Goal: Transaction & Acquisition: Purchase product/service

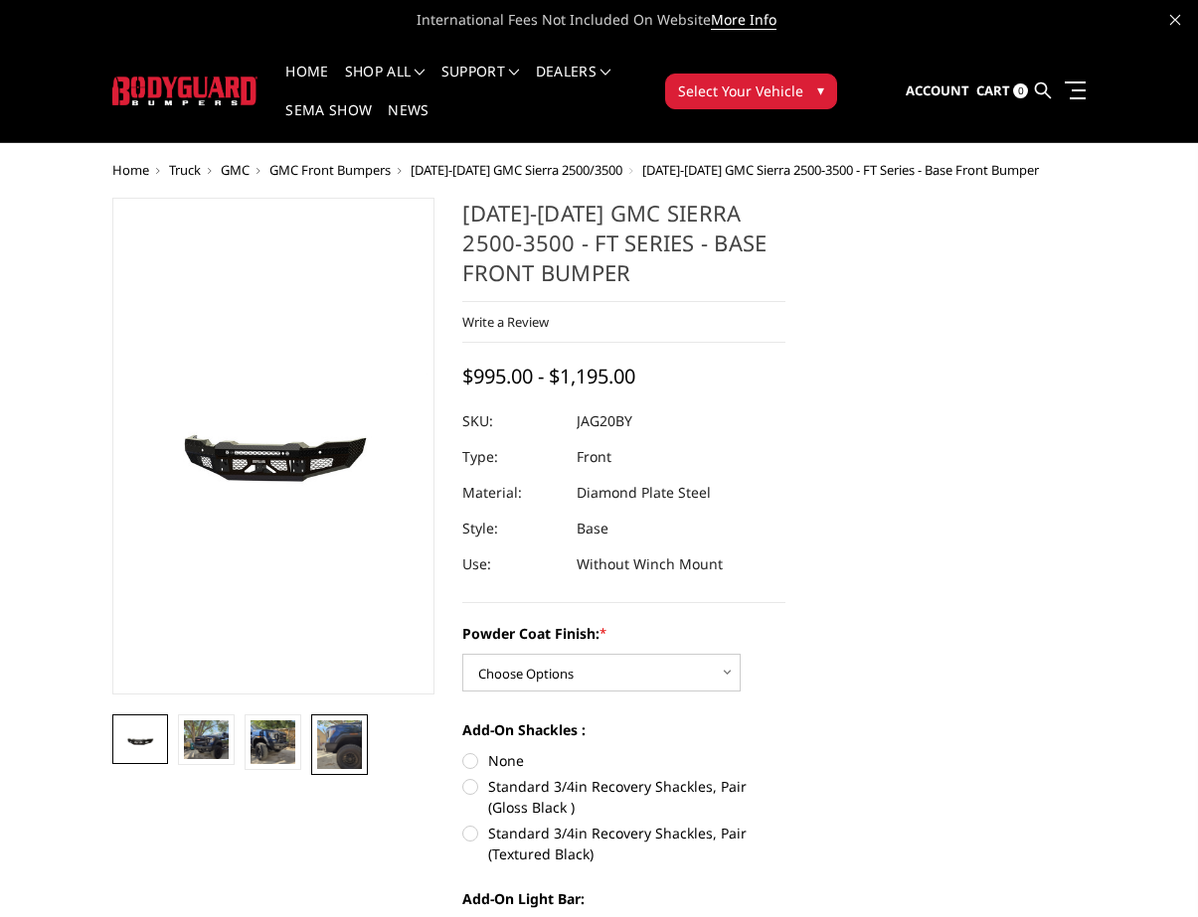
click at [322, 749] on img at bounding box center [339, 745] width 45 height 49
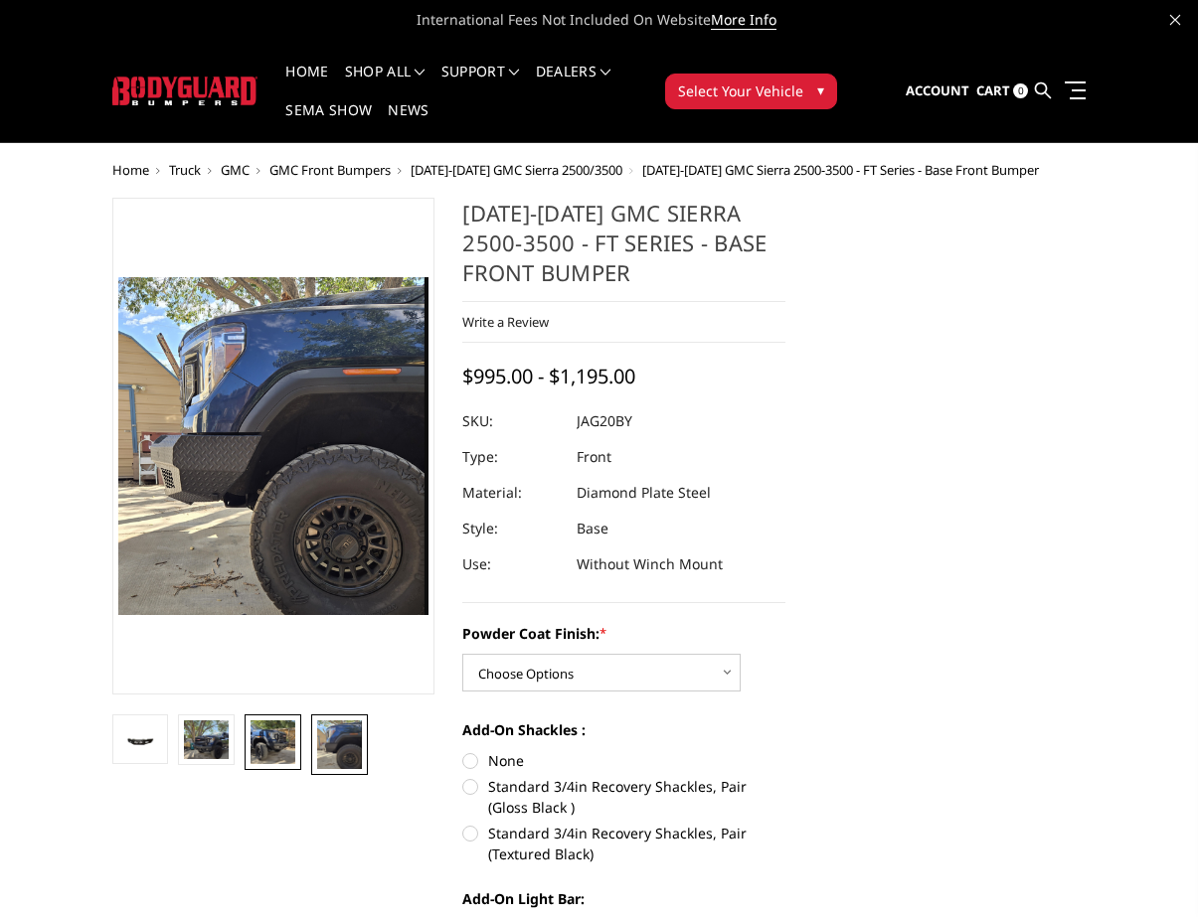
click at [276, 762] on img at bounding box center [272, 743] width 45 height 44
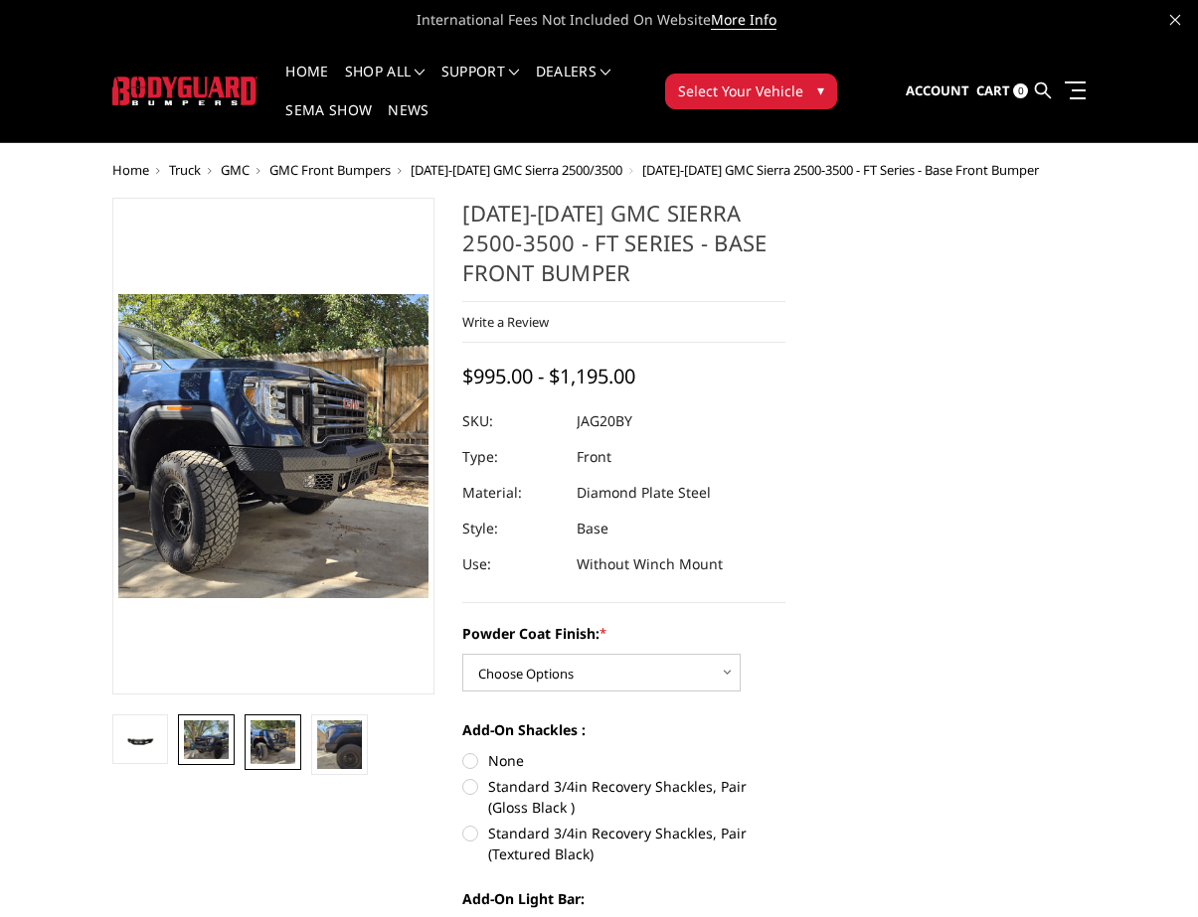
click at [217, 749] on img at bounding box center [206, 740] width 45 height 39
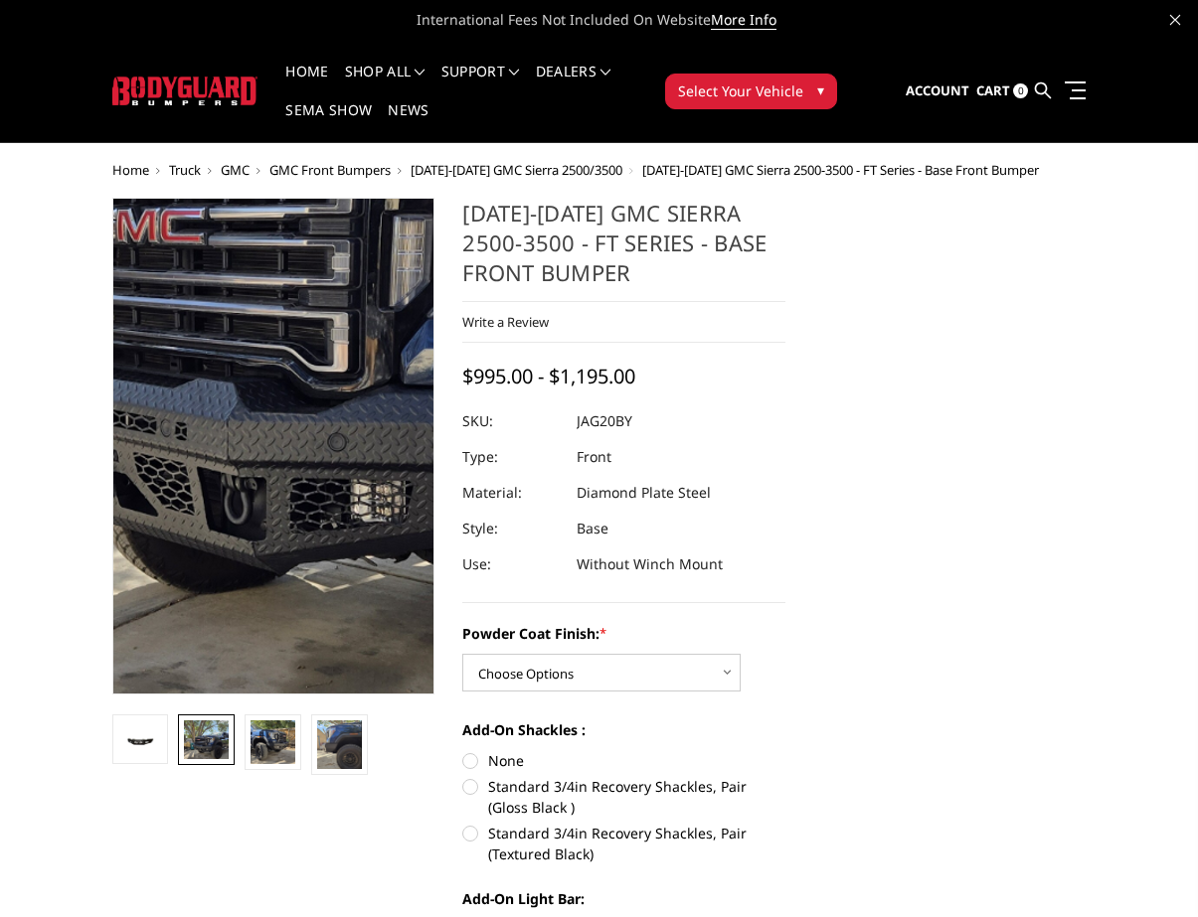
click at [246, 630] on img at bounding box center [353, 227] width 1272 height 1092
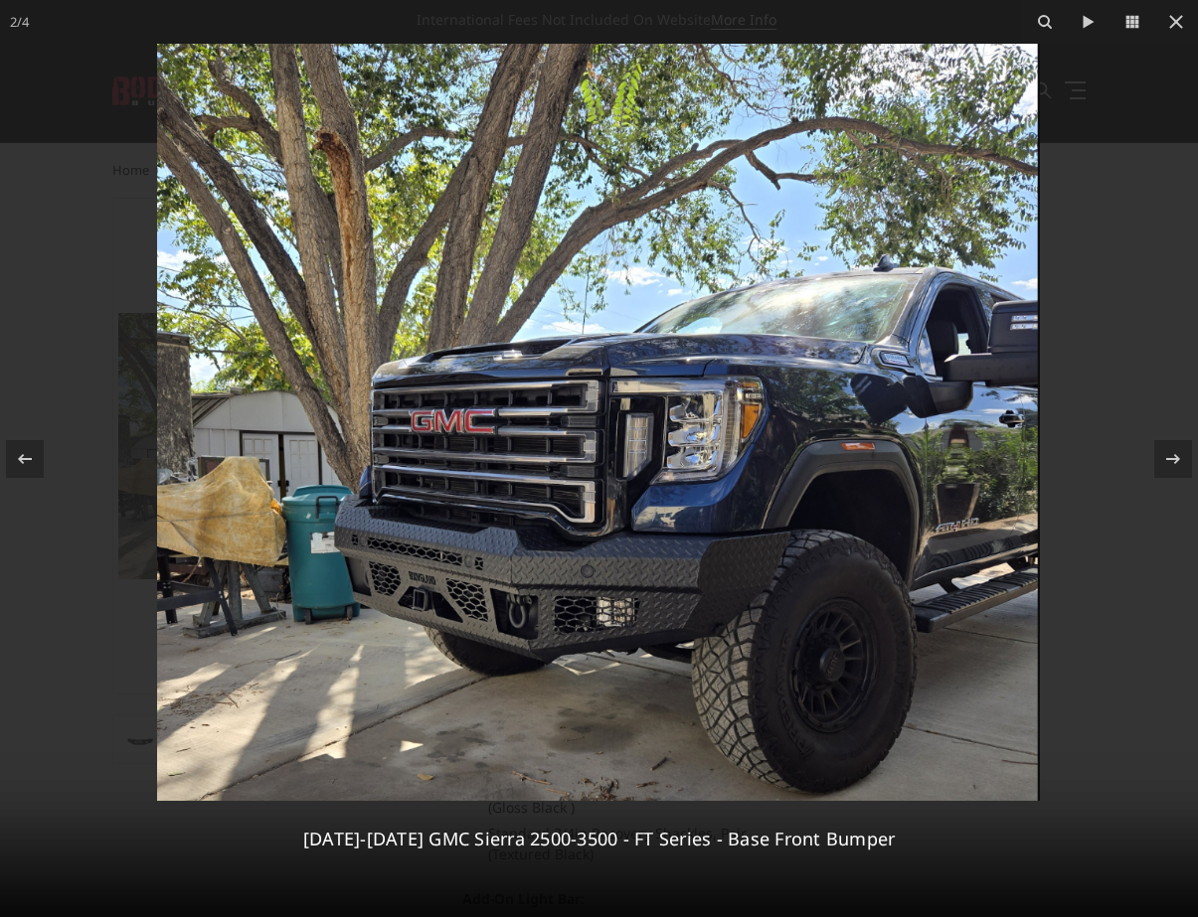
click at [571, 614] on img at bounding box center [598, 422] width 883 height 757
click at [1178, 27] on icon at bounding box center [1176, 22] width 24 height 24
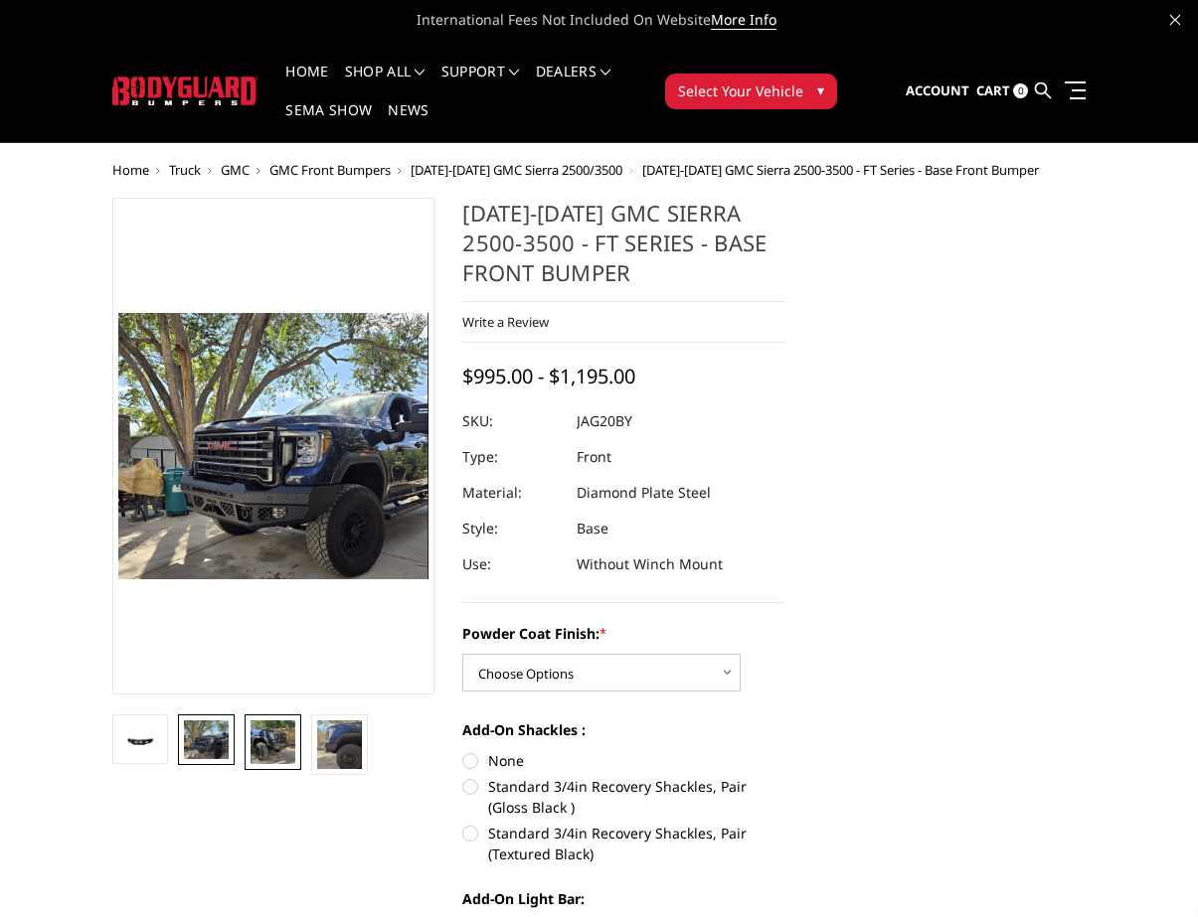
click at [270, 754] on img at bounding box center [272, 743] width 45 height 44
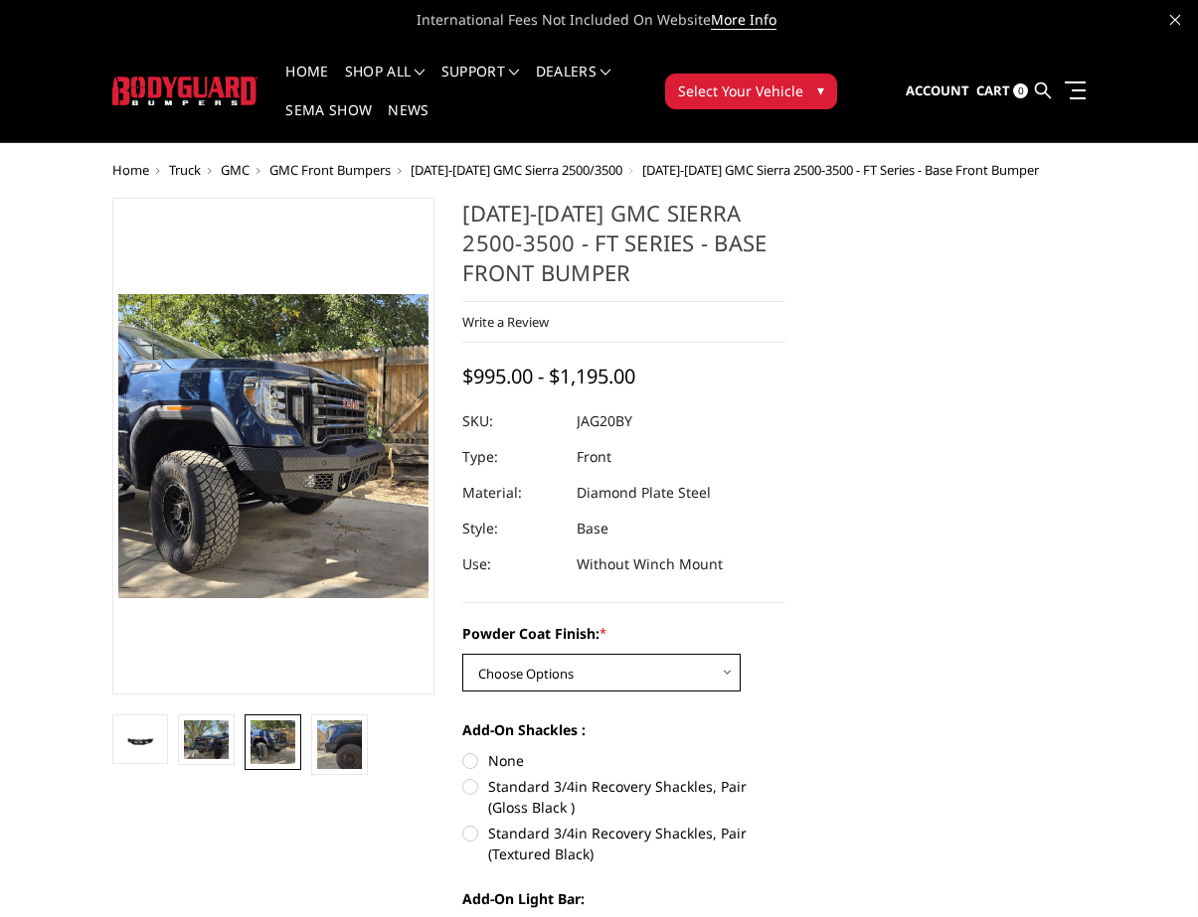
select select "3359"
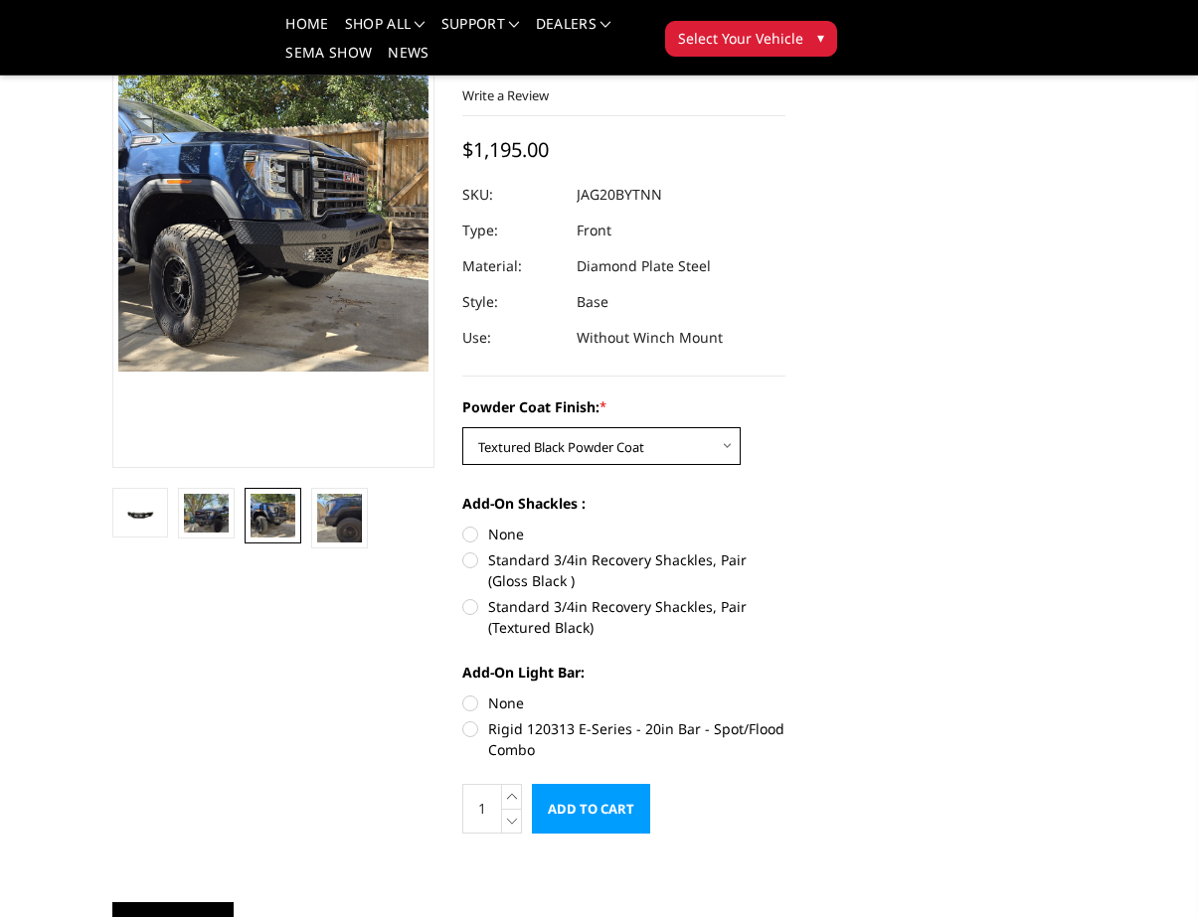
scroll to position [170, 0]
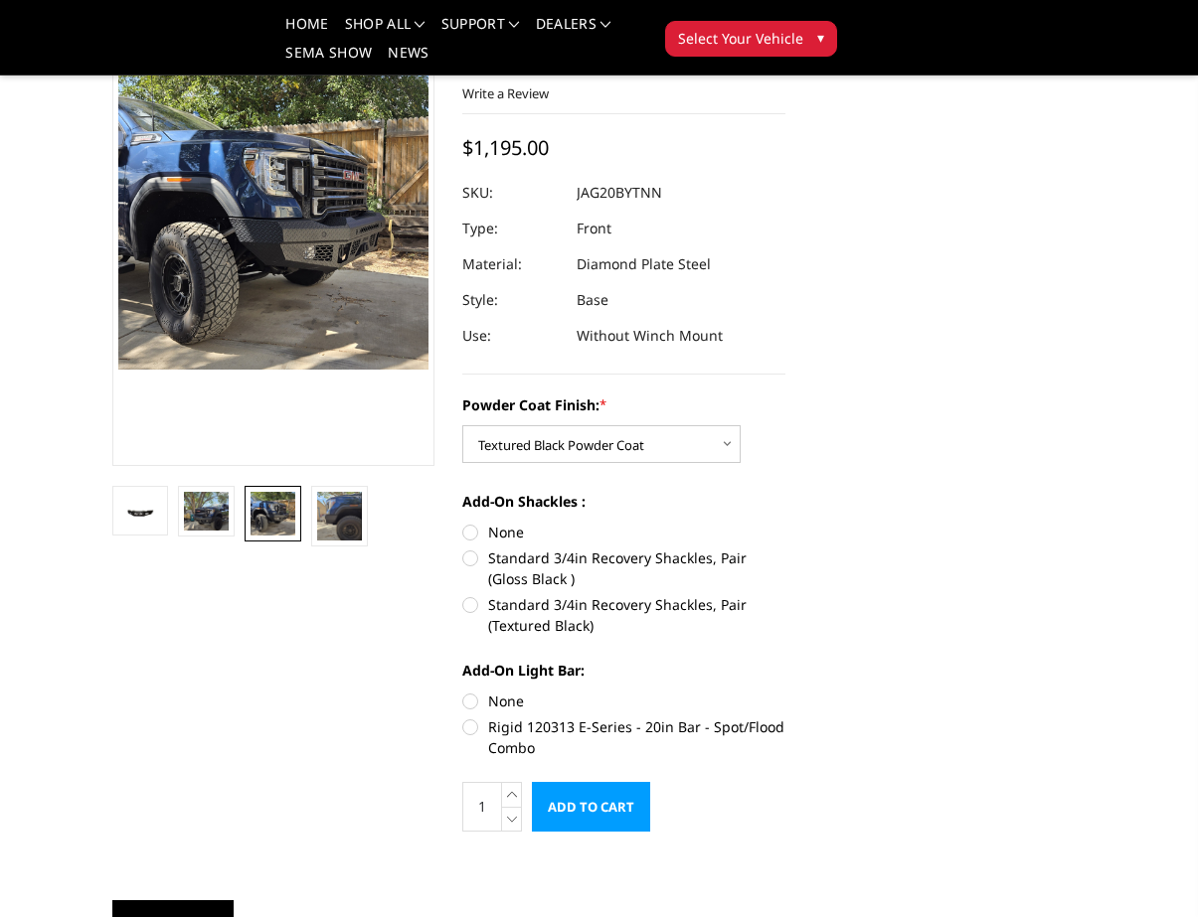
click at [538, 561] on label "Standard 3/4in Recovery Shackles, Pair (Gloss Black )" at bounding box center [623, 569] width 323 height 42
click at [785, 523] on input "Standard 3/4in Recovery Shackles, Pair (Gloss Black )" at bounding box center [785, 522] width 1 height 1
radio input "true"
click at [472, 527] on label "None" at bounding box center [623, 532] width 323 height 21
click at [463, 523] on input "None" at bounding box center [462, 522] width 1 height 1
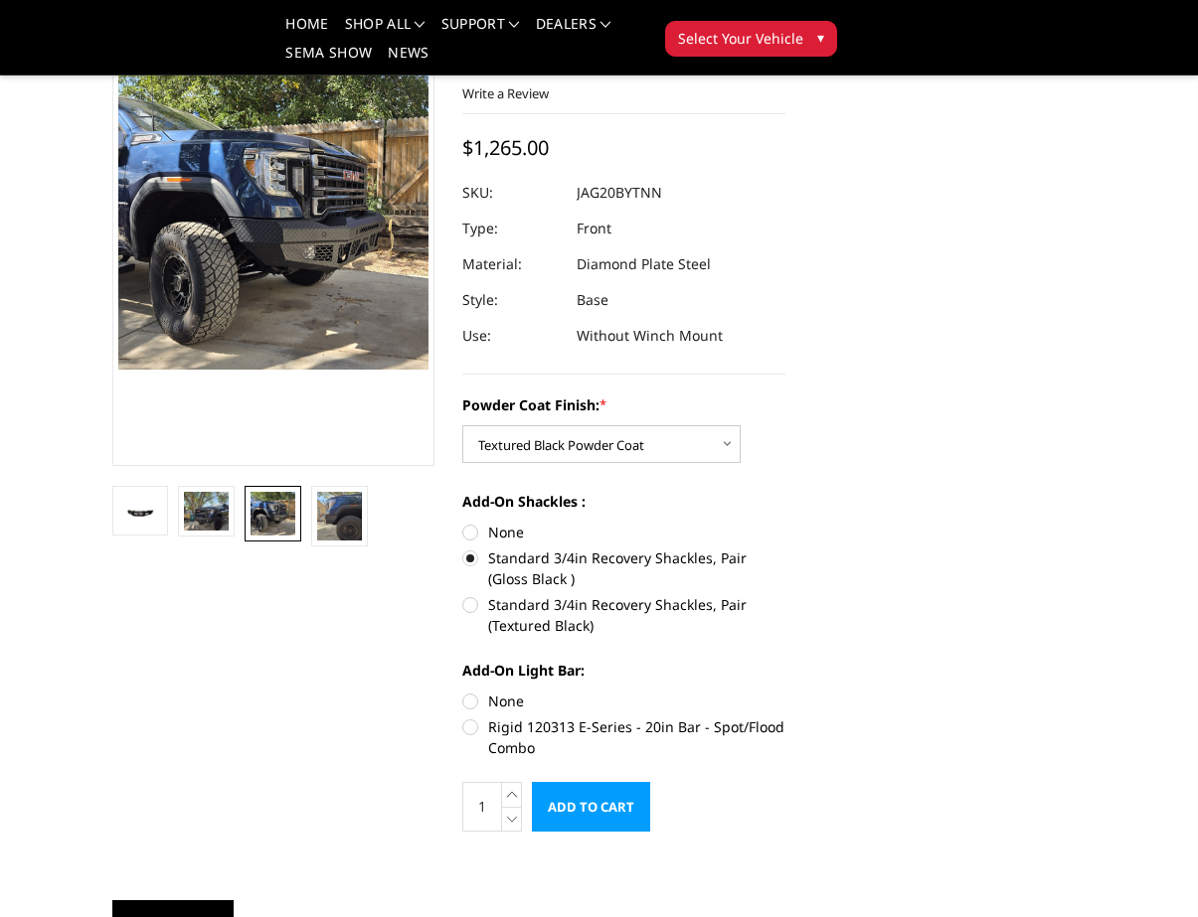
radio input "true"
click at [474, 724] on label "Rigid 120313 E-Series - 20in Bar - Spot/Flood Combo" at bounding box center [623, 738] width 323 height 42
click at [785, 692] on input "Rigid 120313 E-Series - 20in Bar - Spot/Flood Combo" at bounding box center [785, 691] width 1 height 1
radio input "true"
click at [473, 699] on label "None" at bounding box center [623, 701] width 323 height 21
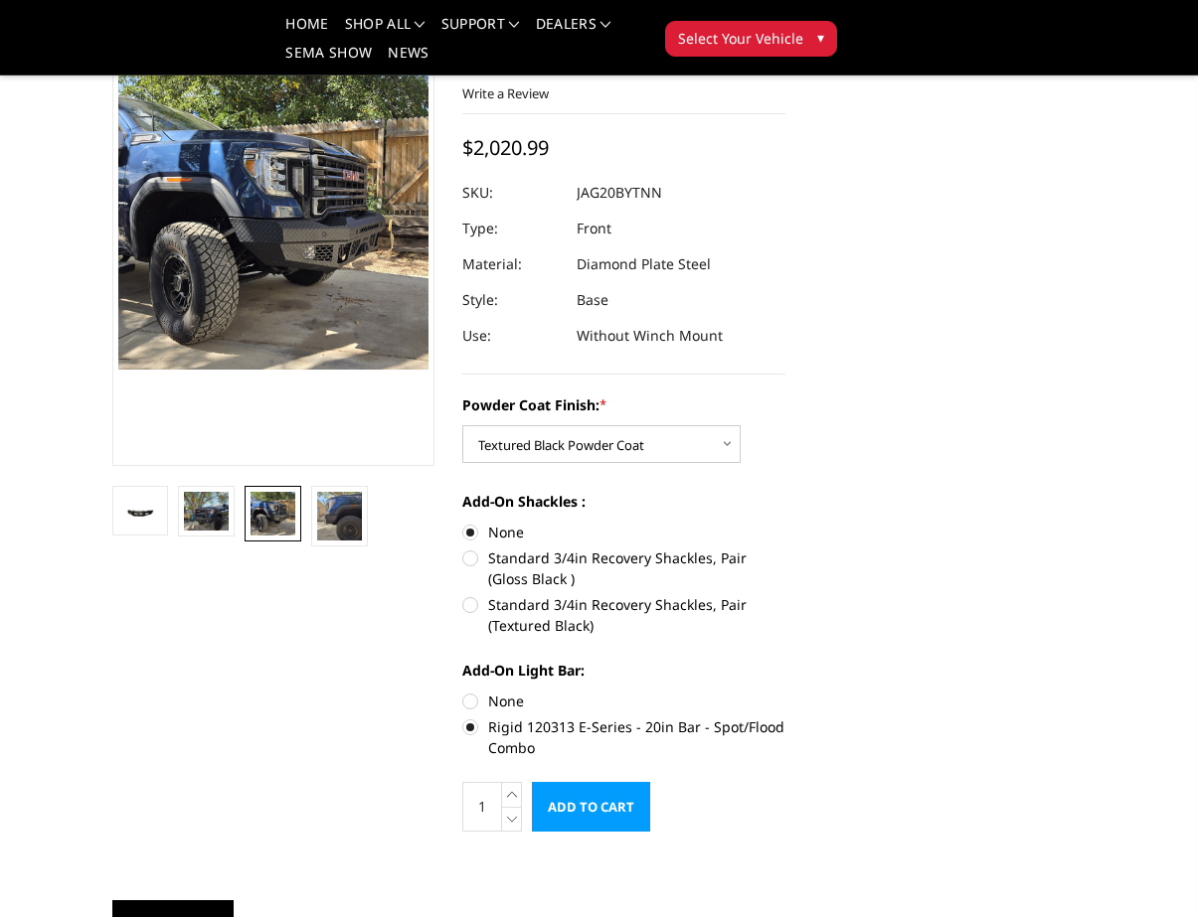
click at [463, 692] on input "None" at bounding box center [462, 691] width 1 height 1
radio input "true"
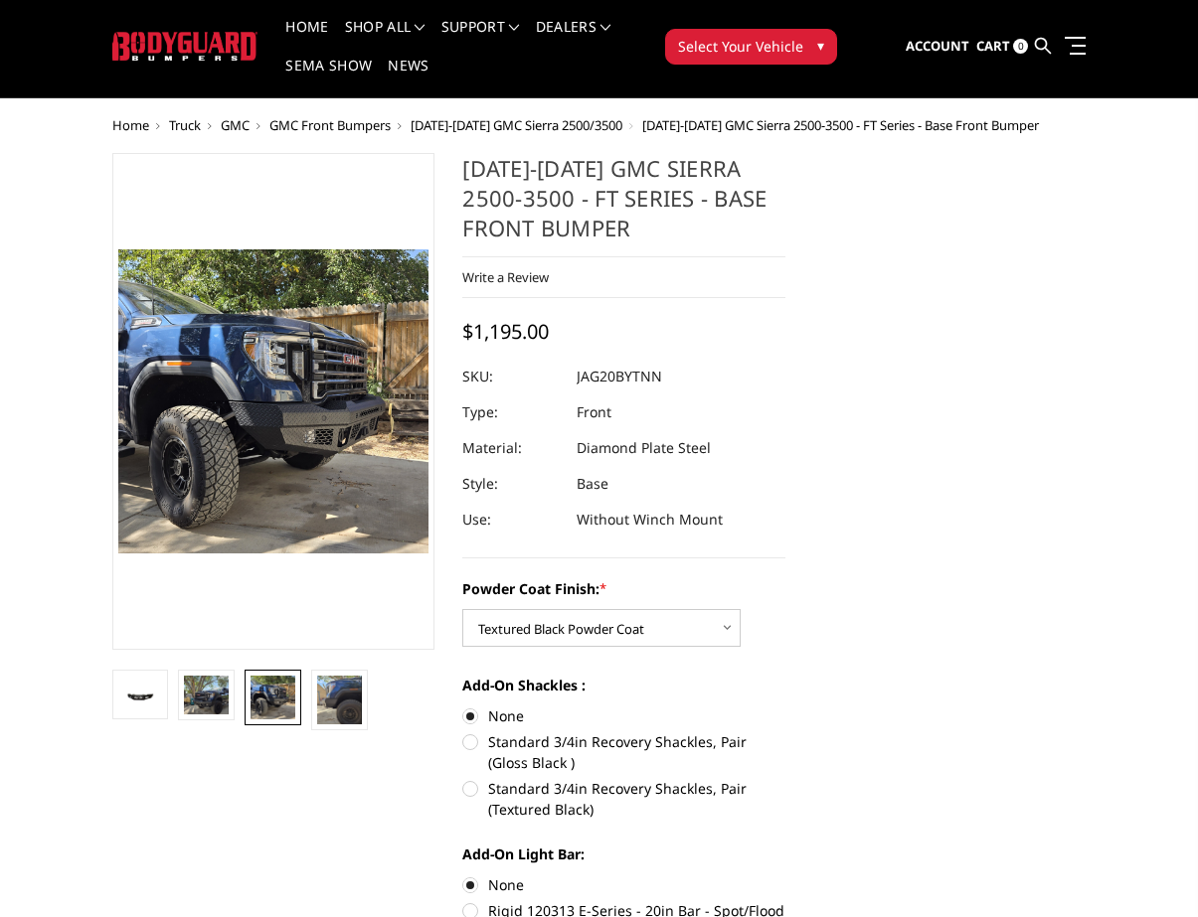
scroll to position [44, 0]
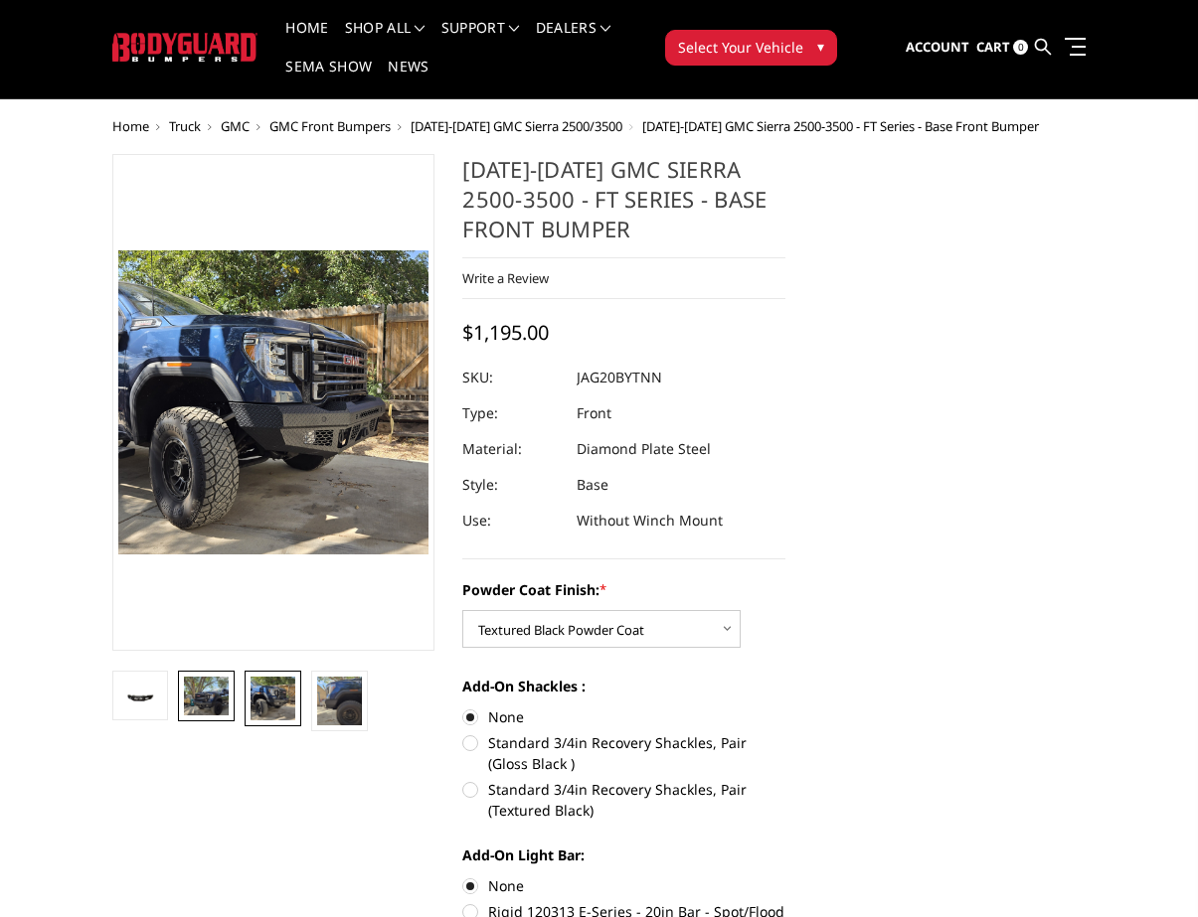
click at [193, 700] on img at bounding box center [206, 696] width 45 height 39
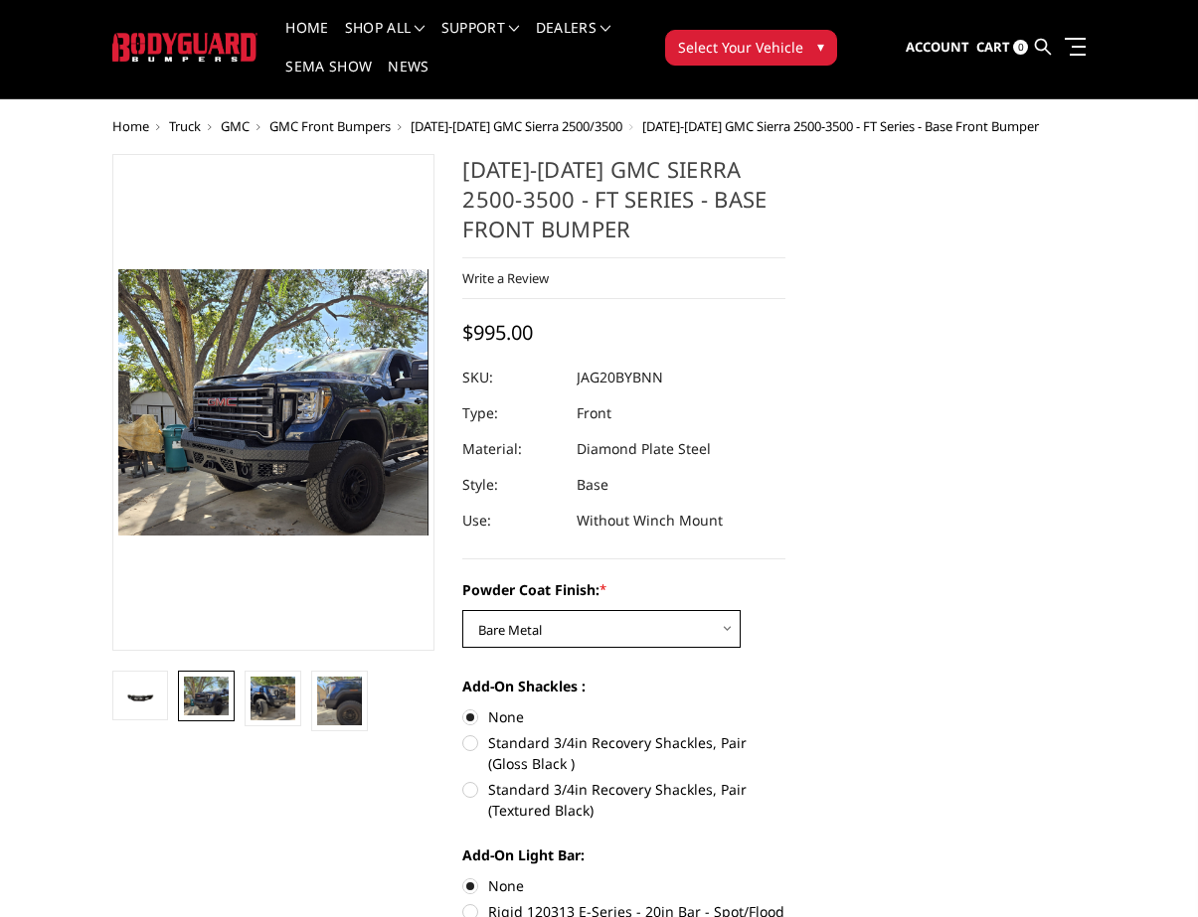
select select "3358"
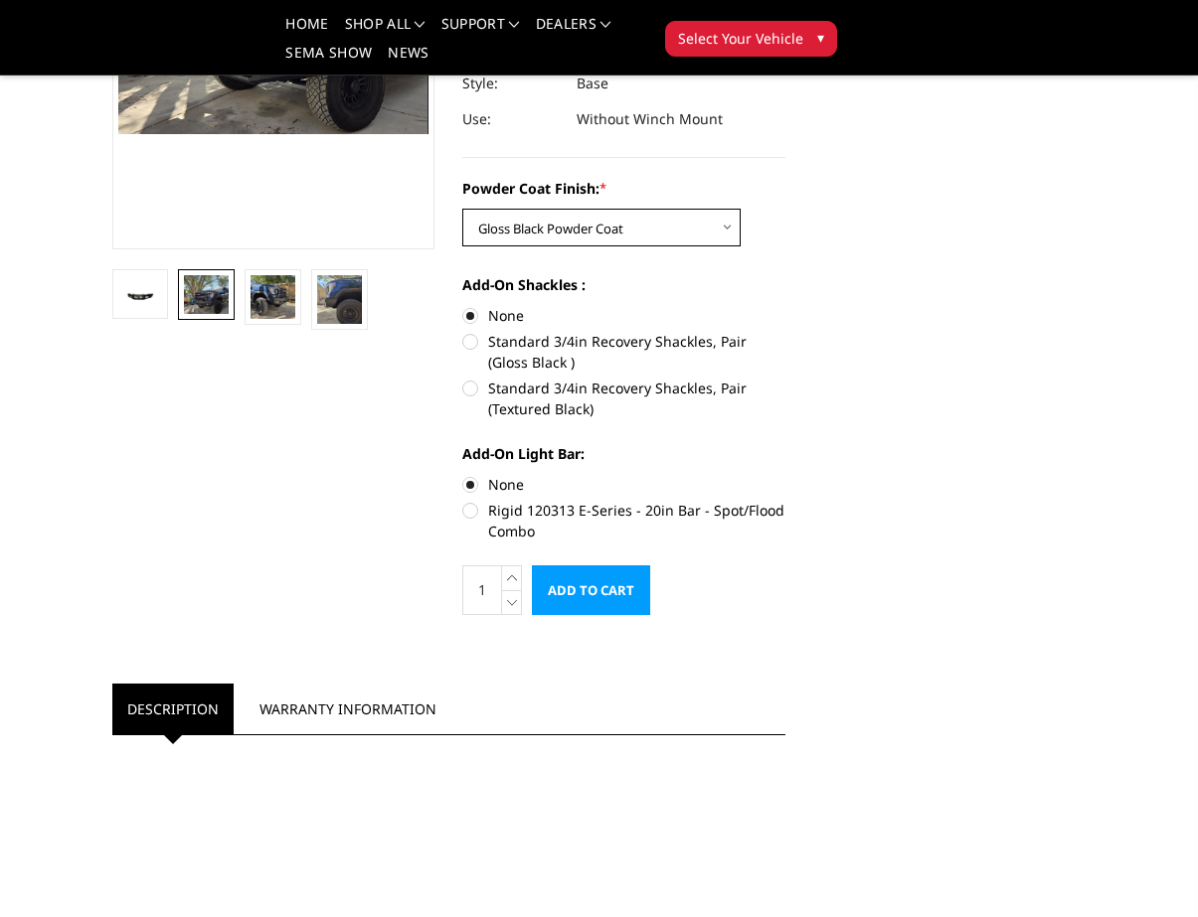
scroll to position [404, 0]
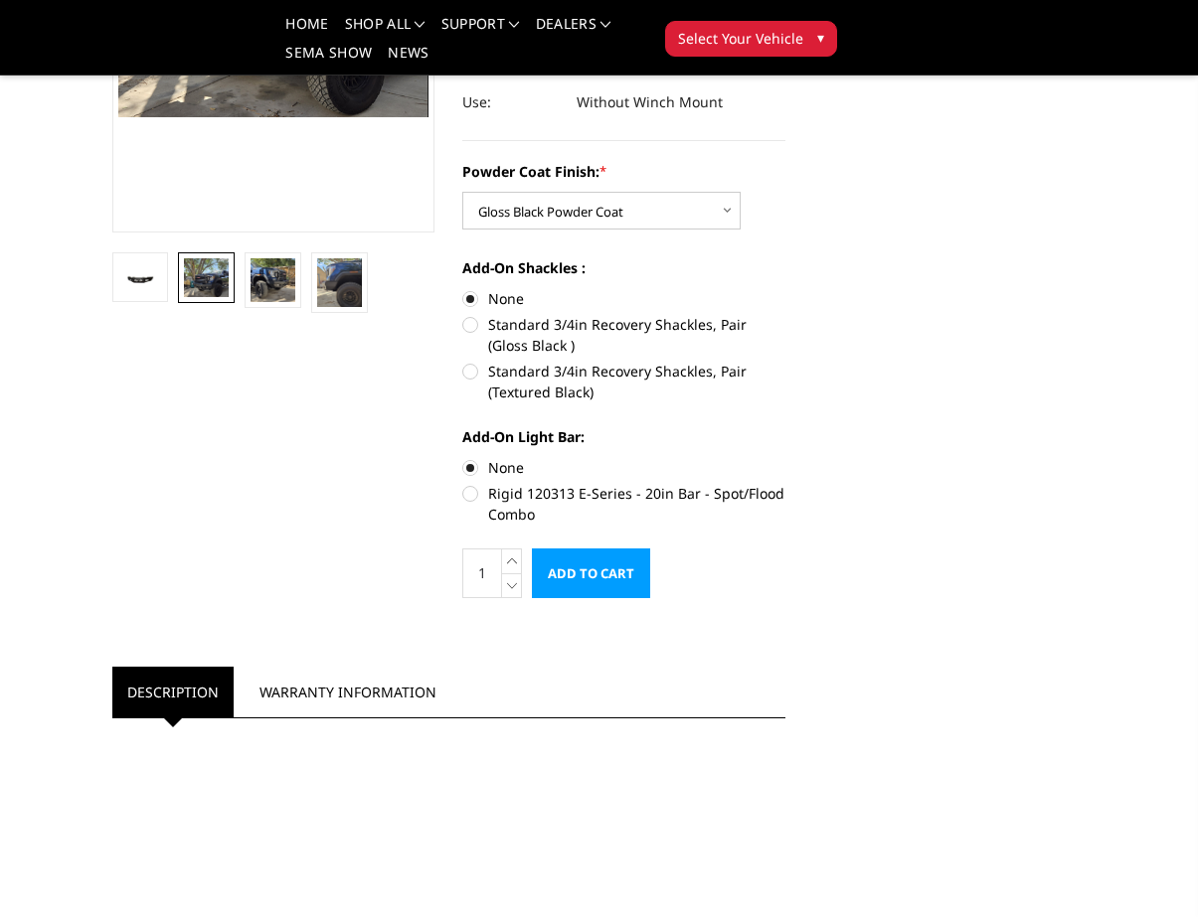
click at [581, 578] on input "Add to Cart" at bounding box center [591, 574] width 118 height 50
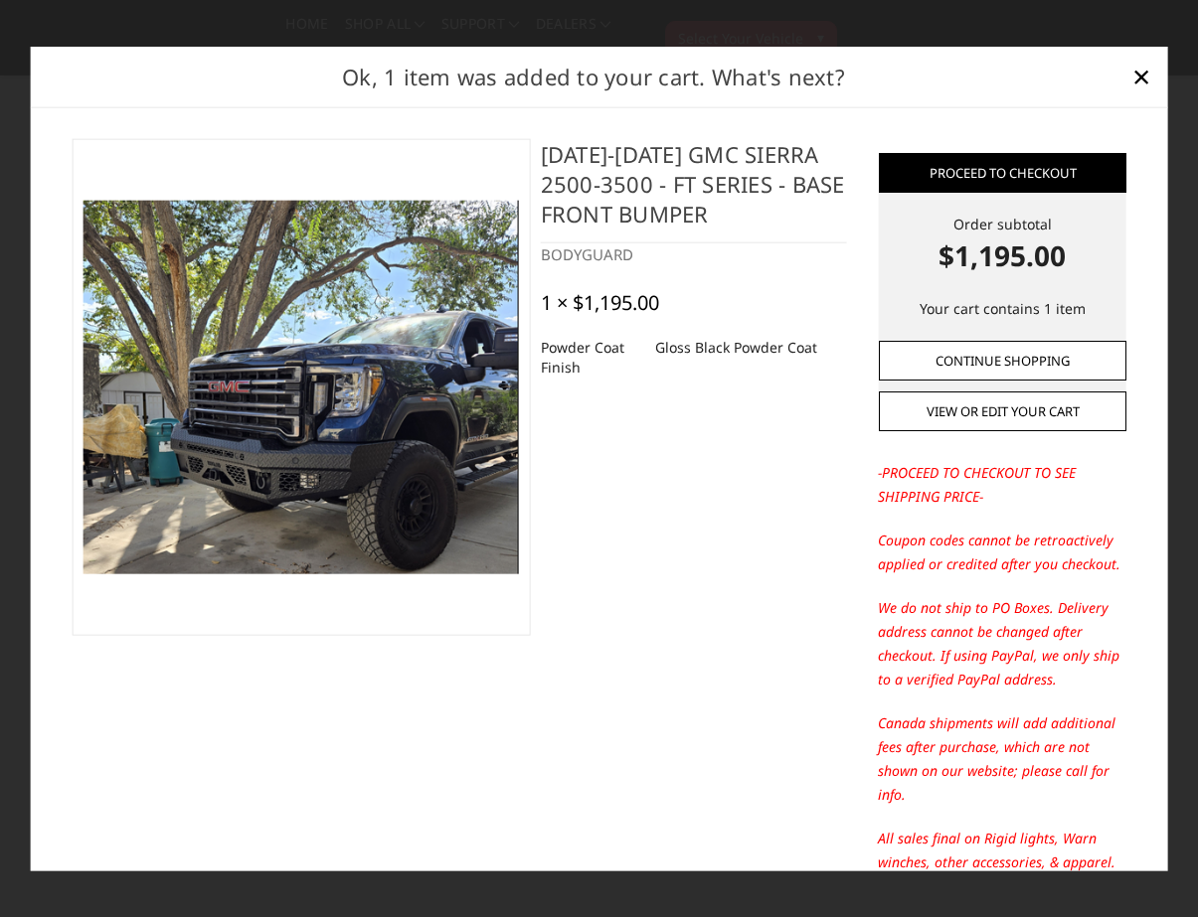
click at [1009, 354] on link "Continue Shopping" at bounding box center [1001, 361] width 247 height 40
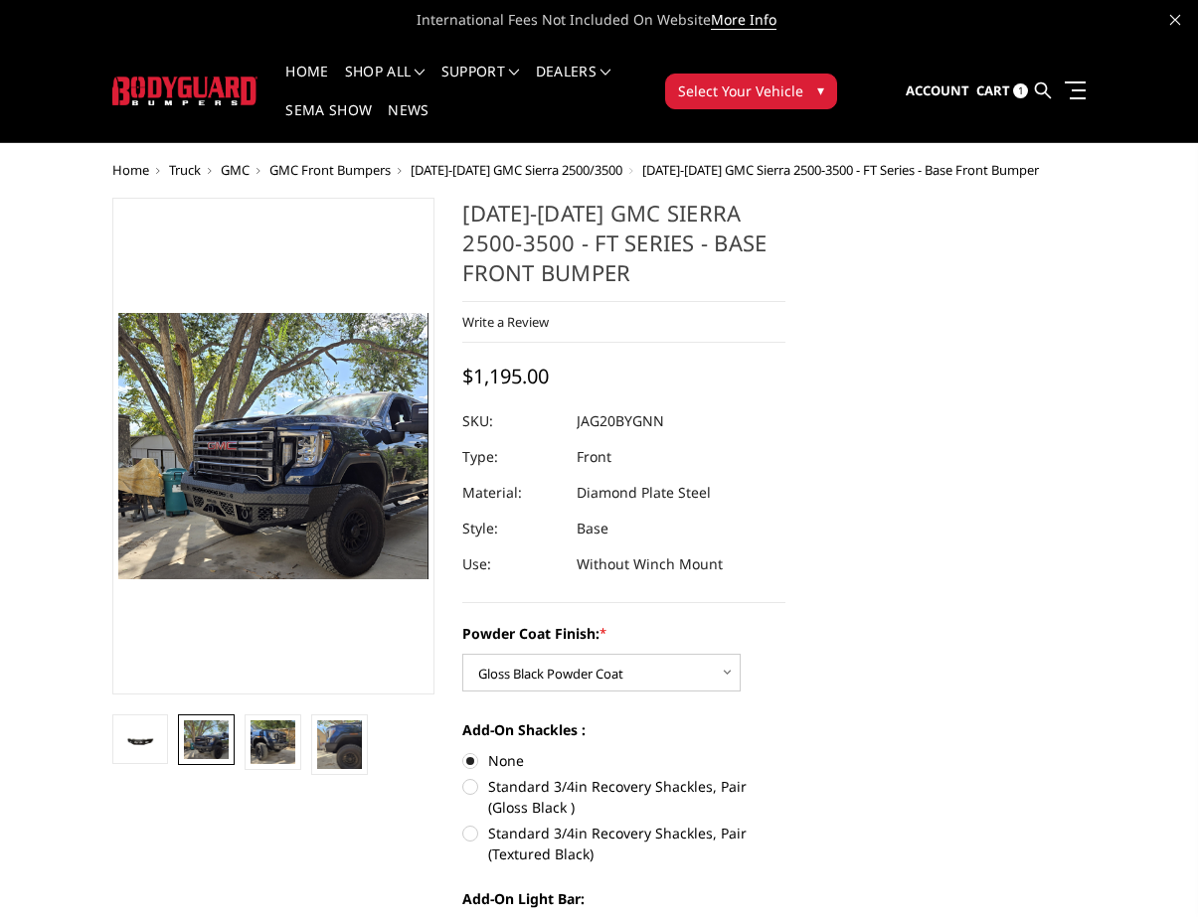
scroll to position [0, 0]
click at [528, 173] on span "[DATE]-[DATE] GMC Sierra 2500/3500" at bounding box center [517, 170] width 212 height 18
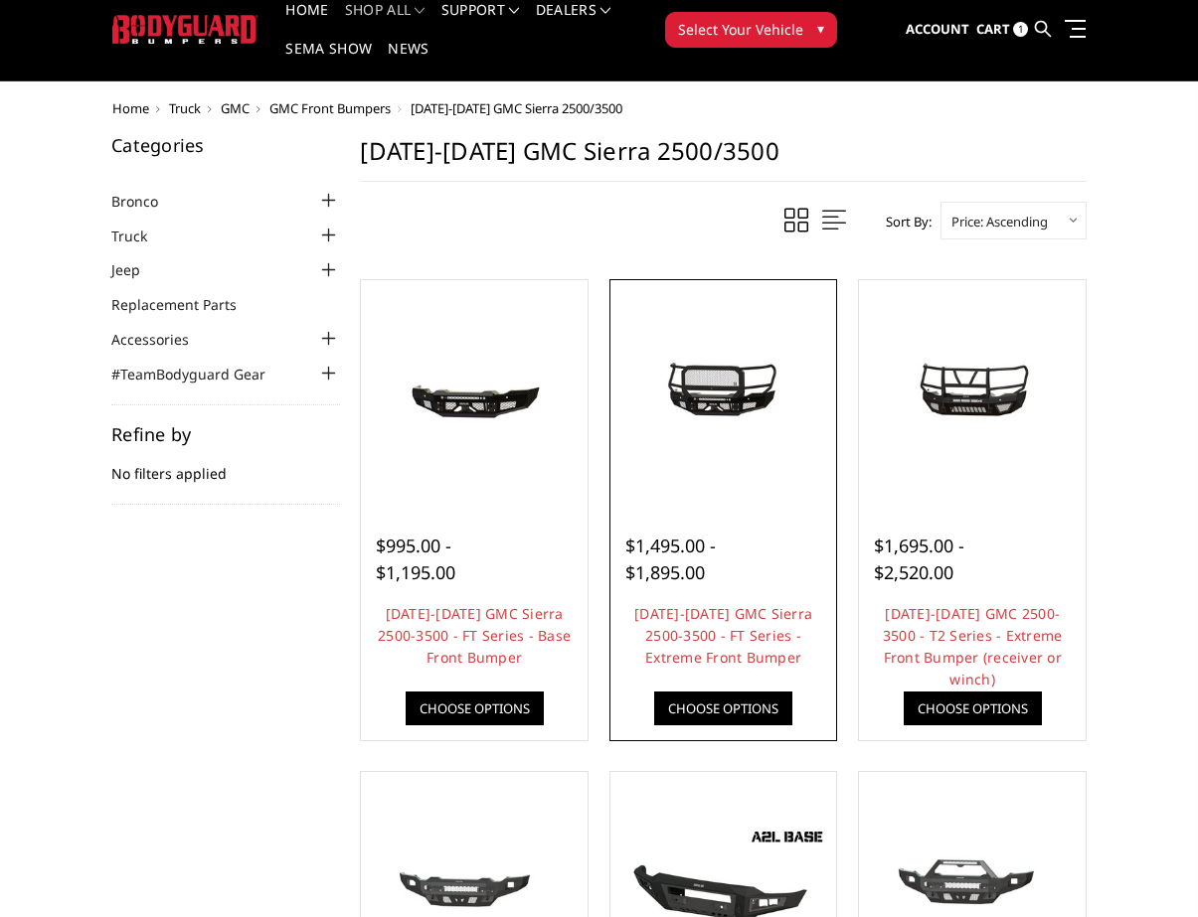
scroll to position [62, 0]
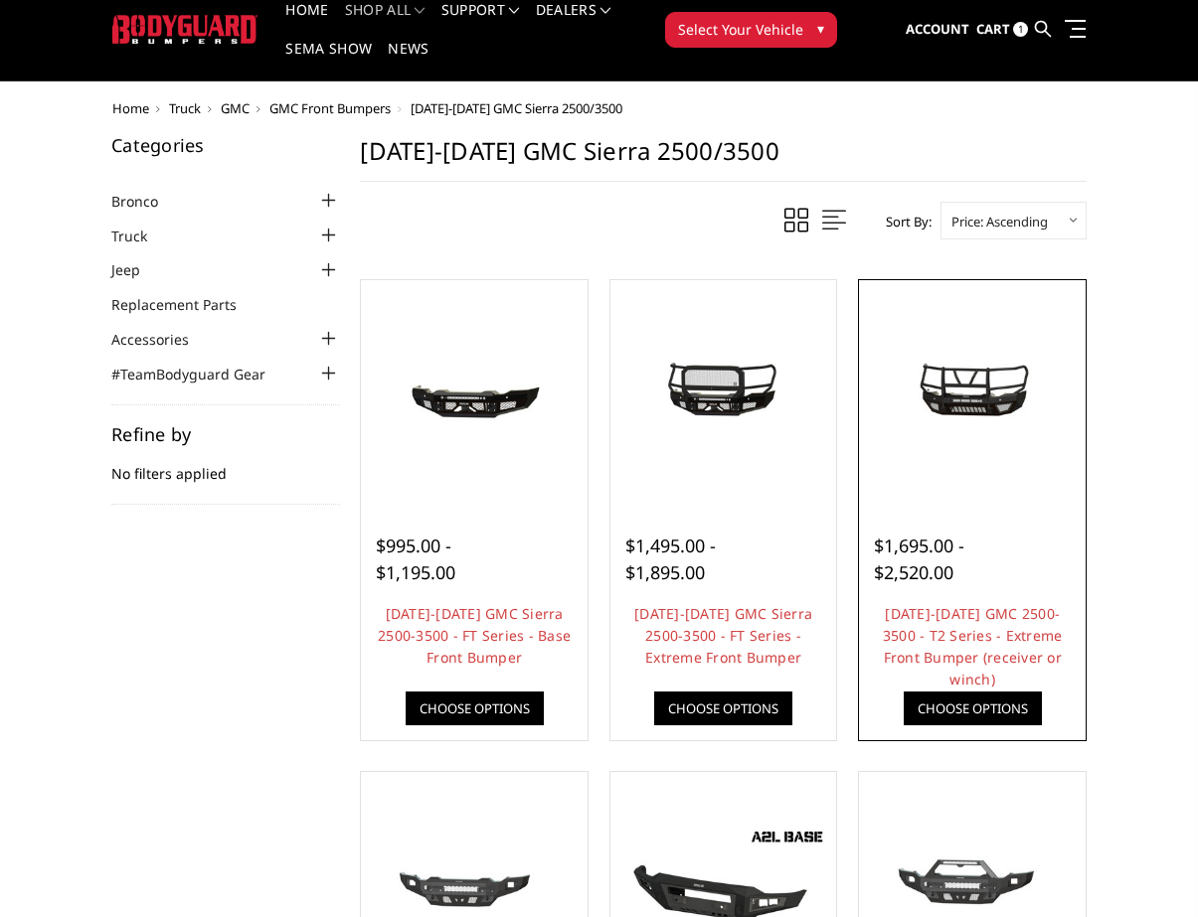
click at [966, 438] on img at bounding box center [972, 393] width 217 height 102
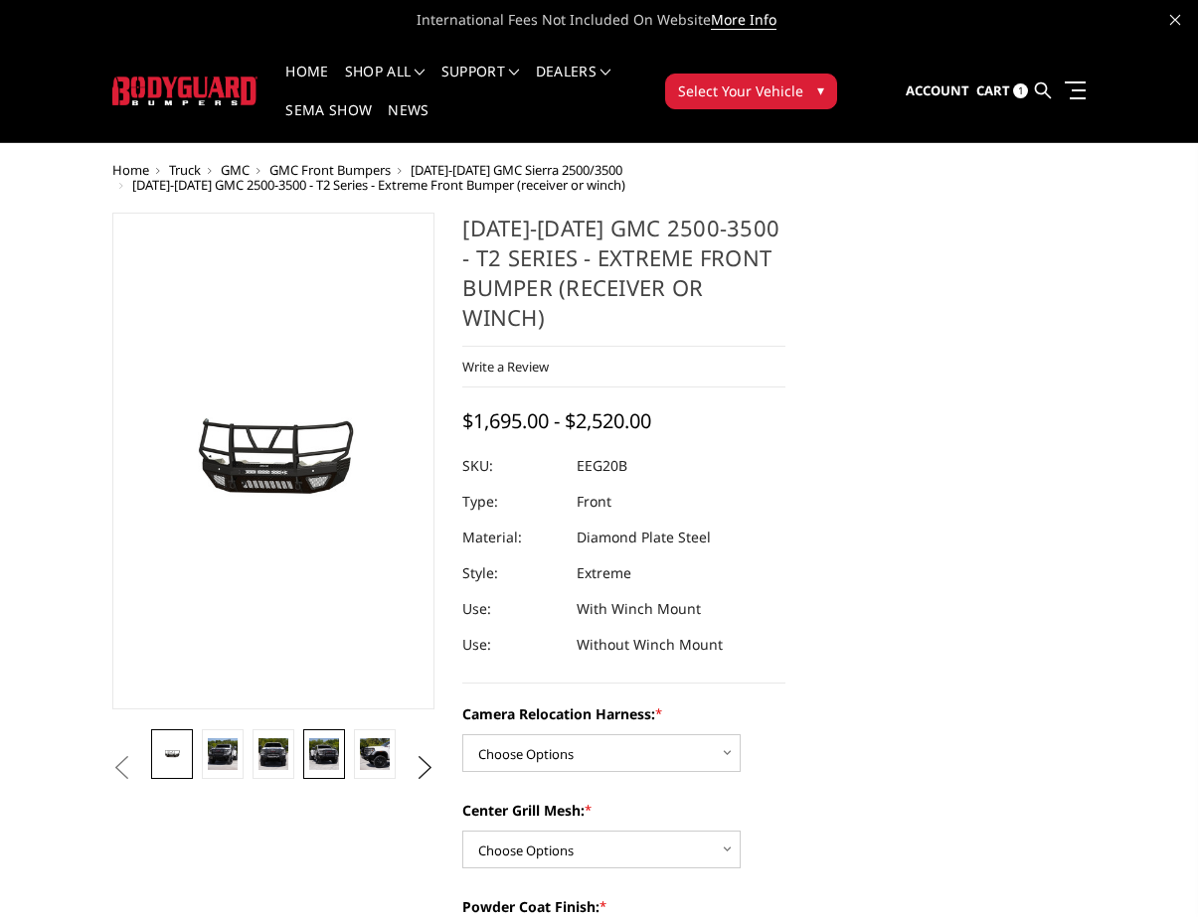
click at [331, 764] on img at bounding box center [323, 755] width 29 height 32
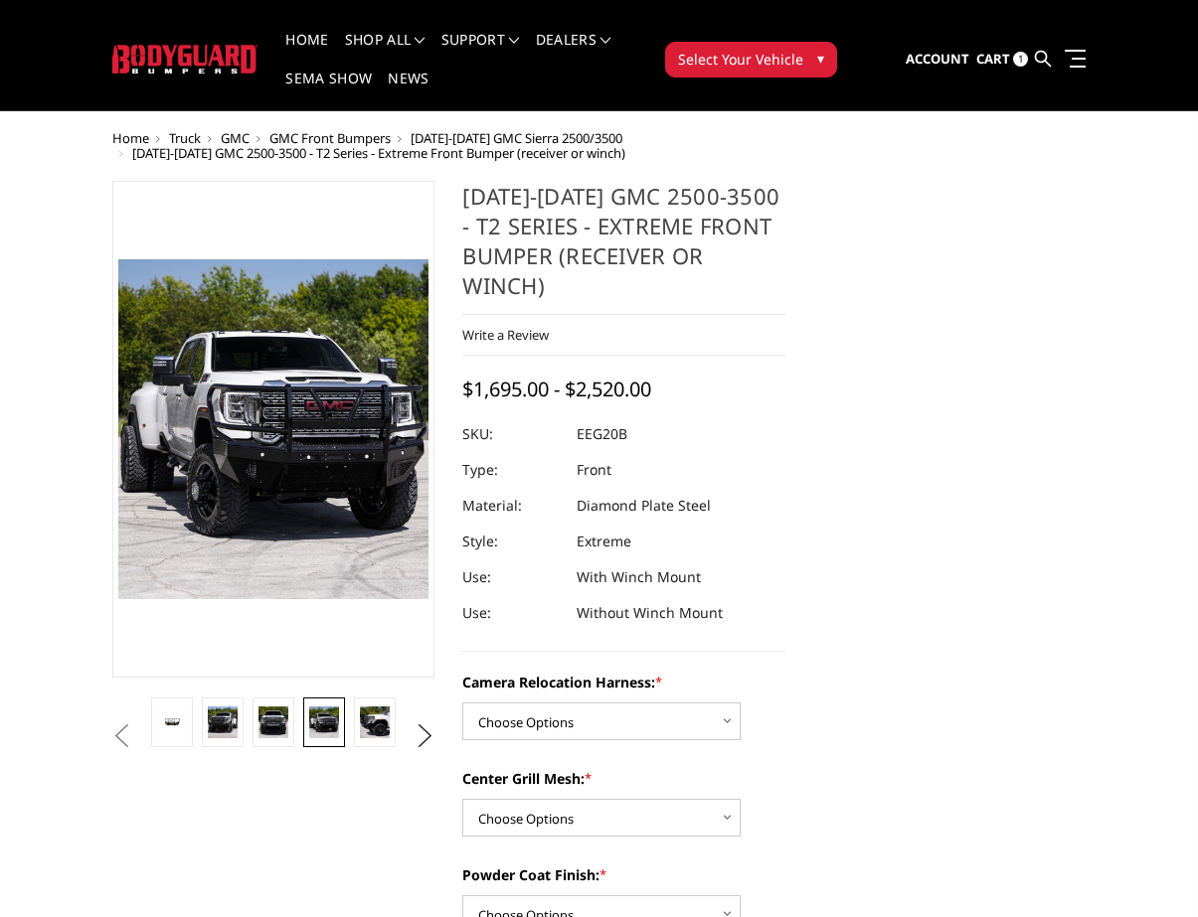
scroll to position [39, 0]
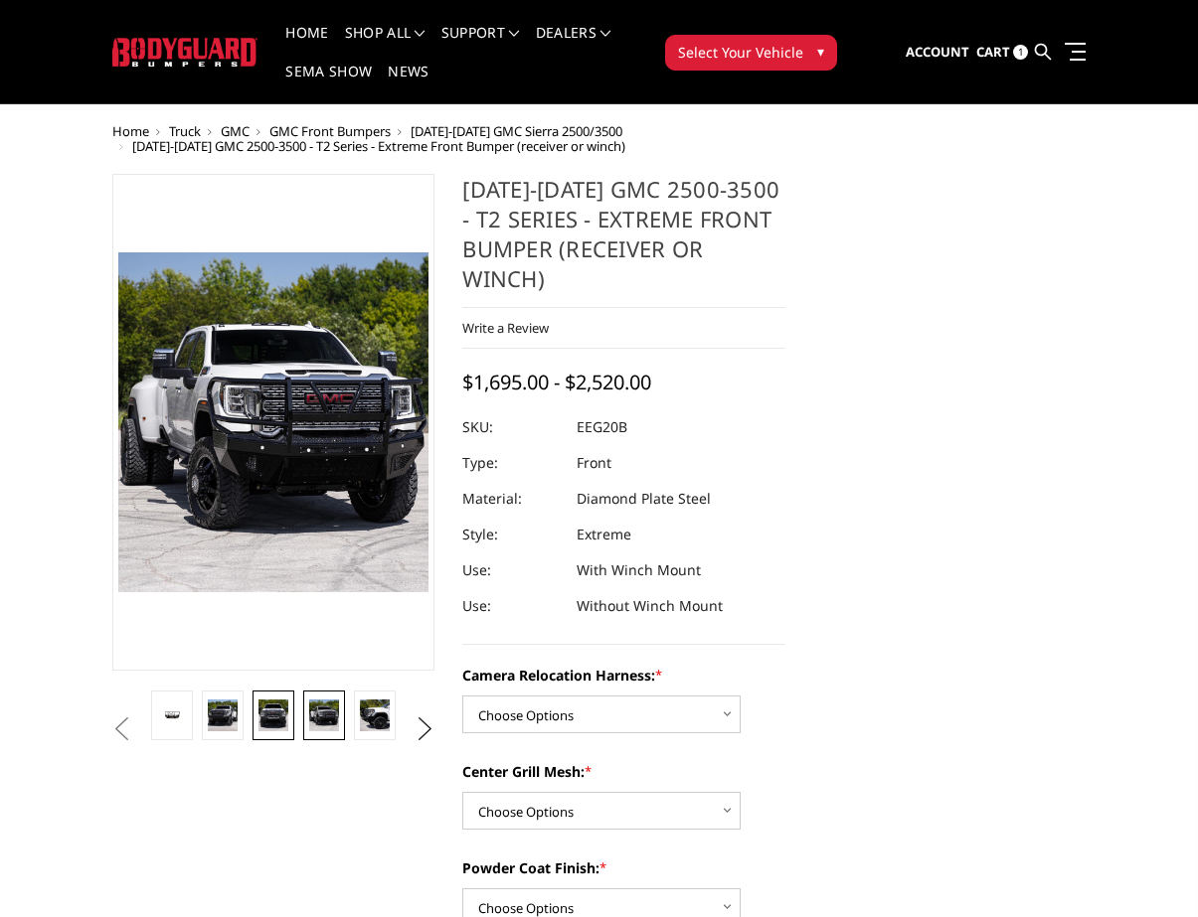
click at [280, 711] on img at bounding box center [272, 716] width 29 height 32
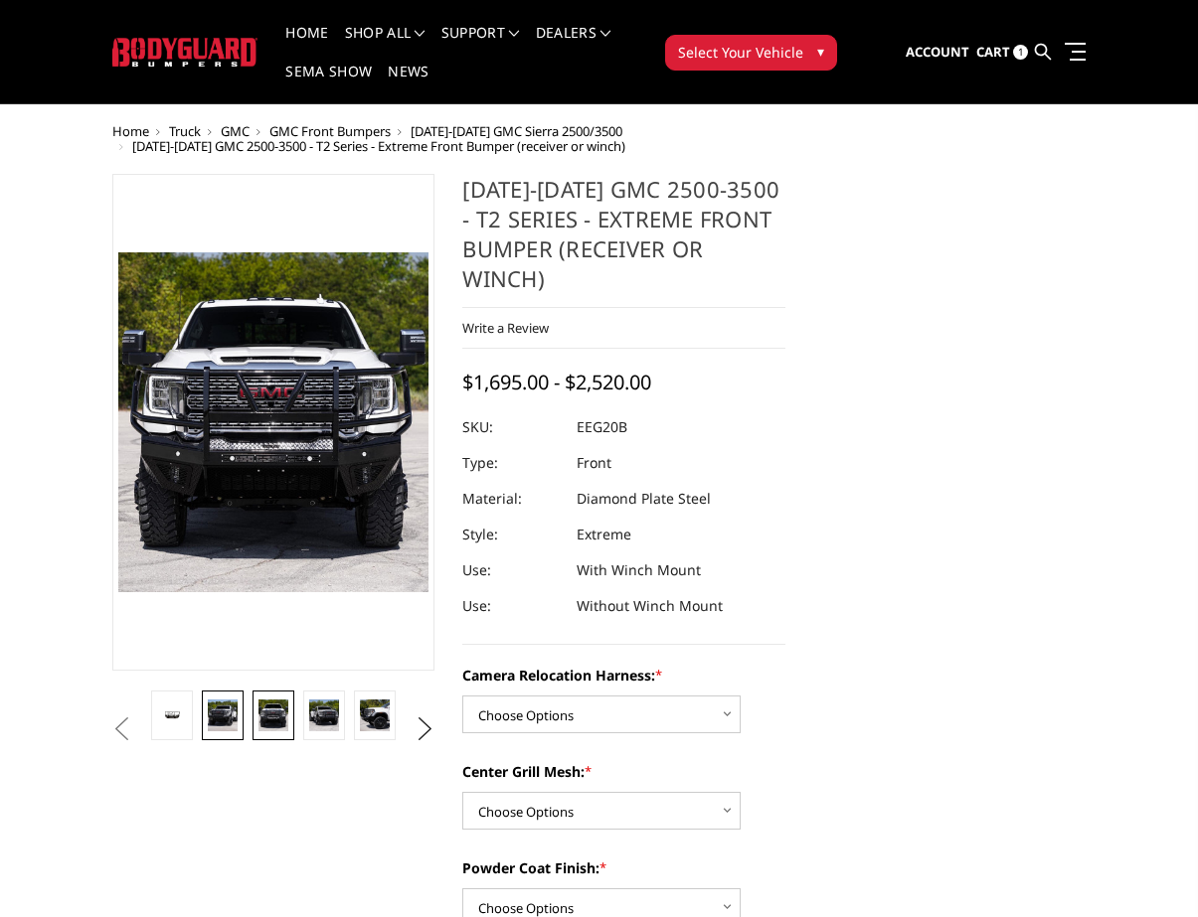
click at [223, 719] on img at bounding box center [222, 716] width 29 height 32
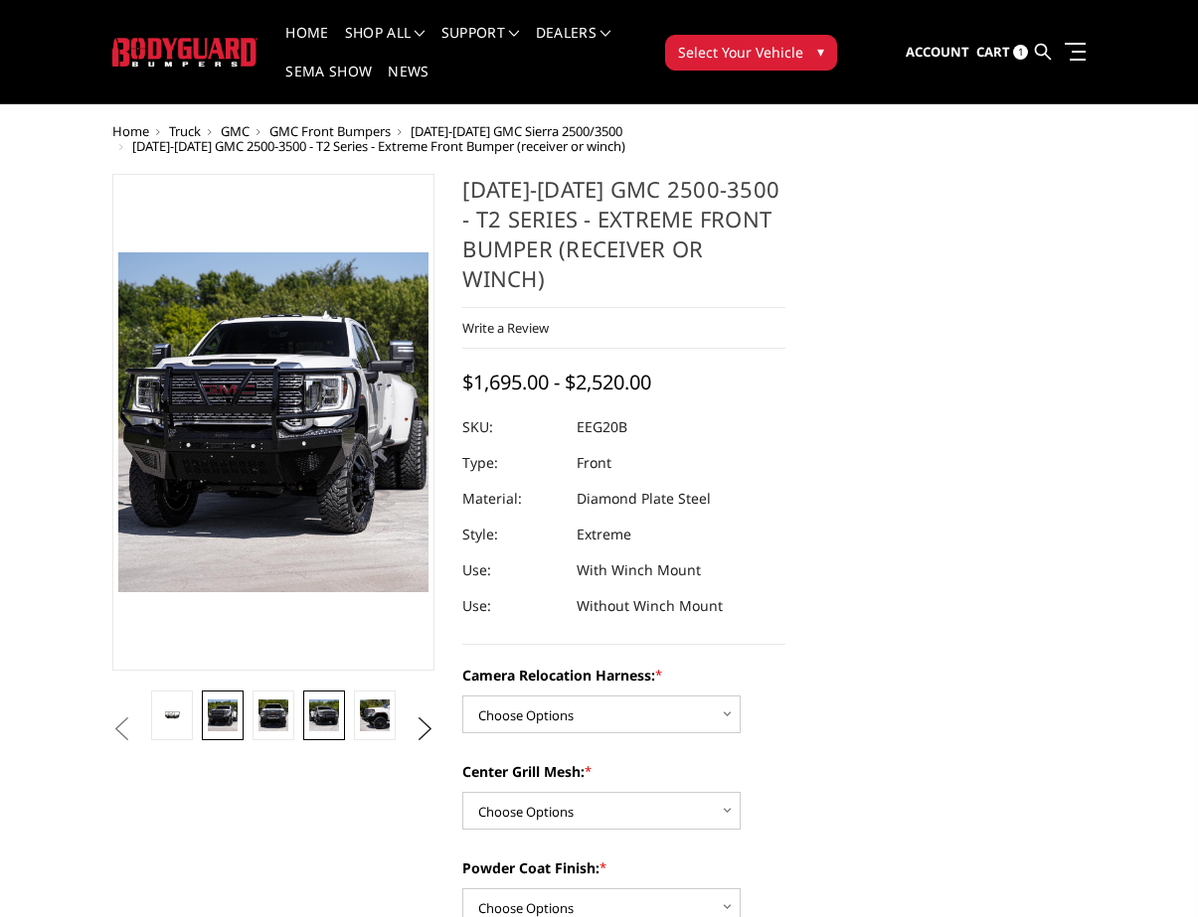
click at [344, 707] on link at bounding box center [323, 716] width 41 height 50
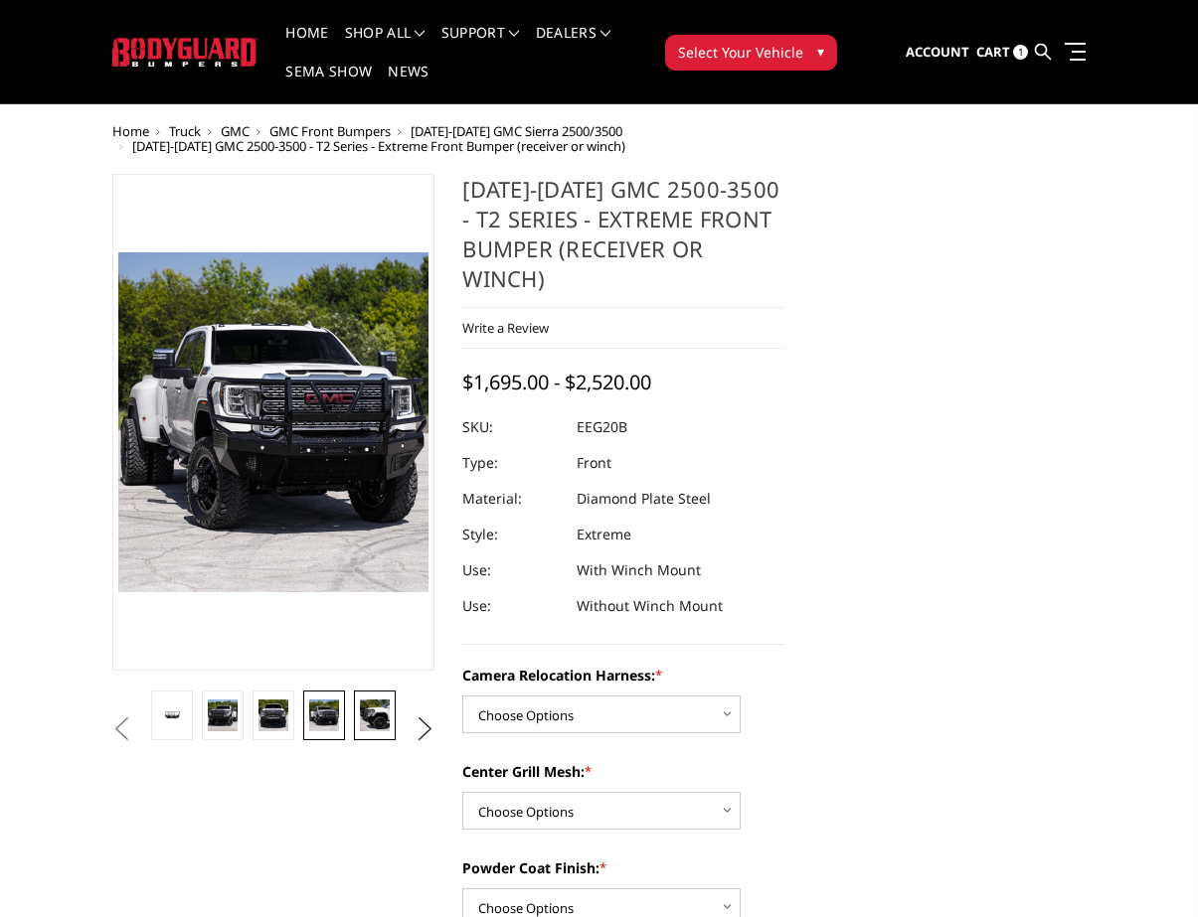
click at [369, 712] on img at bounding box center [374, 716] width 29 height 32
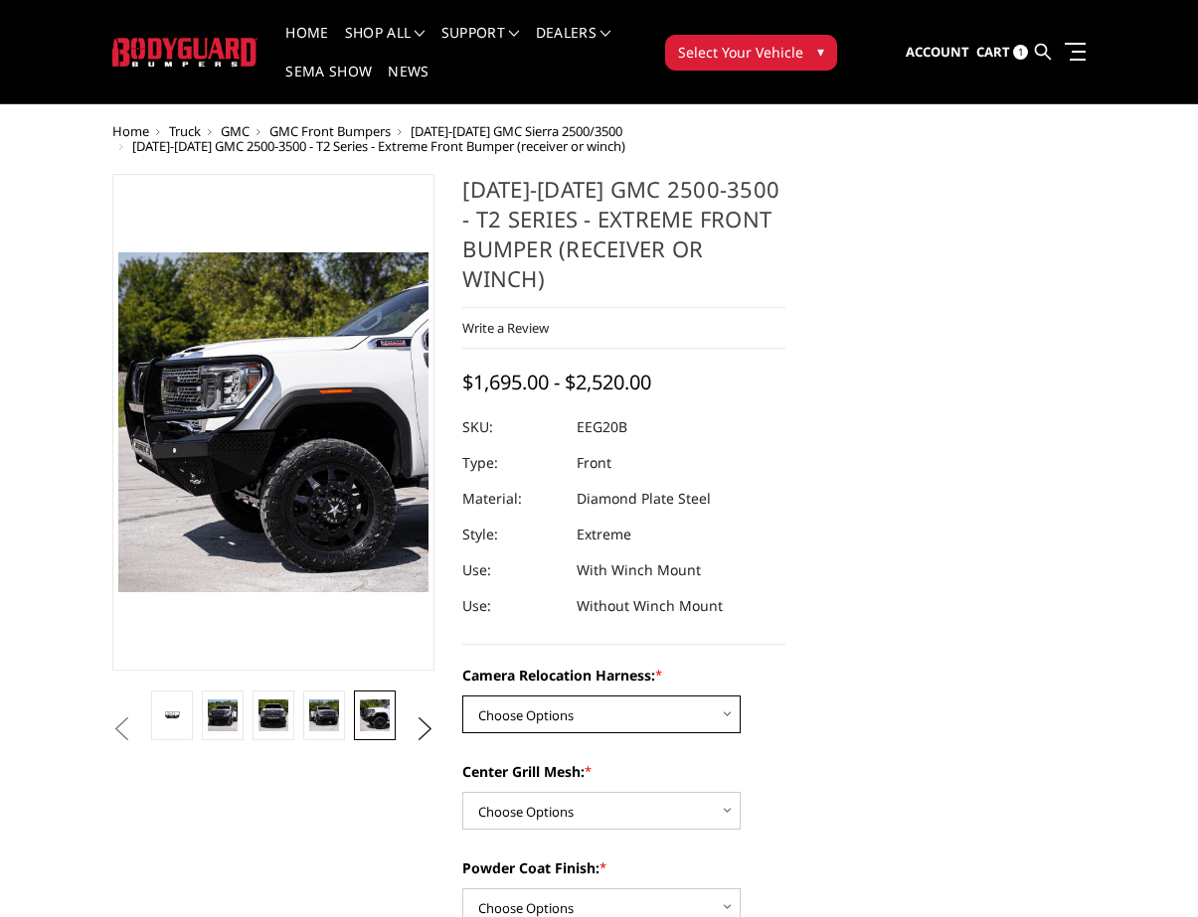
select select "3797"
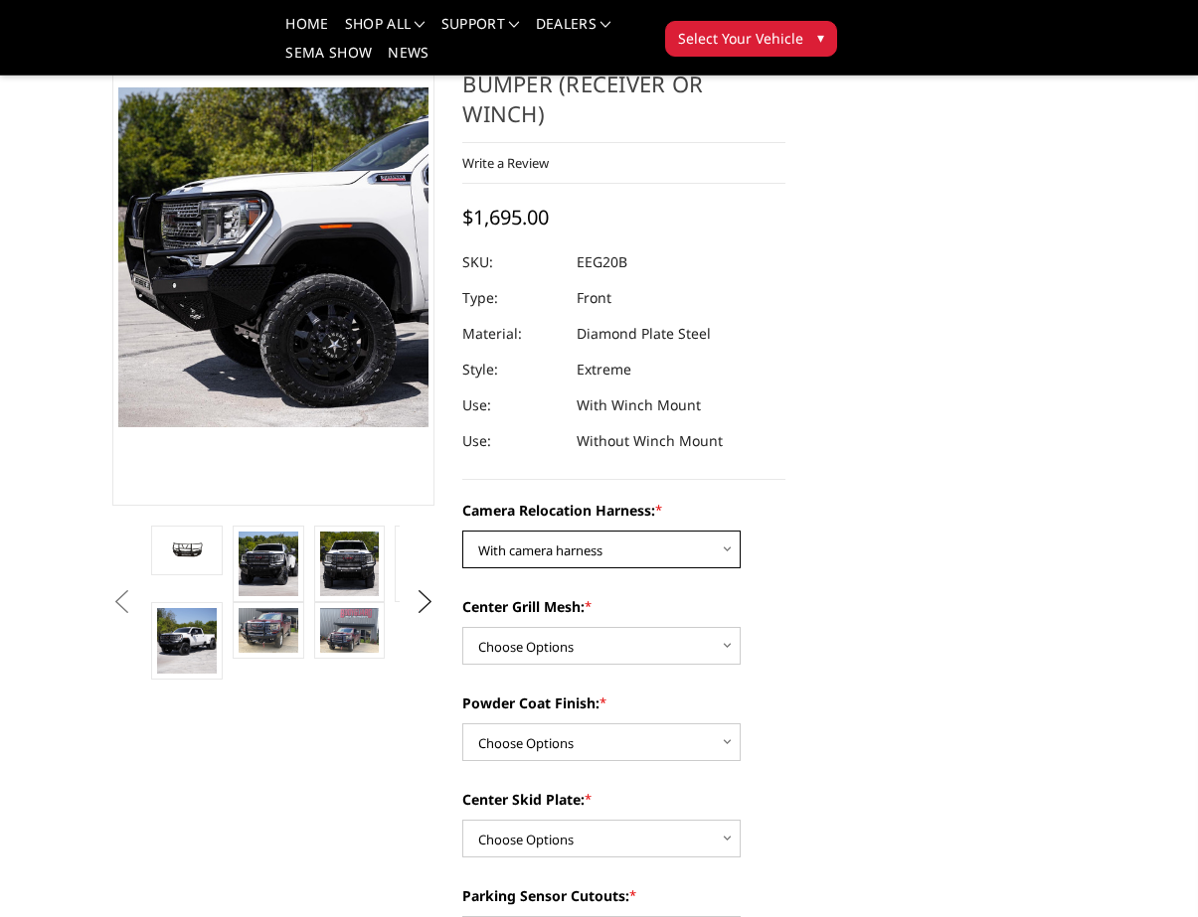
scroll to position [183, 0]
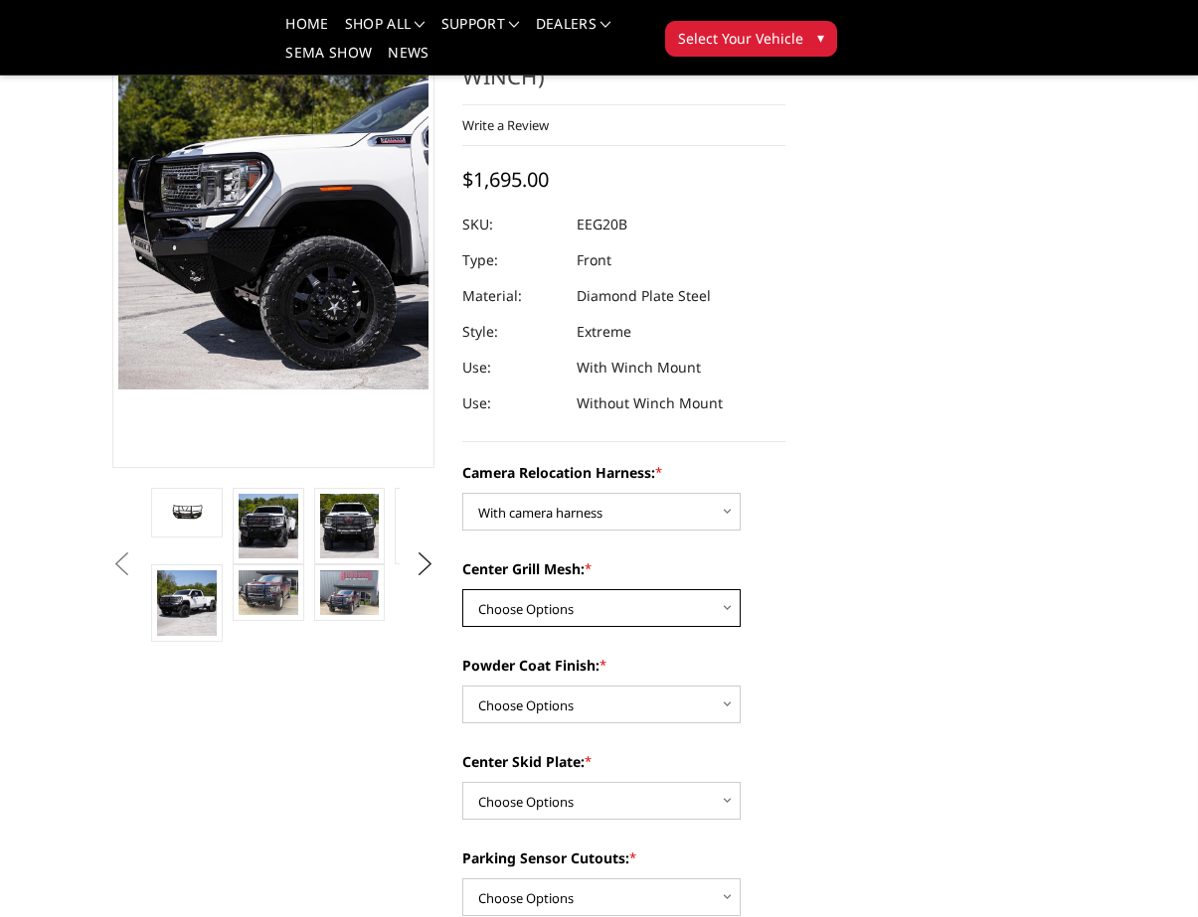
select select "3795"
select select "3793"
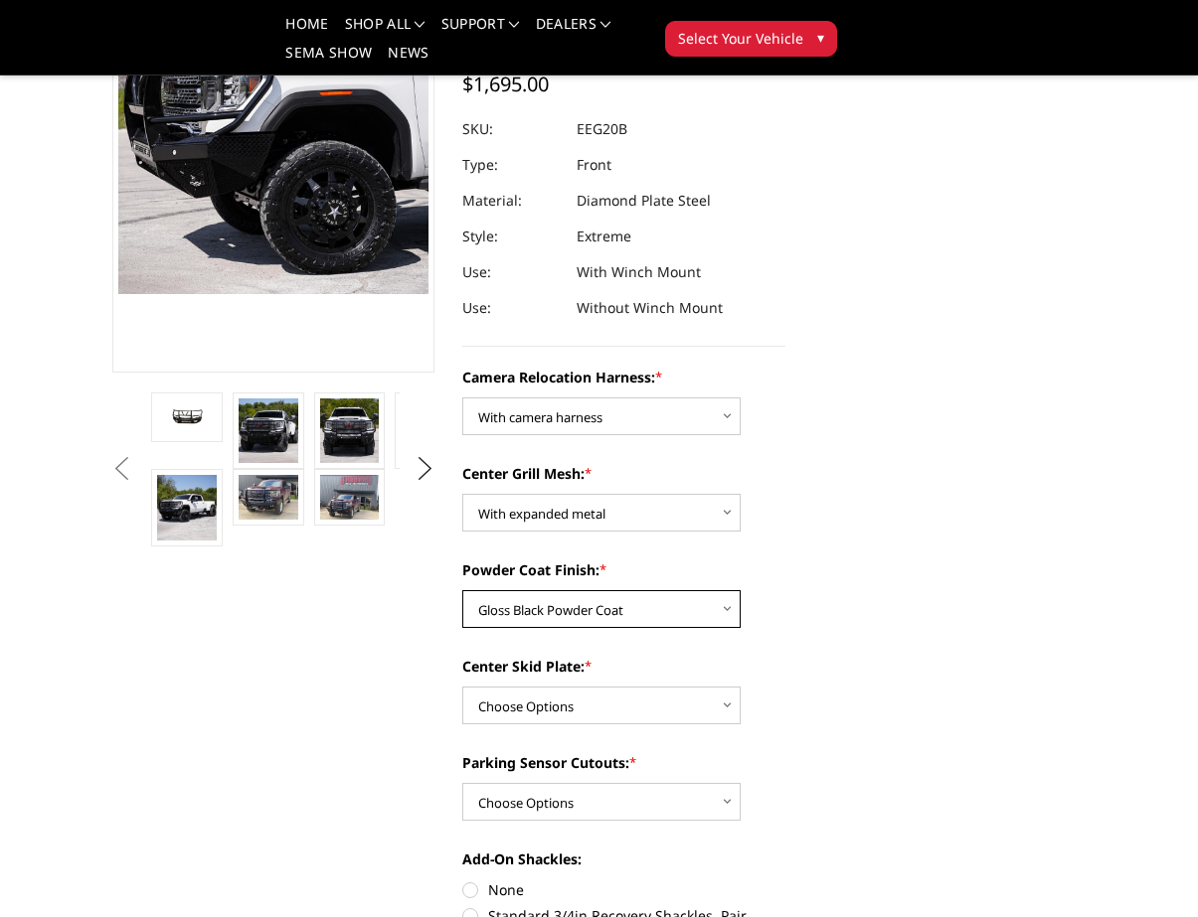
scroll to position [297, 0]
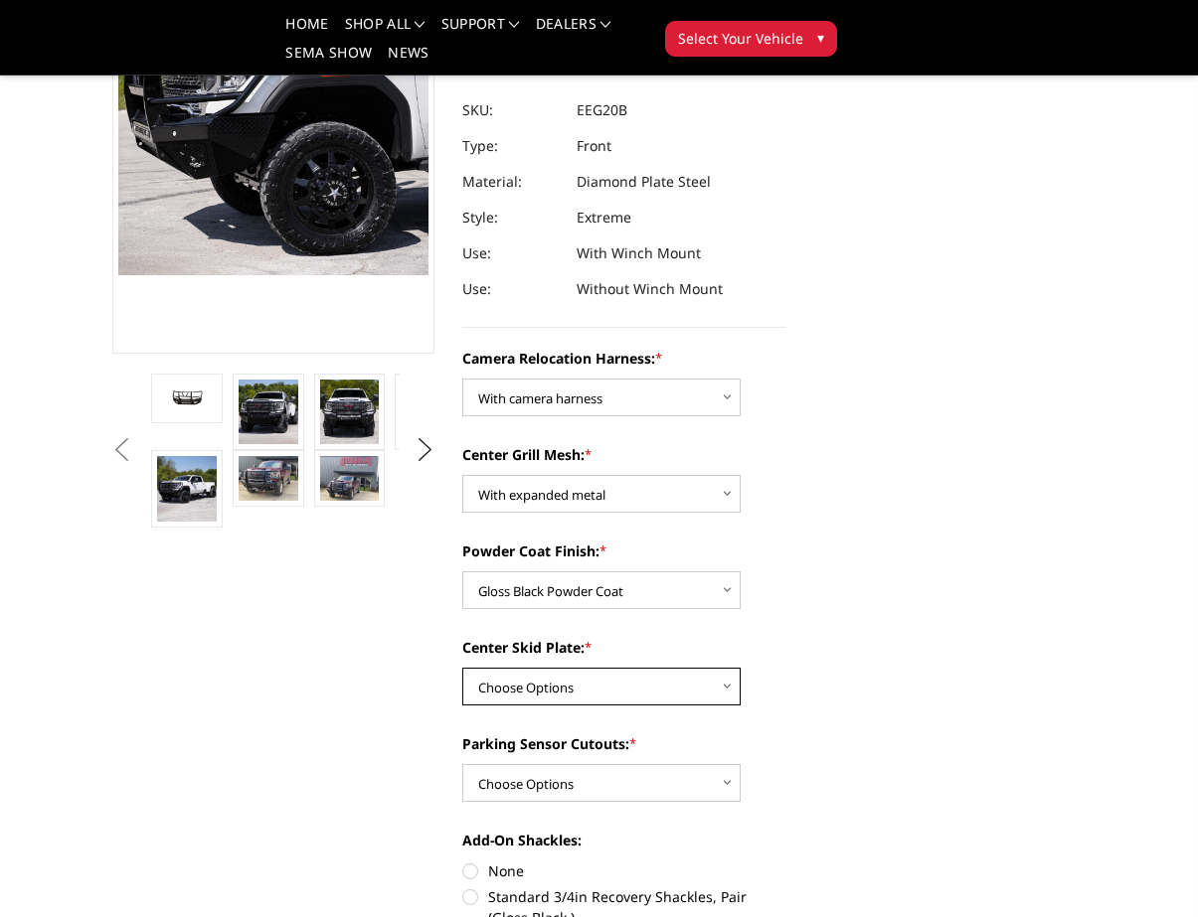
select select "3790"
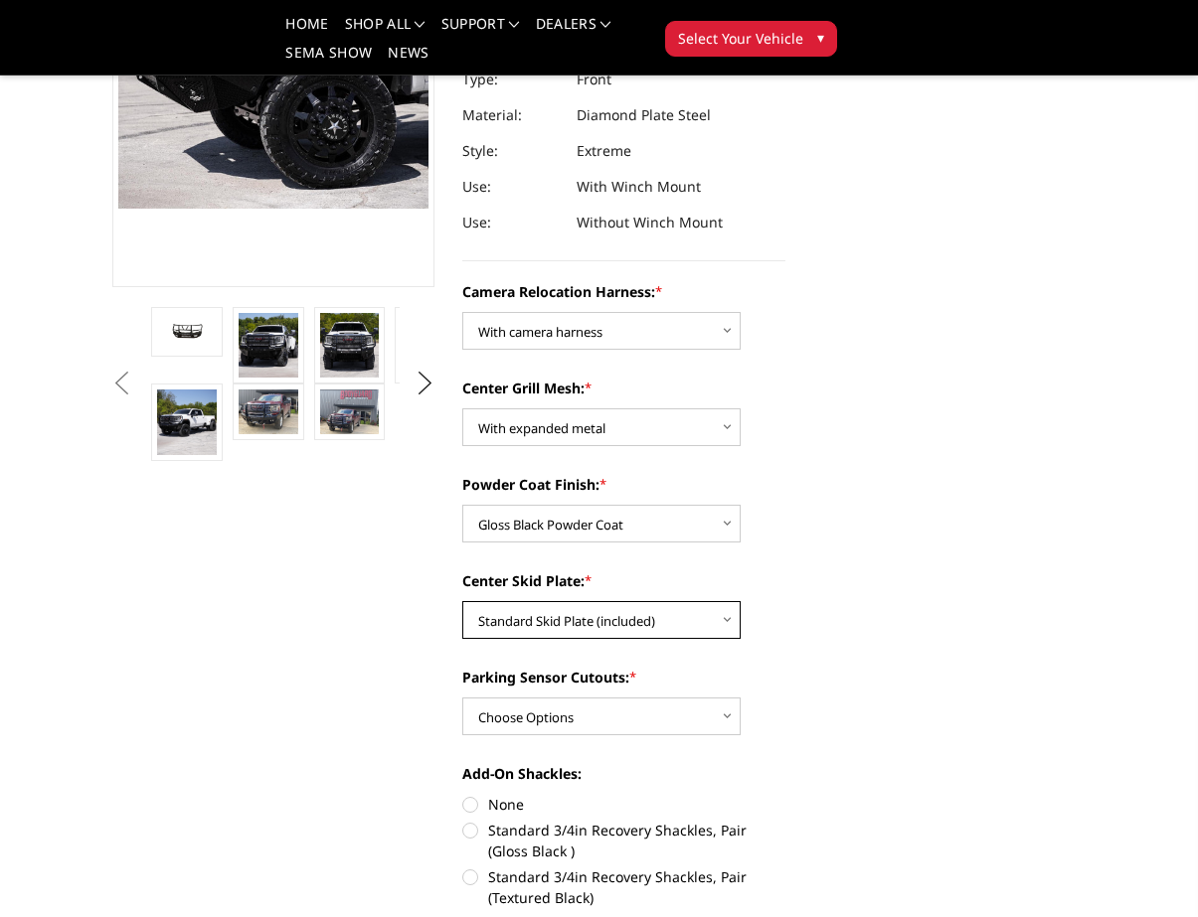
scroll to position [380, 0]
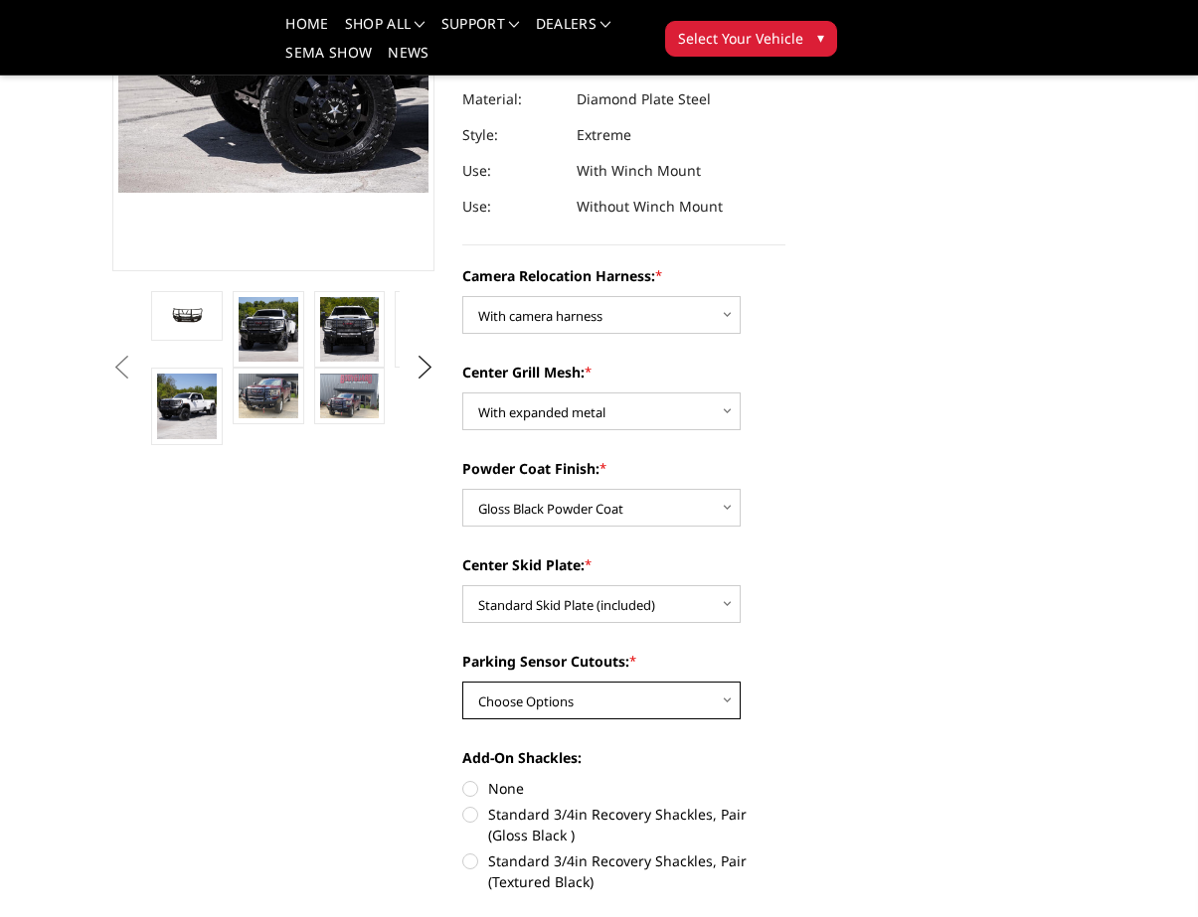
select select "3788"
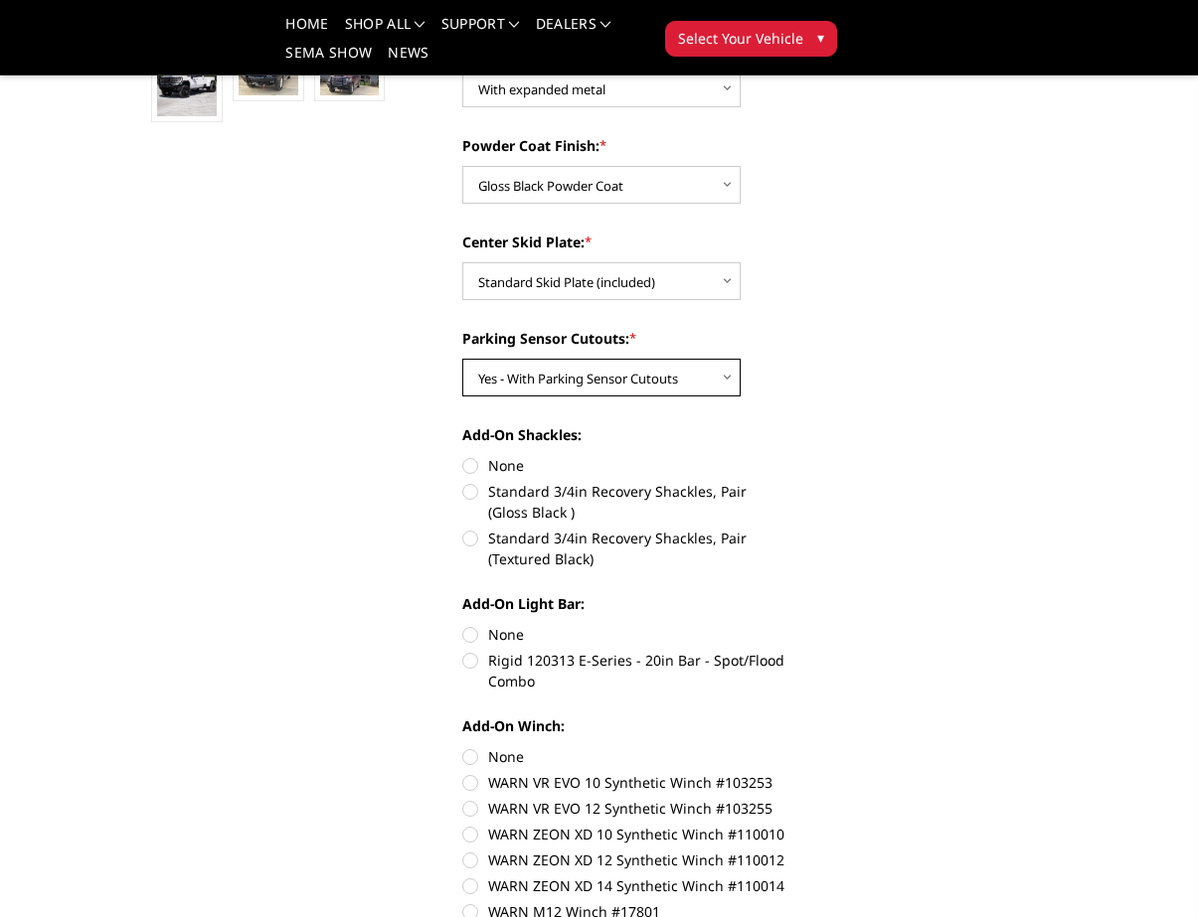
scroll to position [714, 0]
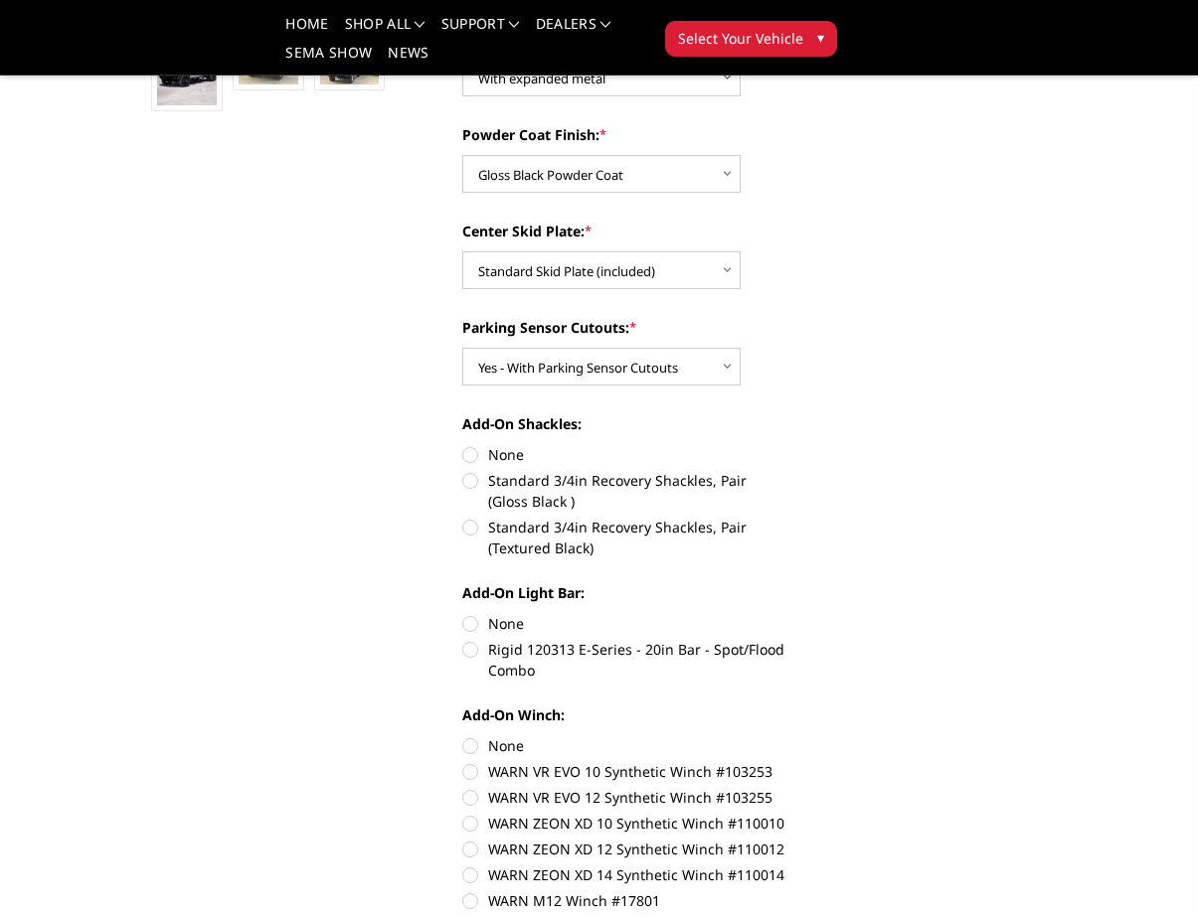
click at [469, 485] on label "Standard 3/4in Recovery Shackles, Pair (Gloss Black )" at bounding box center [623, 491] width 323 height 42
click at [785, 445] on input "Standard 3/4in Recovery Shackles, Pair (Gloss Black )" at bounding box center [785, 444] width 1 height 1
radio input "true"
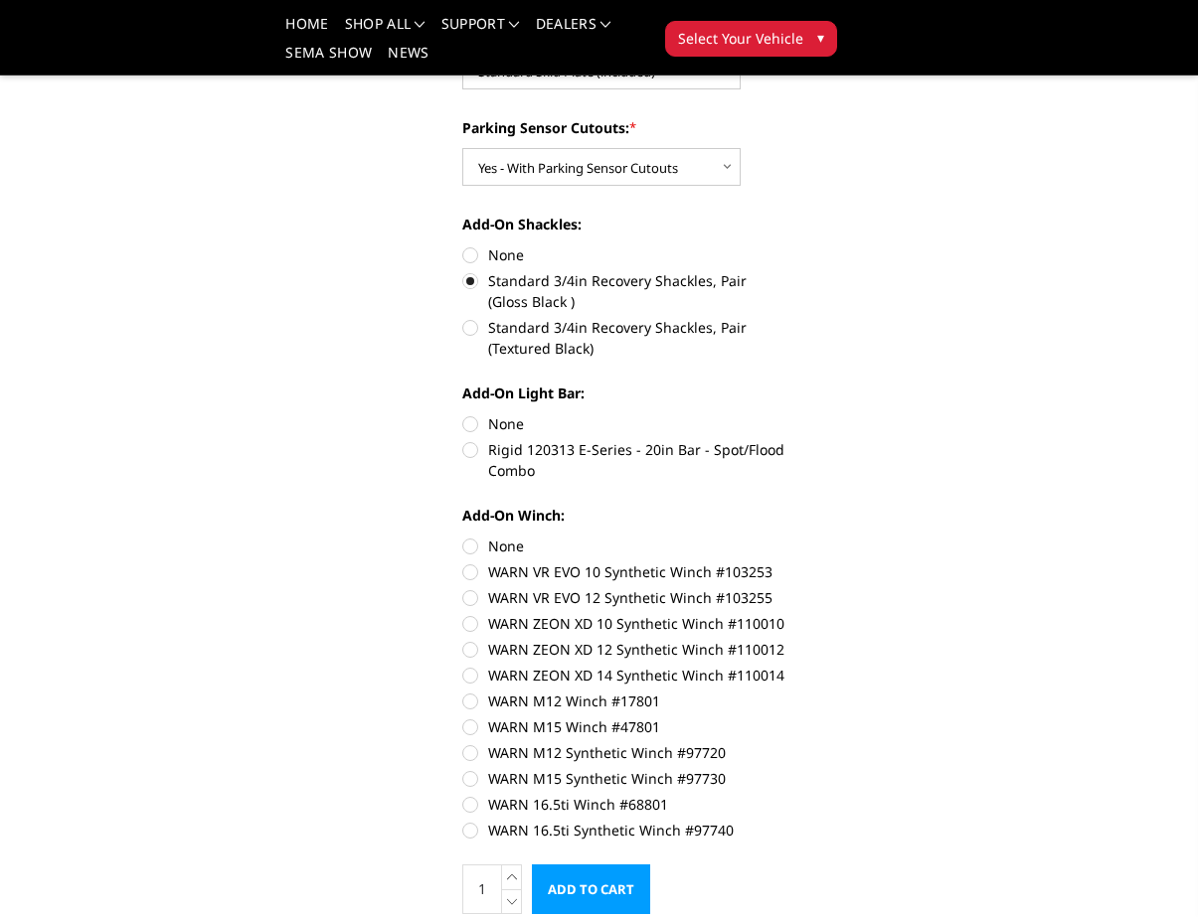
scroll to position [928, 0]
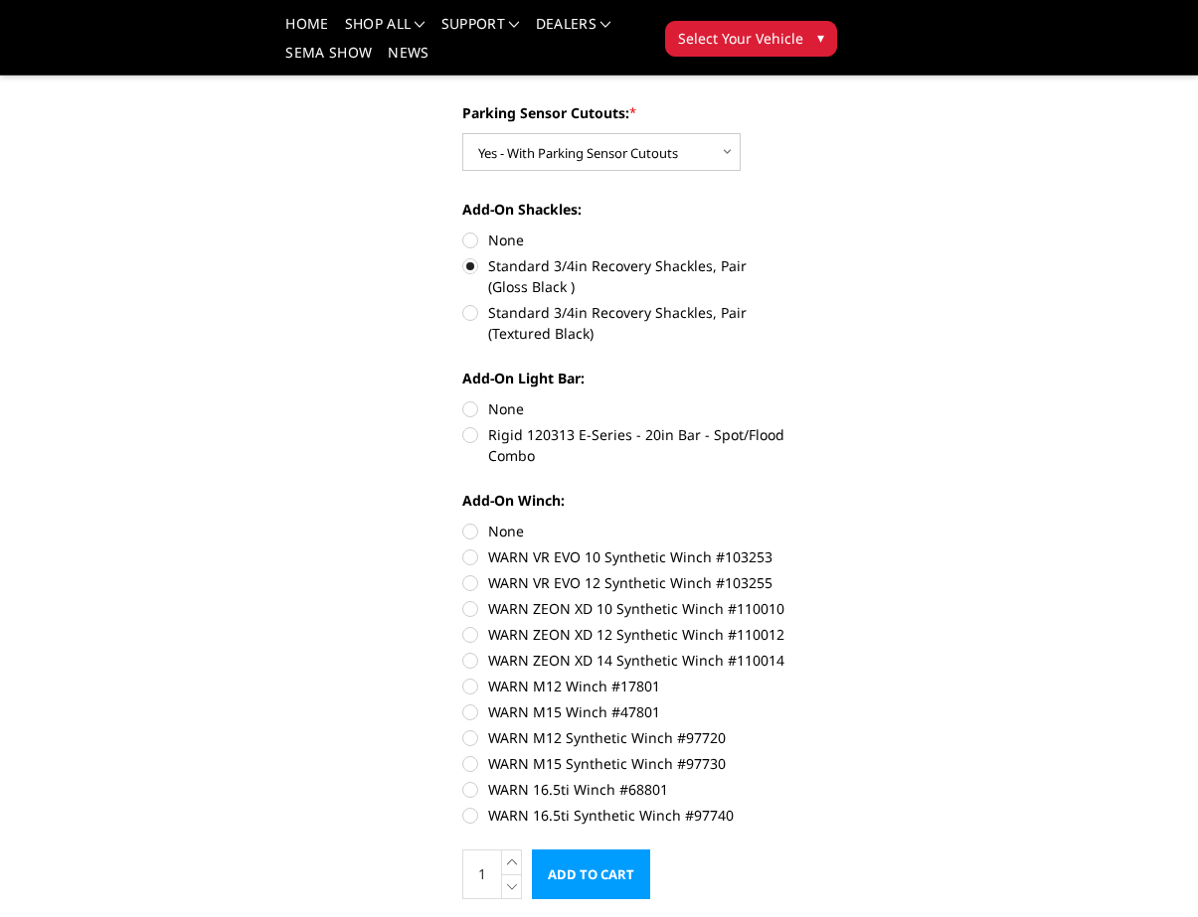
click at [476, 411] on label "None" at bounding box center [623, 409] width 323 height 21
click at [463, 400] on input "None" at bounding box center [462, 399] width 1 height 1
radio input "true"
click at [472, 534] on label "None" at bounding box center [623, 531] width 323 height 21
click at [463, 522] on input "None" at bounding box center [462, 521] width 1 height 1
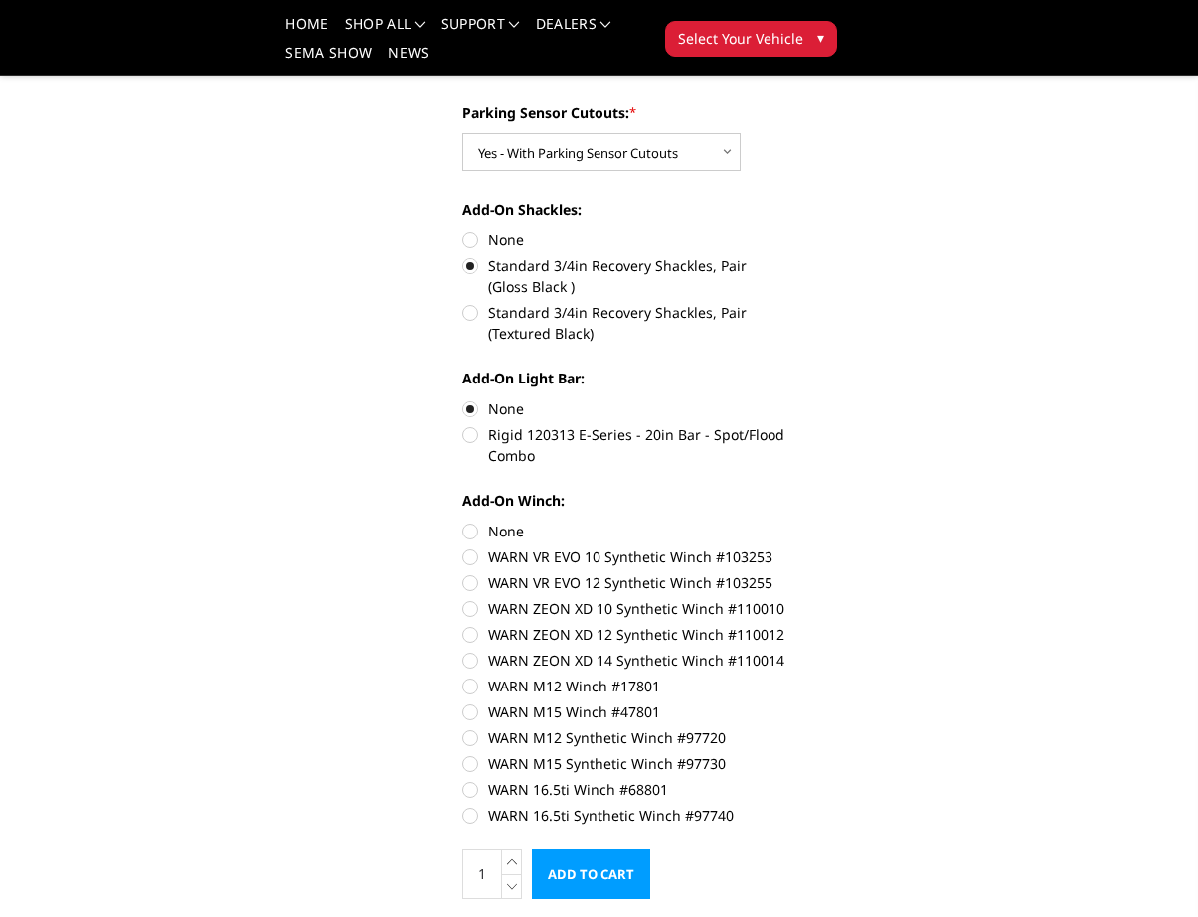
radio input "true"
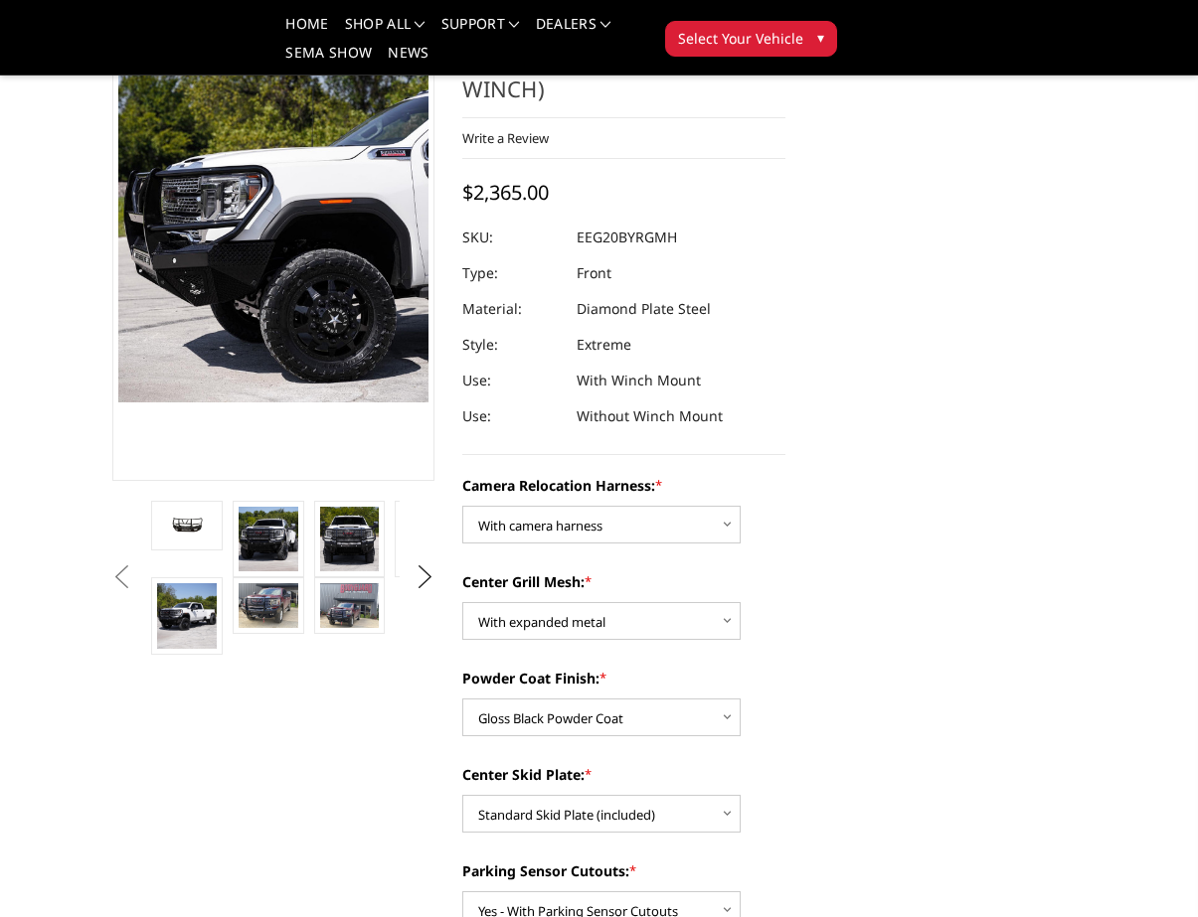
scroll to position [165, 0]
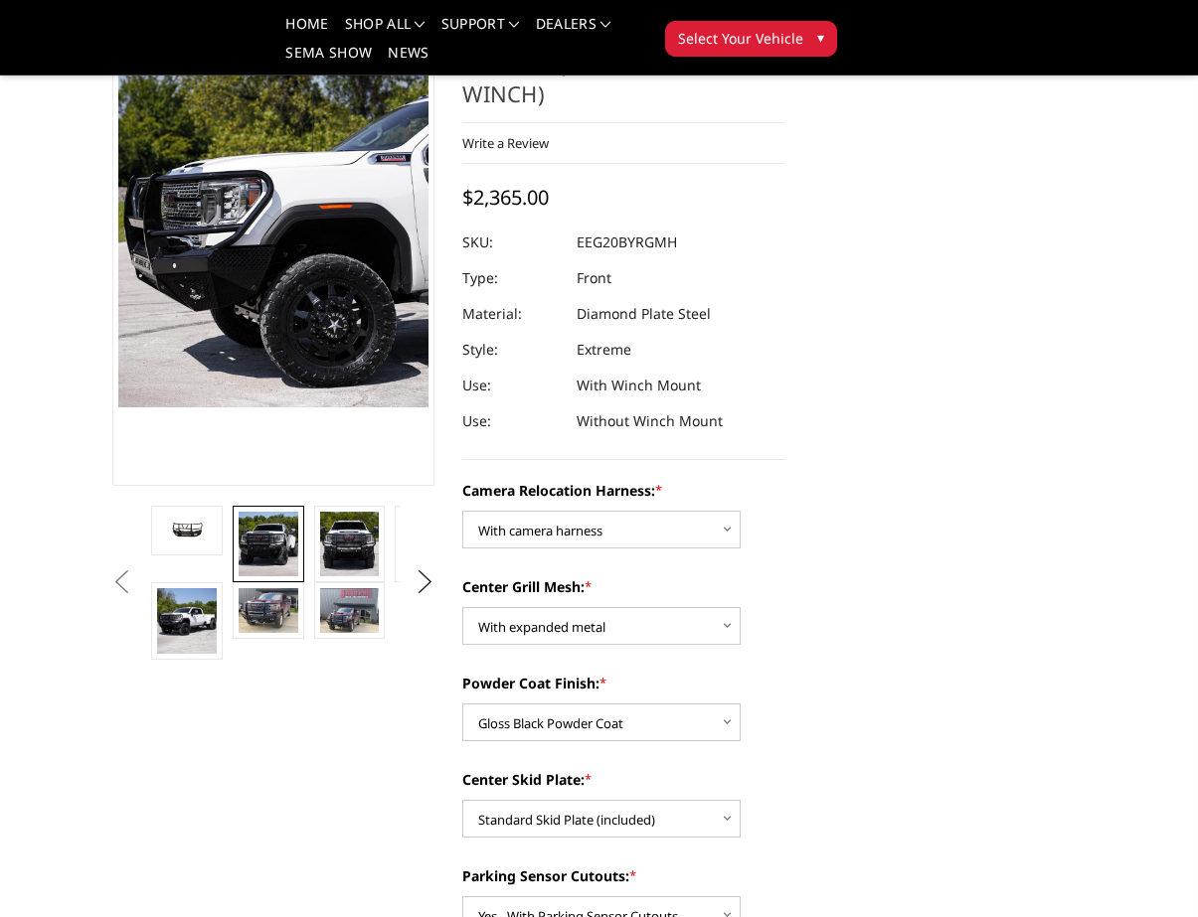
click at [289, 551] on img at bounding box center [269, 544] width 60 height 65
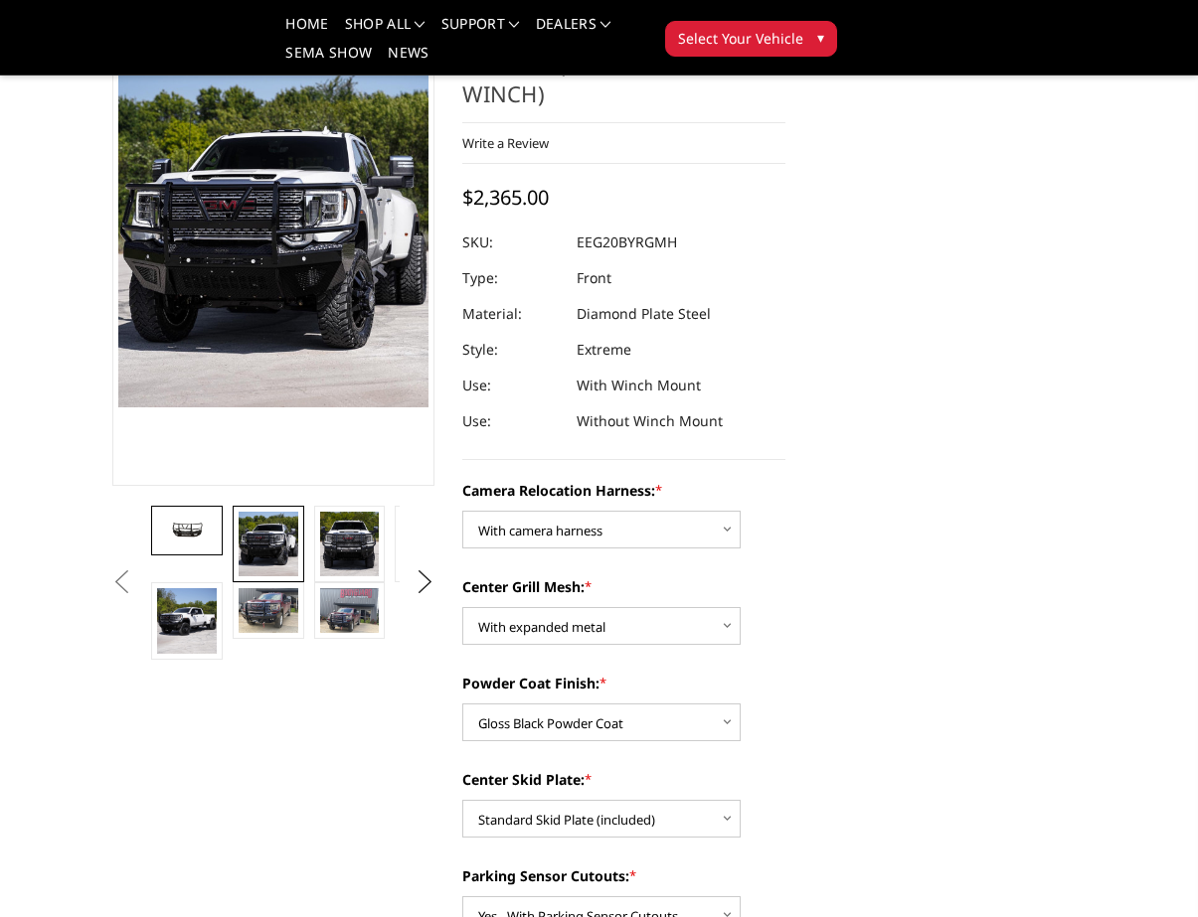
click at [192, 543] on img at bounding box center [187, 531] width 60 height 28
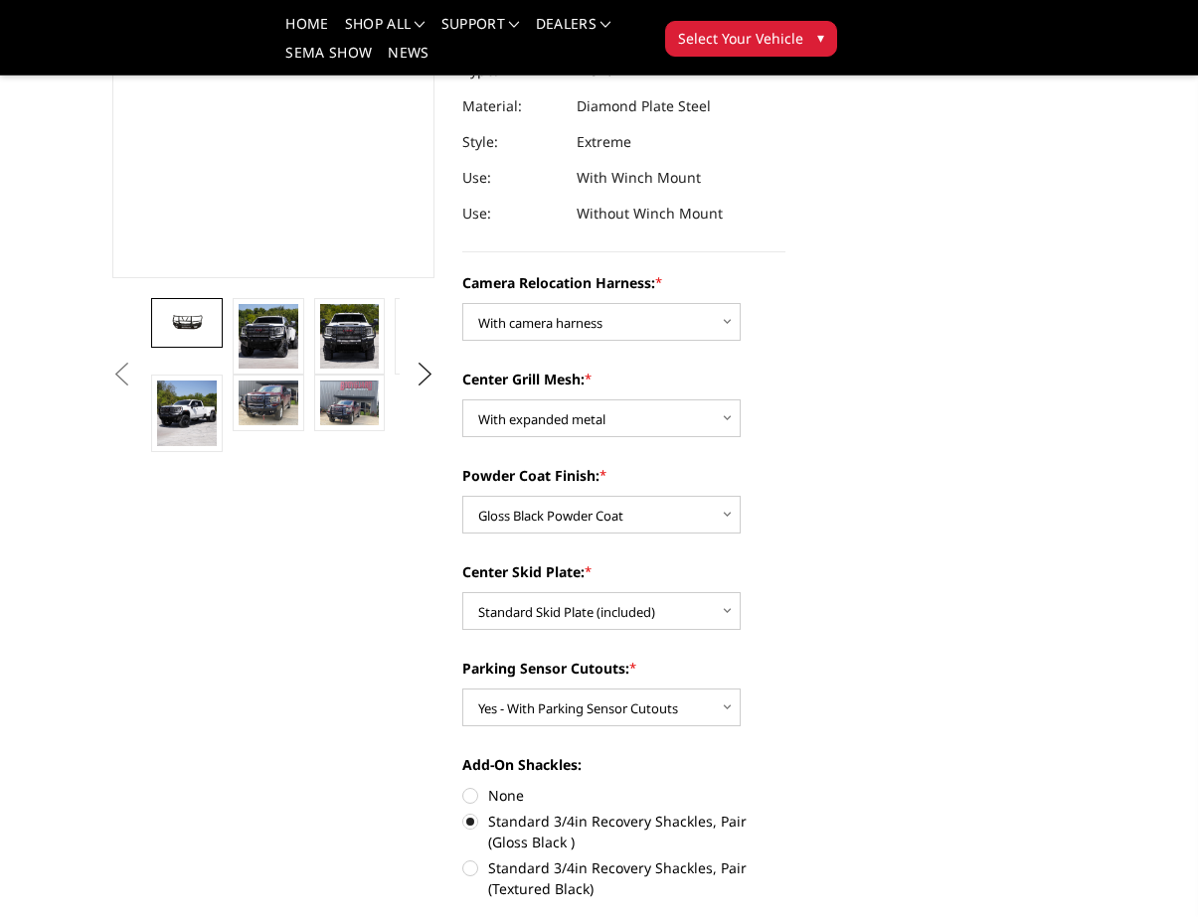
scroll to position [371, 0]
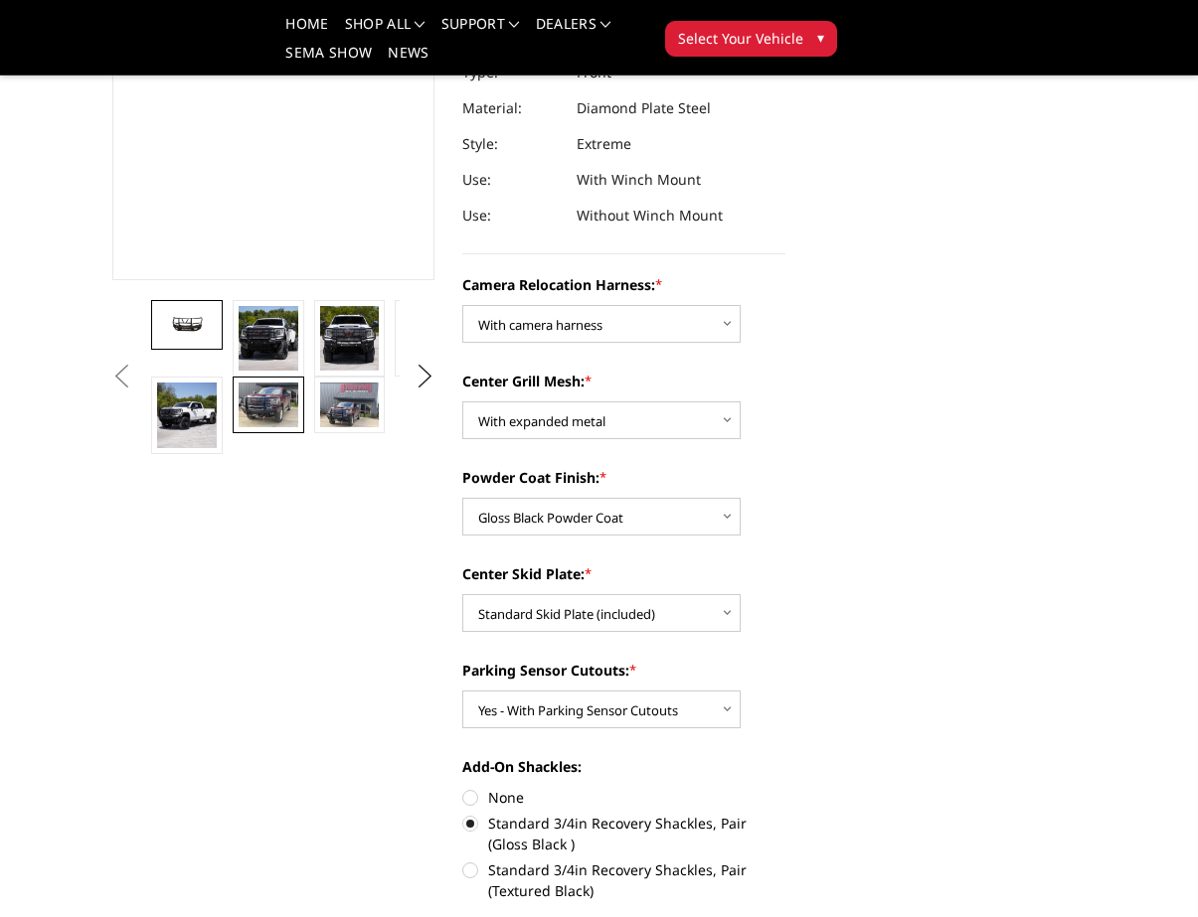
click at [279, 409] on img at bounding box center [269, 405] width 60 height 45
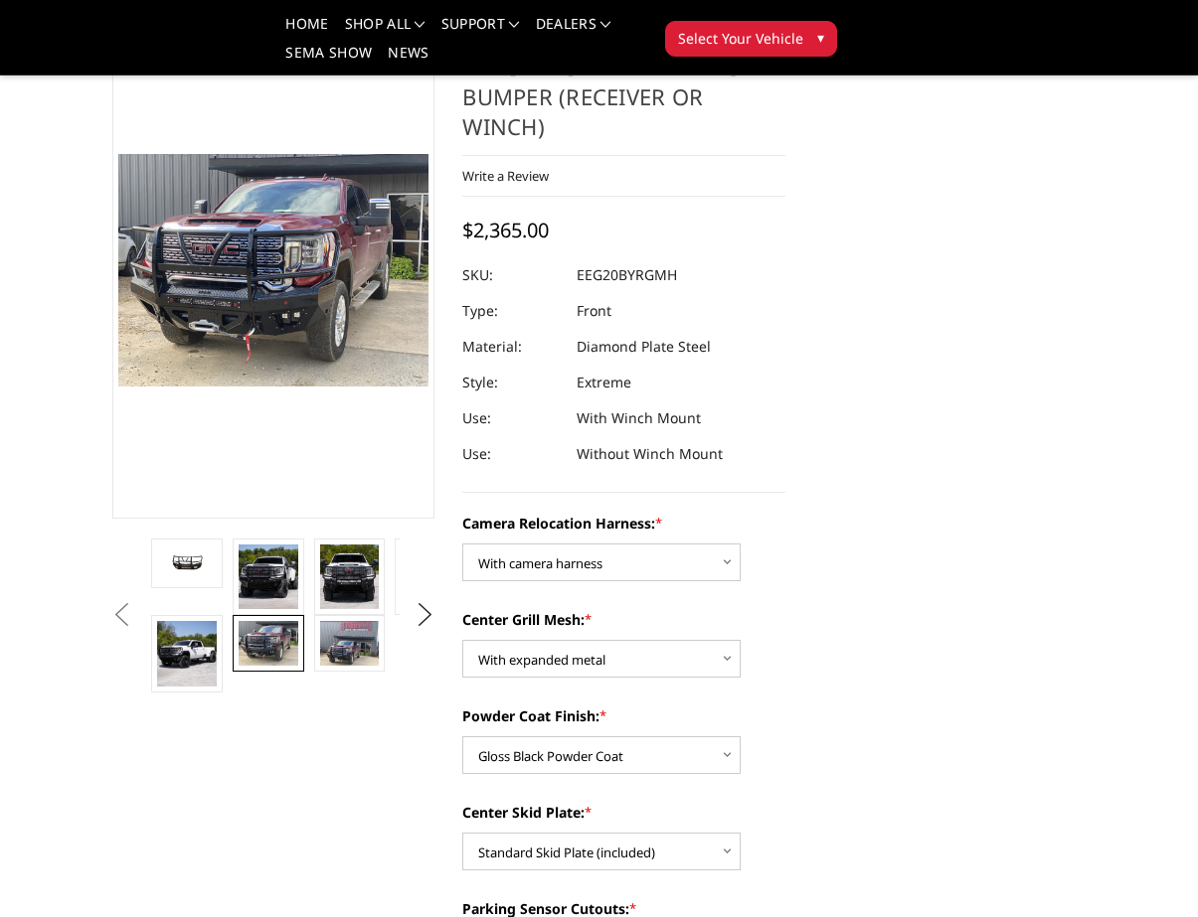
scroll to position [122, 0]
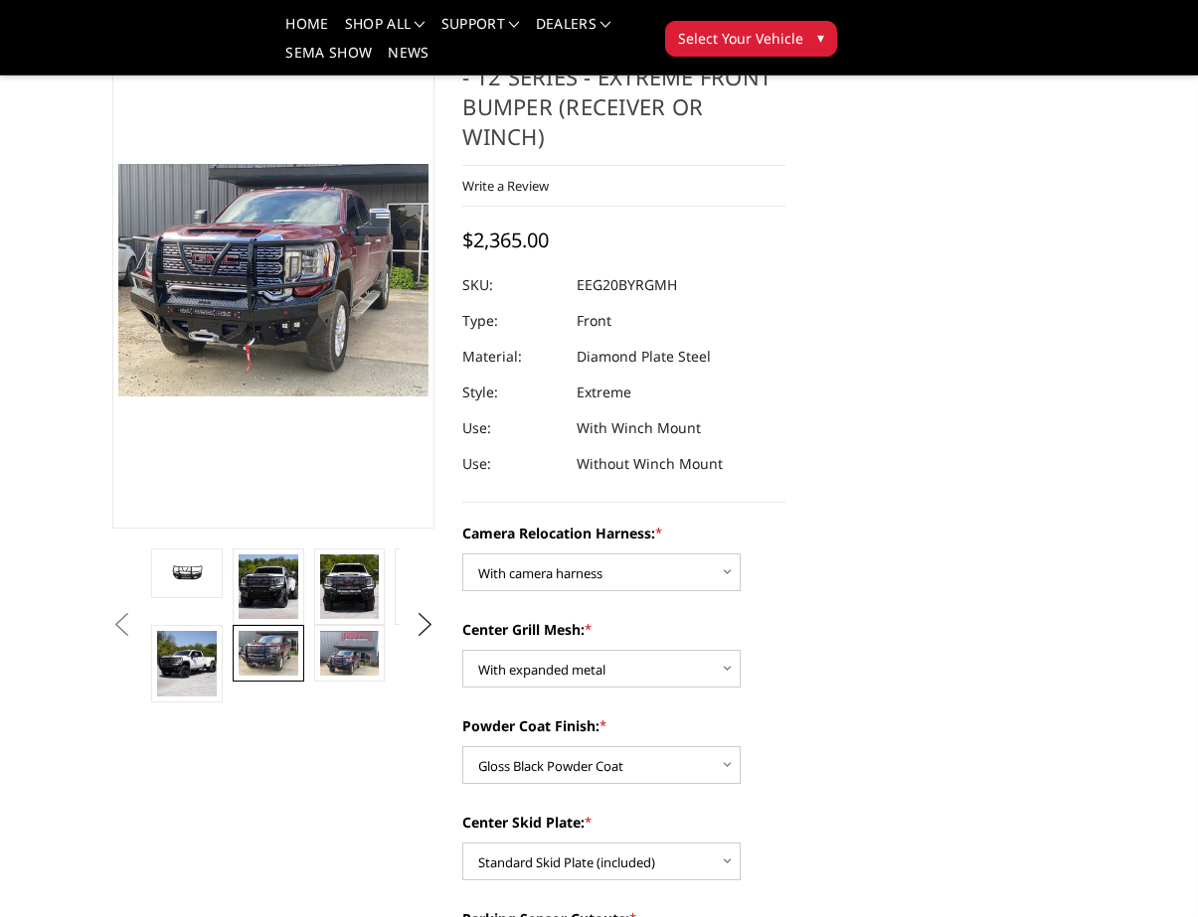
click at [84, 0] on header "International Fees Not Included On Website More Info Home shop all Bronco 2021-…" at bounding box center [599, 38] width 1198 height 76
click at [265, 651] on img at bounding box center [269, 653] width 60 height 45
click at [416, 621] on button "Next" at bounding box center [425, 625] width 30 height 30
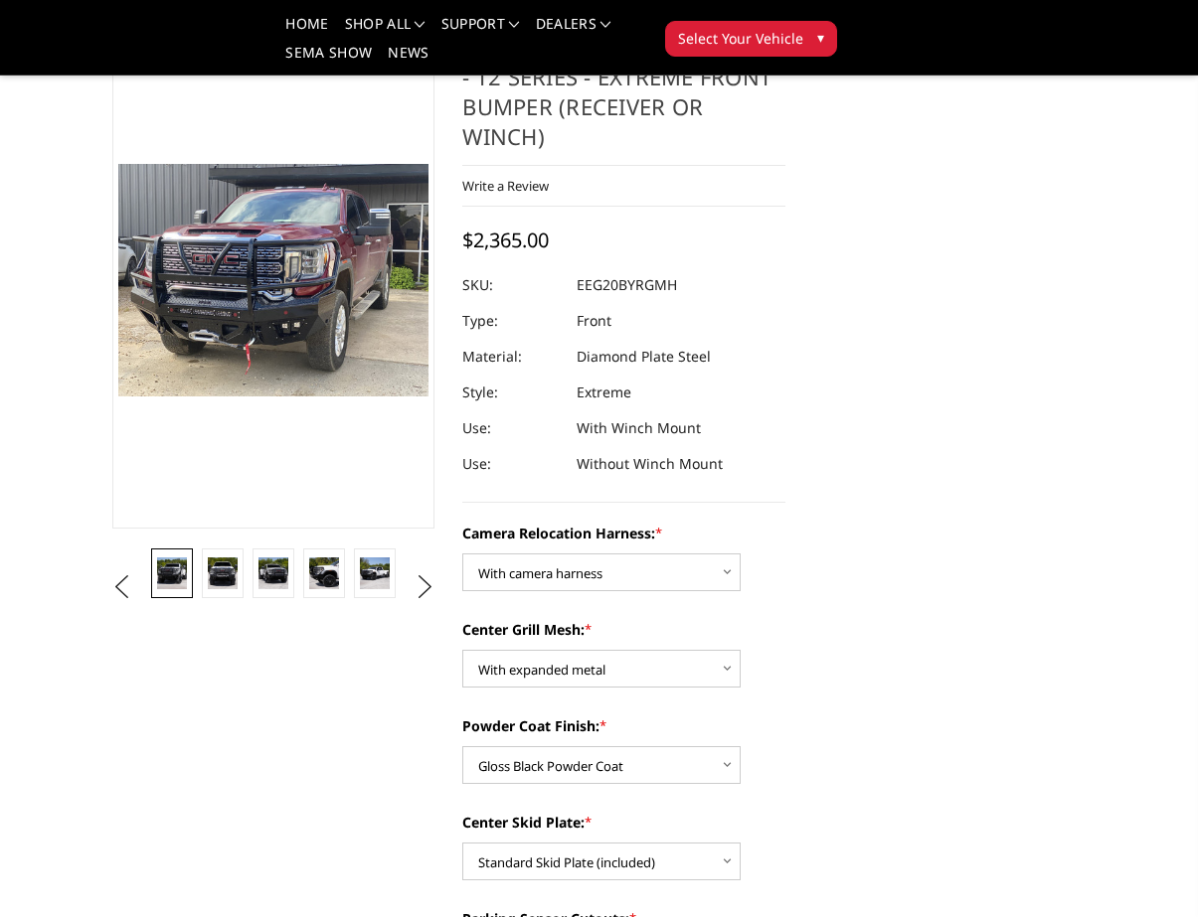
click at [172, 565] on img at bounding box center [171, 574] width 29 height 32
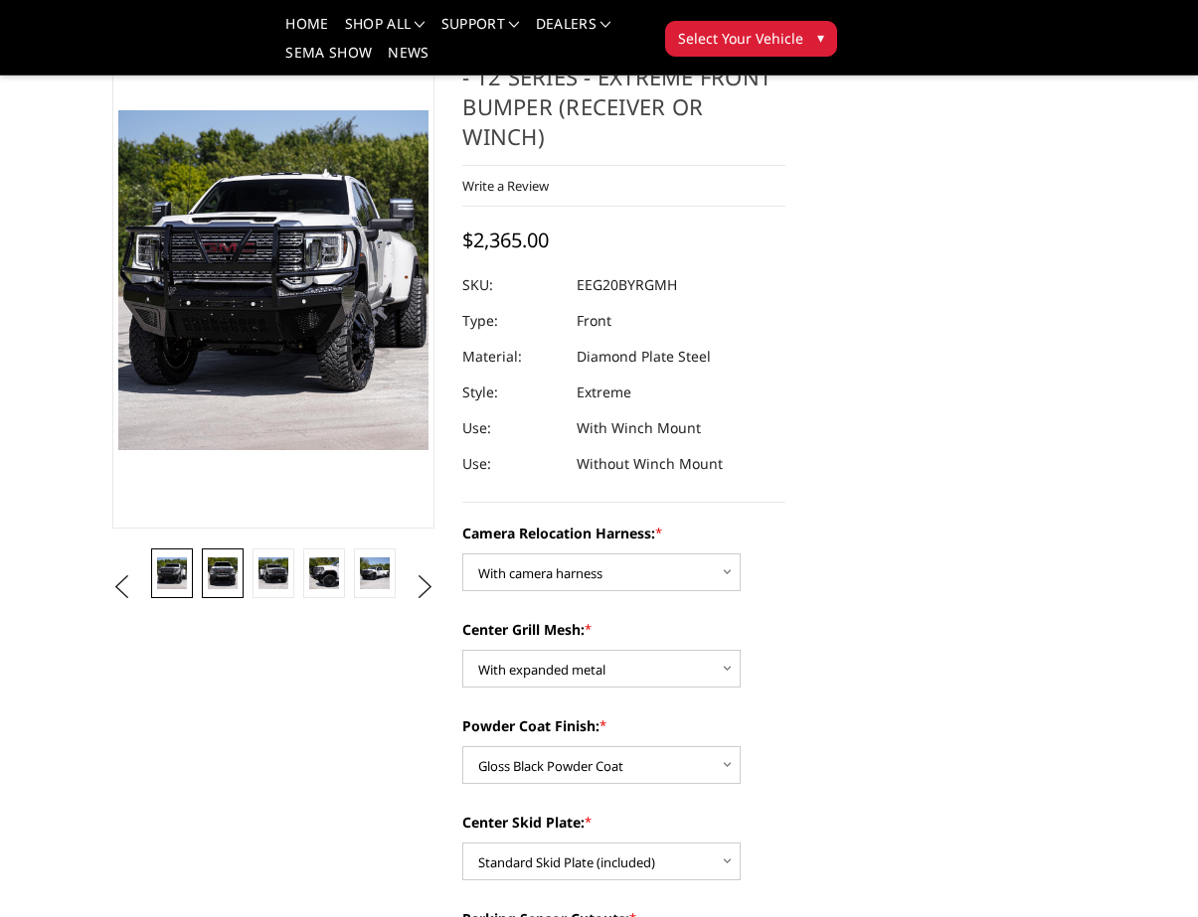
click at [232, 576] on img at bounding box center [222, 574] width 29 height 32
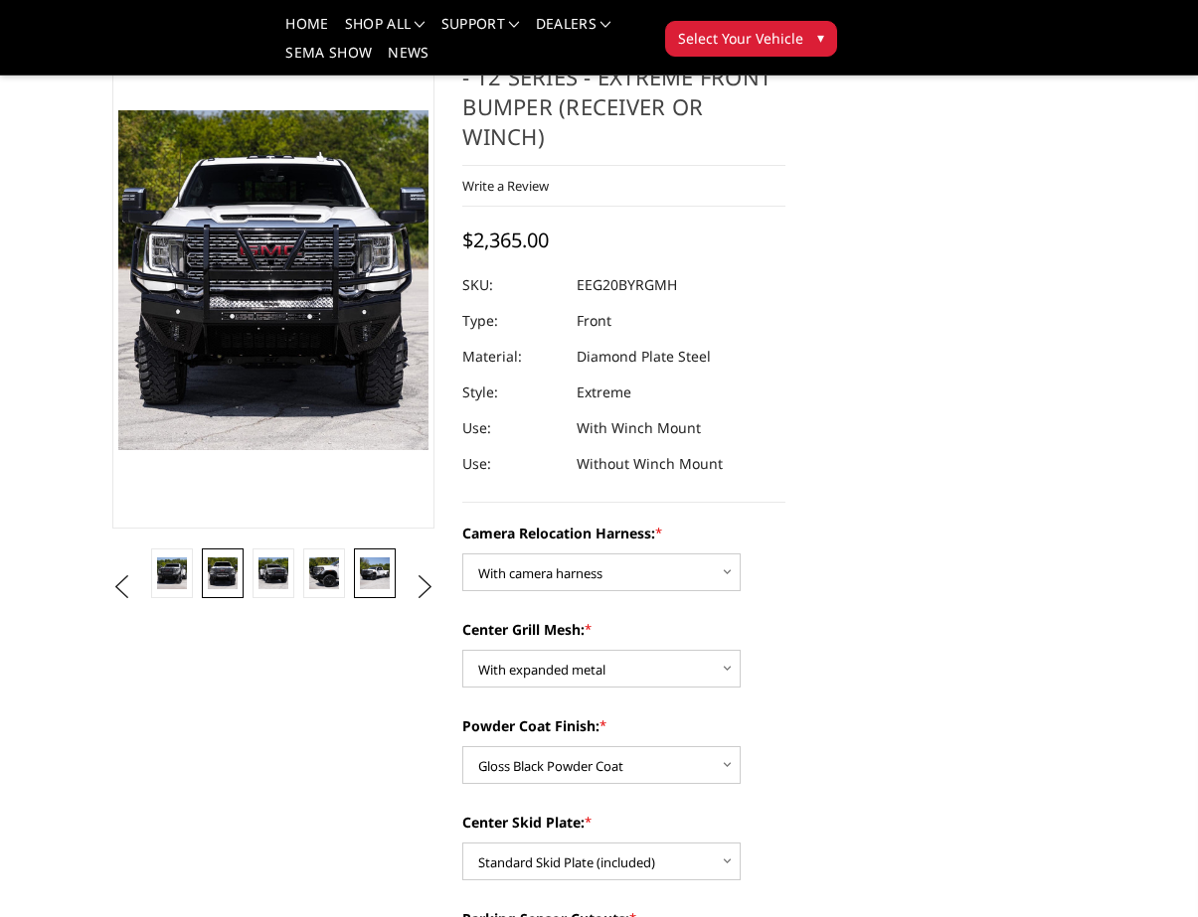
click at [377, 579] on img at bounding box center [374, 574] width 29 height 32
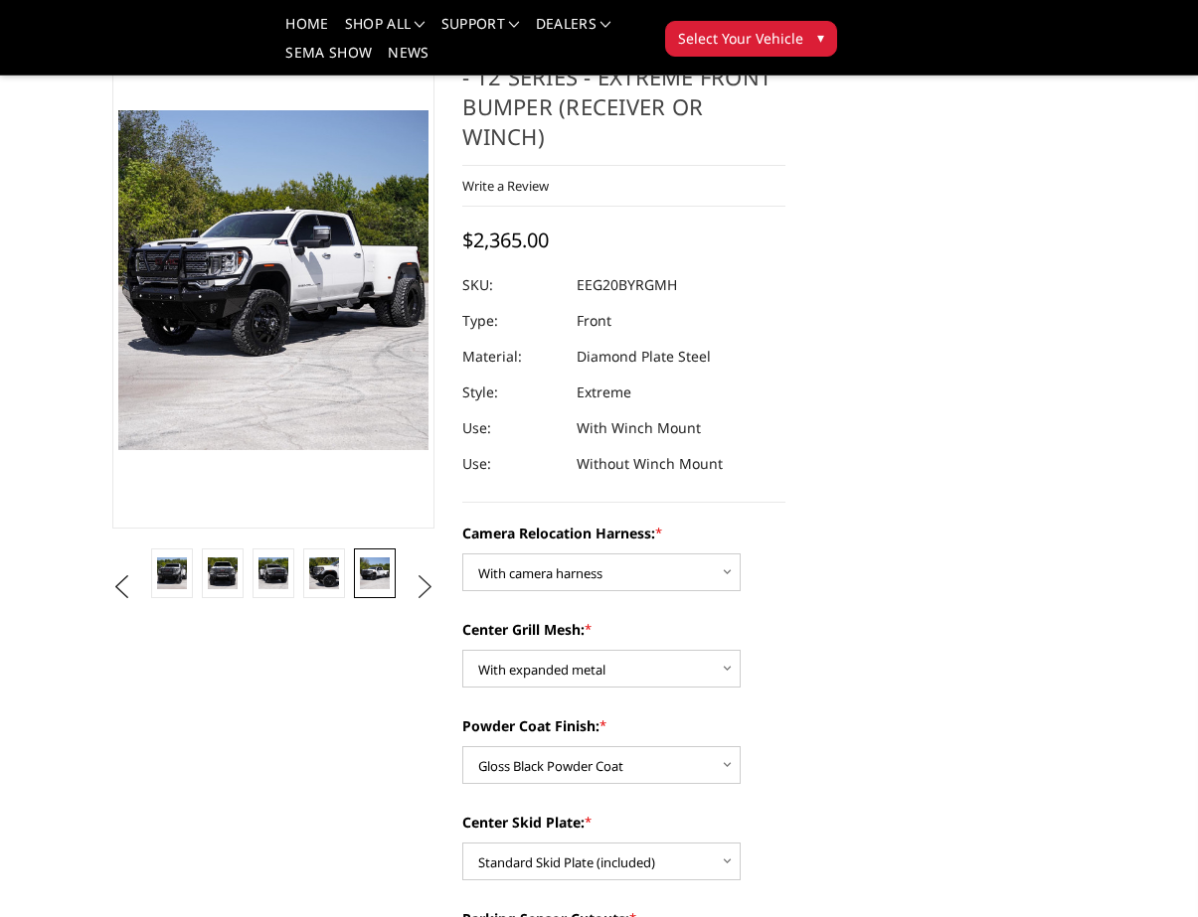
click at [423, 587] on button "Next" at bounding box center [425, 588] width 30 height 30
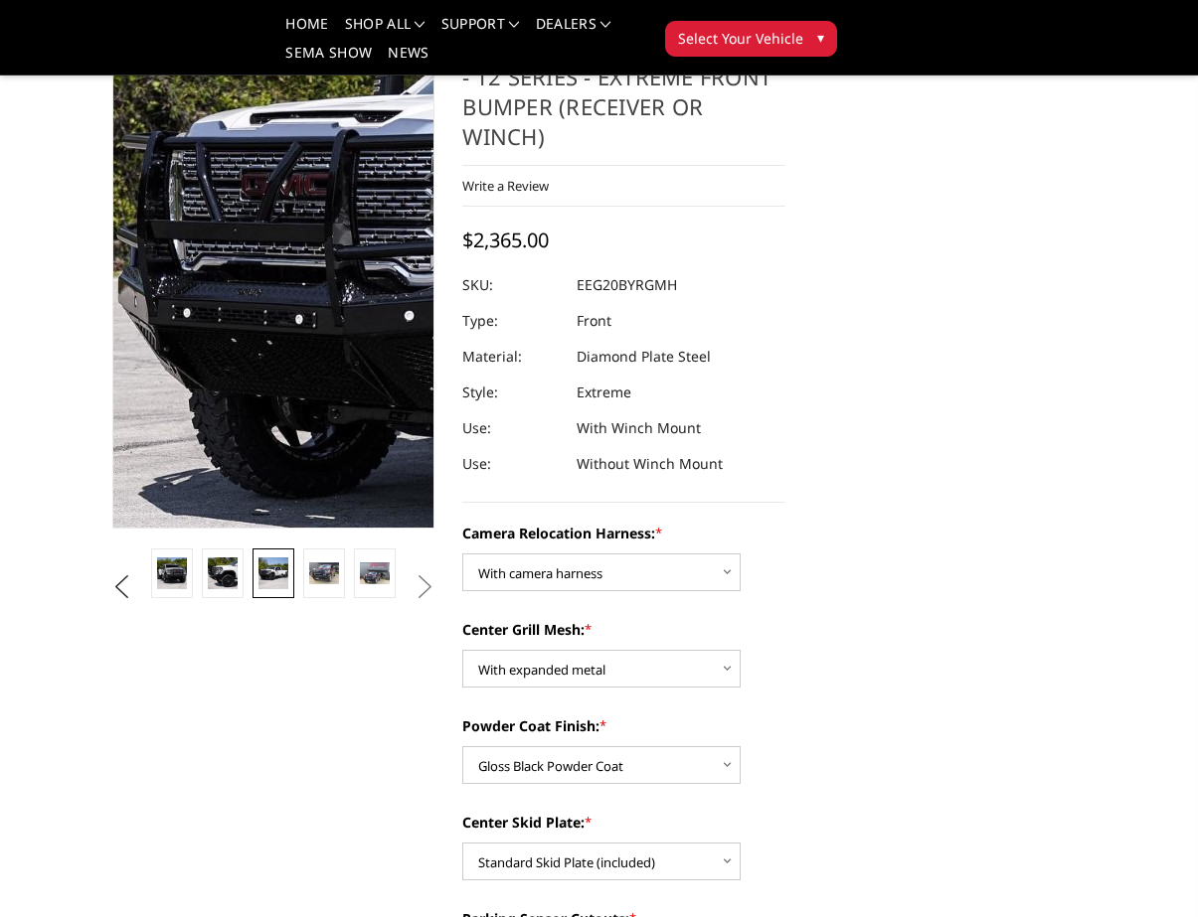
click at [115, 297] on img at bounding box center [683, 254] width 1161 height 1272
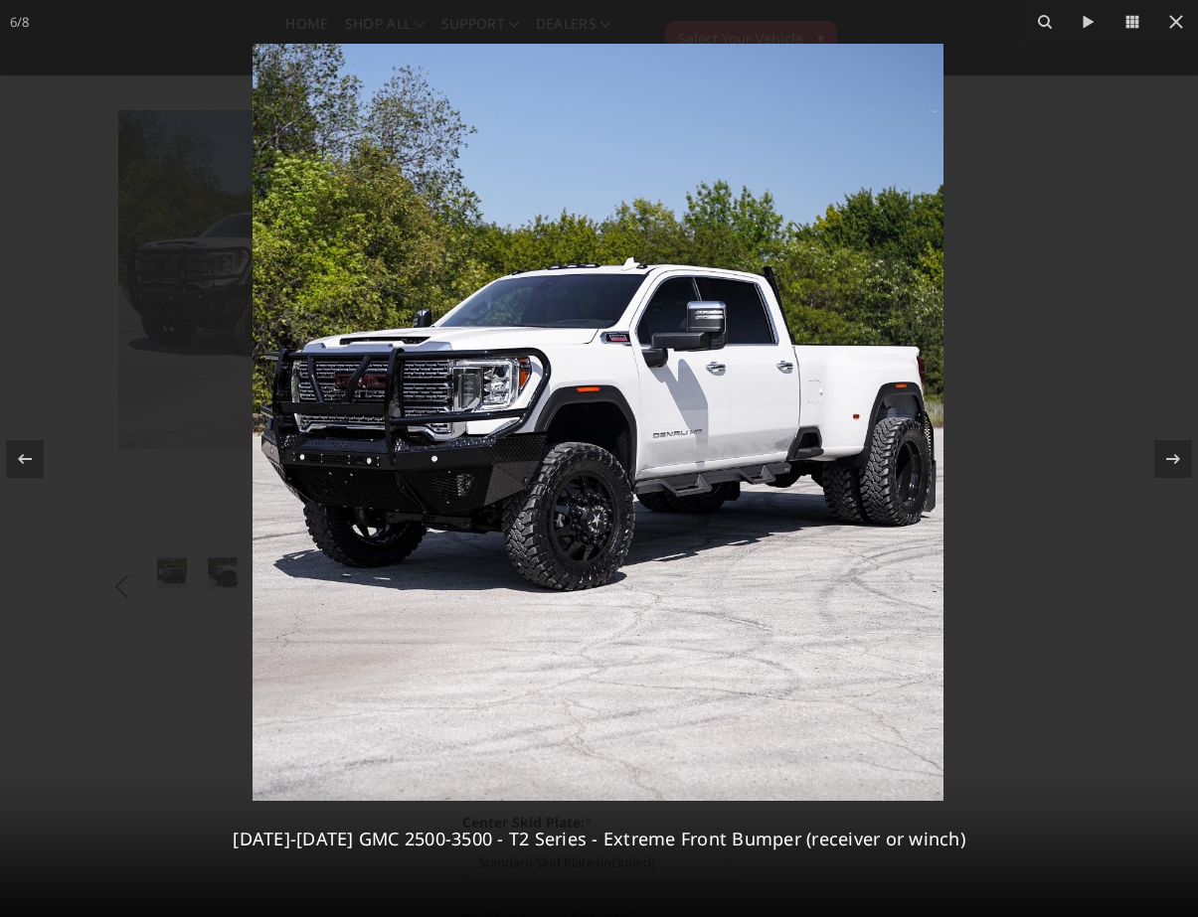
click at [291, 406] on img at bounding box center [597, 422] width 691 height 757
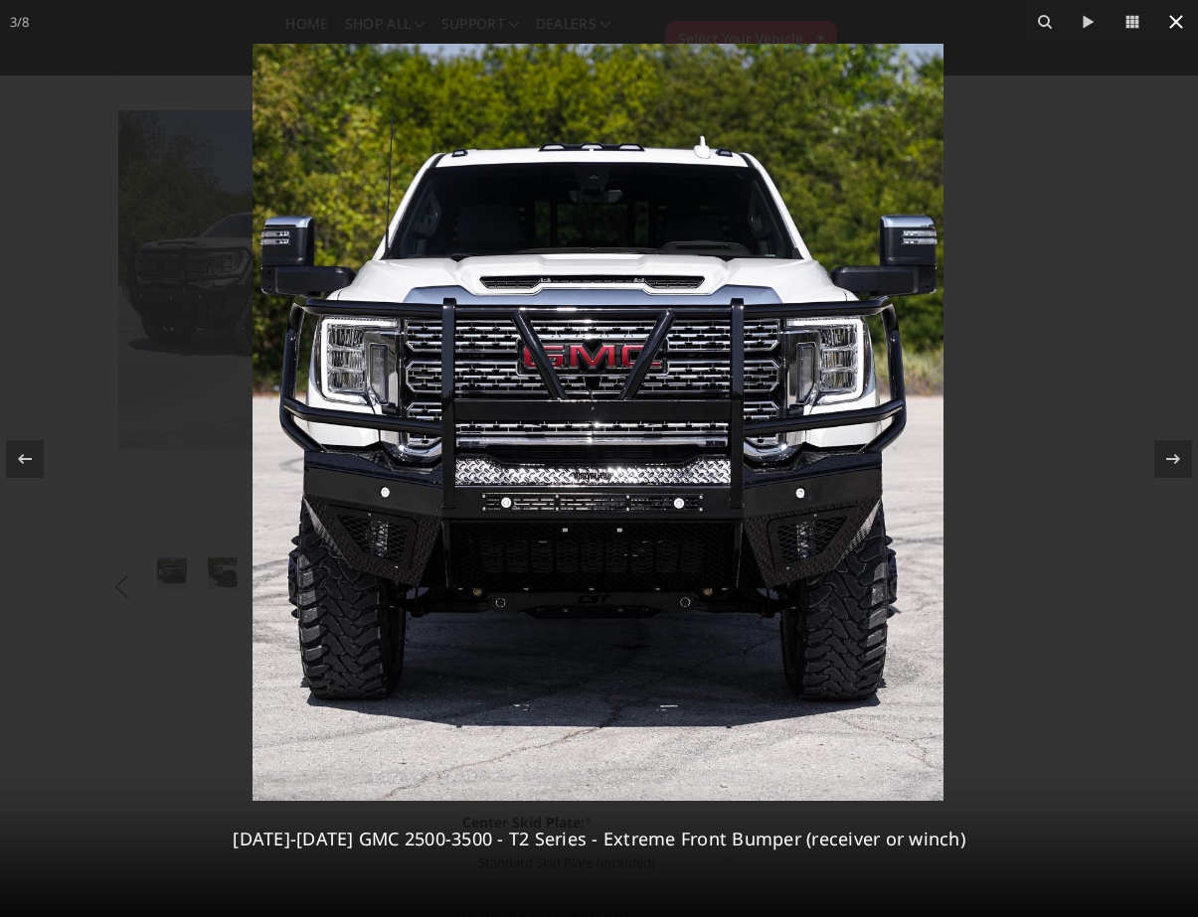
click at [1178, 22] on icon at bounding box center [1176, 22] width 24 height 24
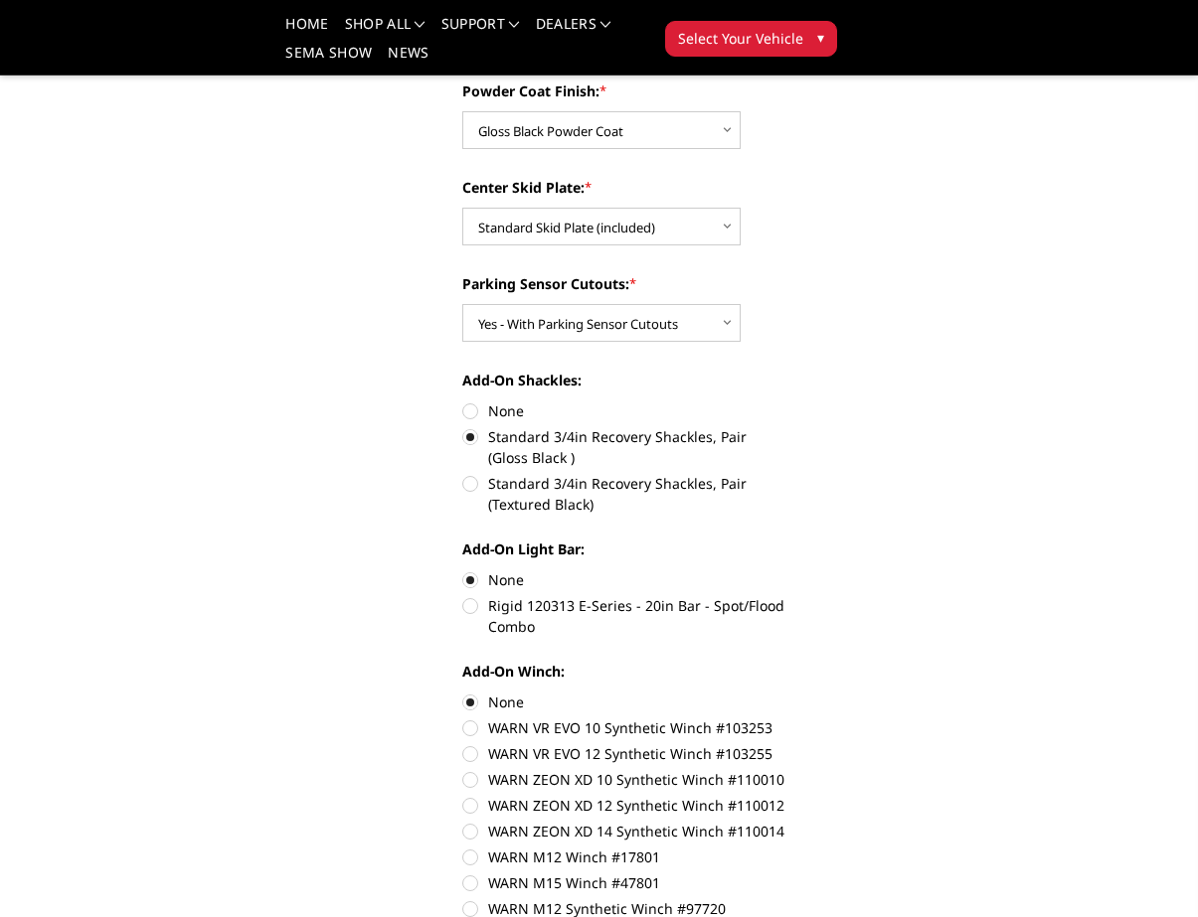
scroll to position [768, 0]
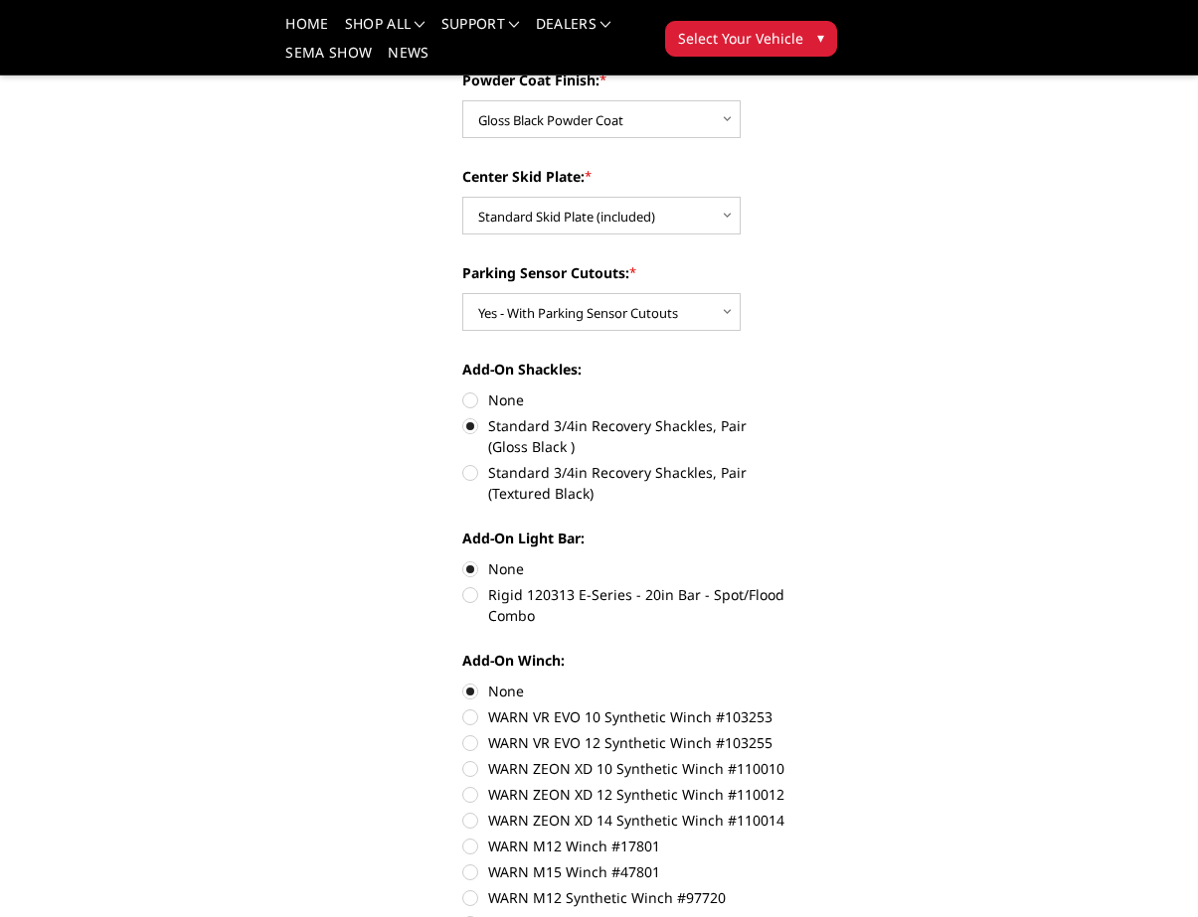
click at [475, 395] on label "None" at bounding box center [623, 400] width 323 height 21
click at [463, 391] on input "None" at bounding box center [462, 390] width 1 height 1
radio input "true"
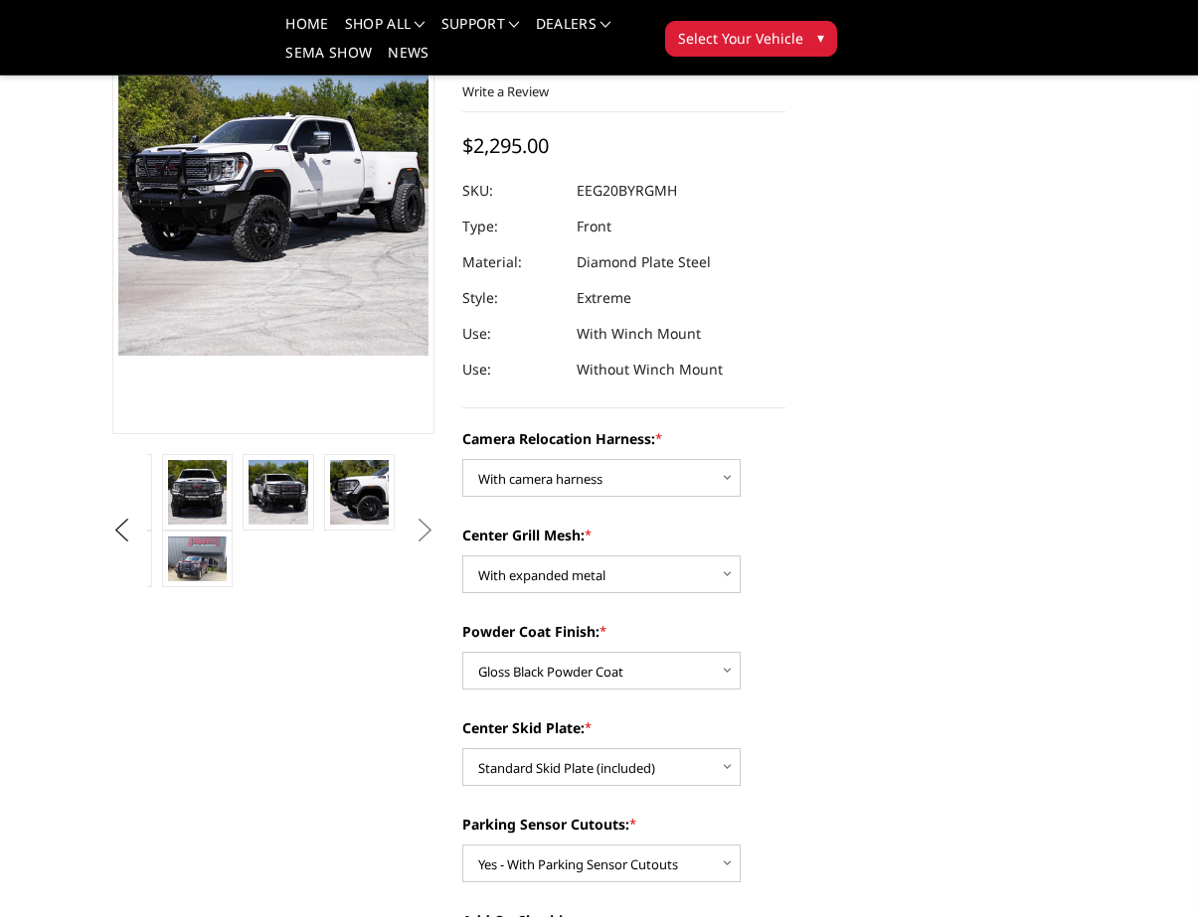
scroll to position [201, 0]
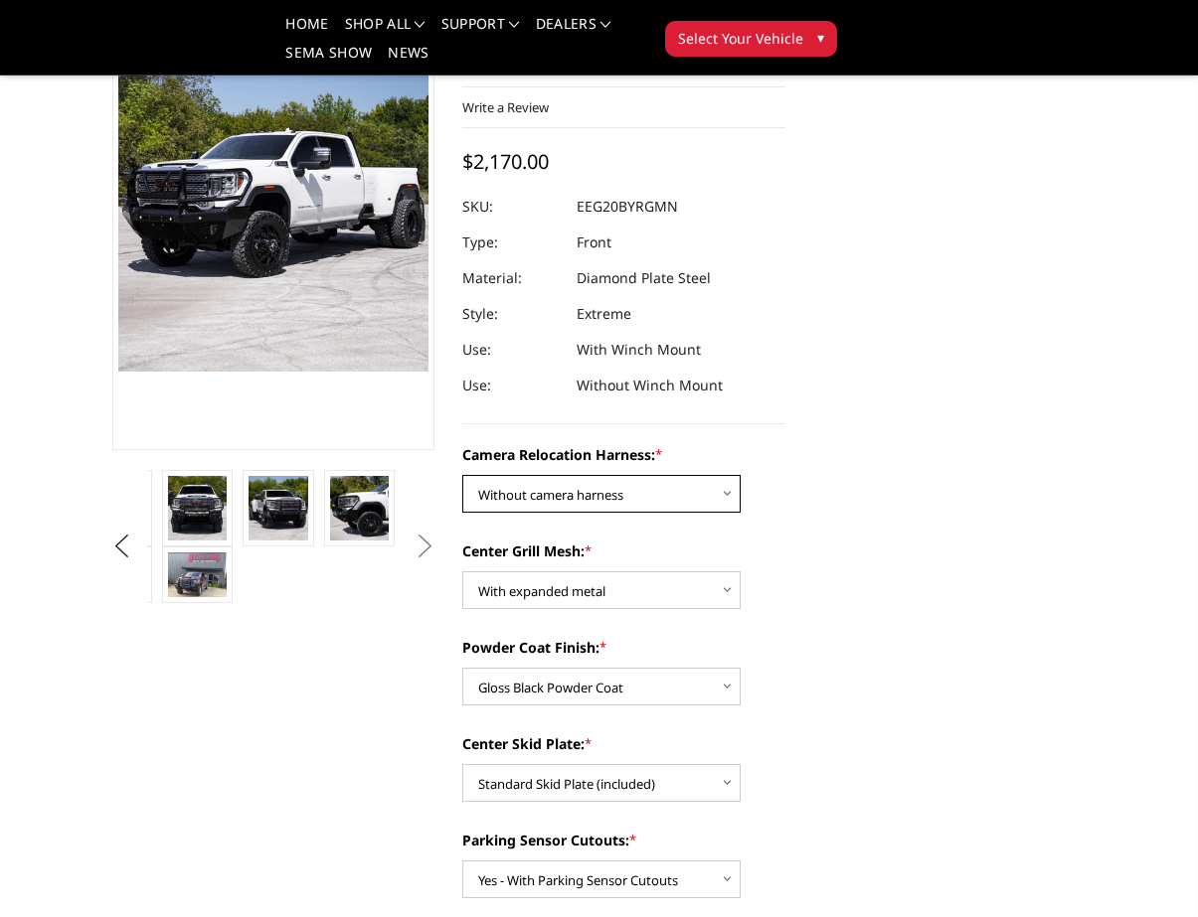
select select "3797"
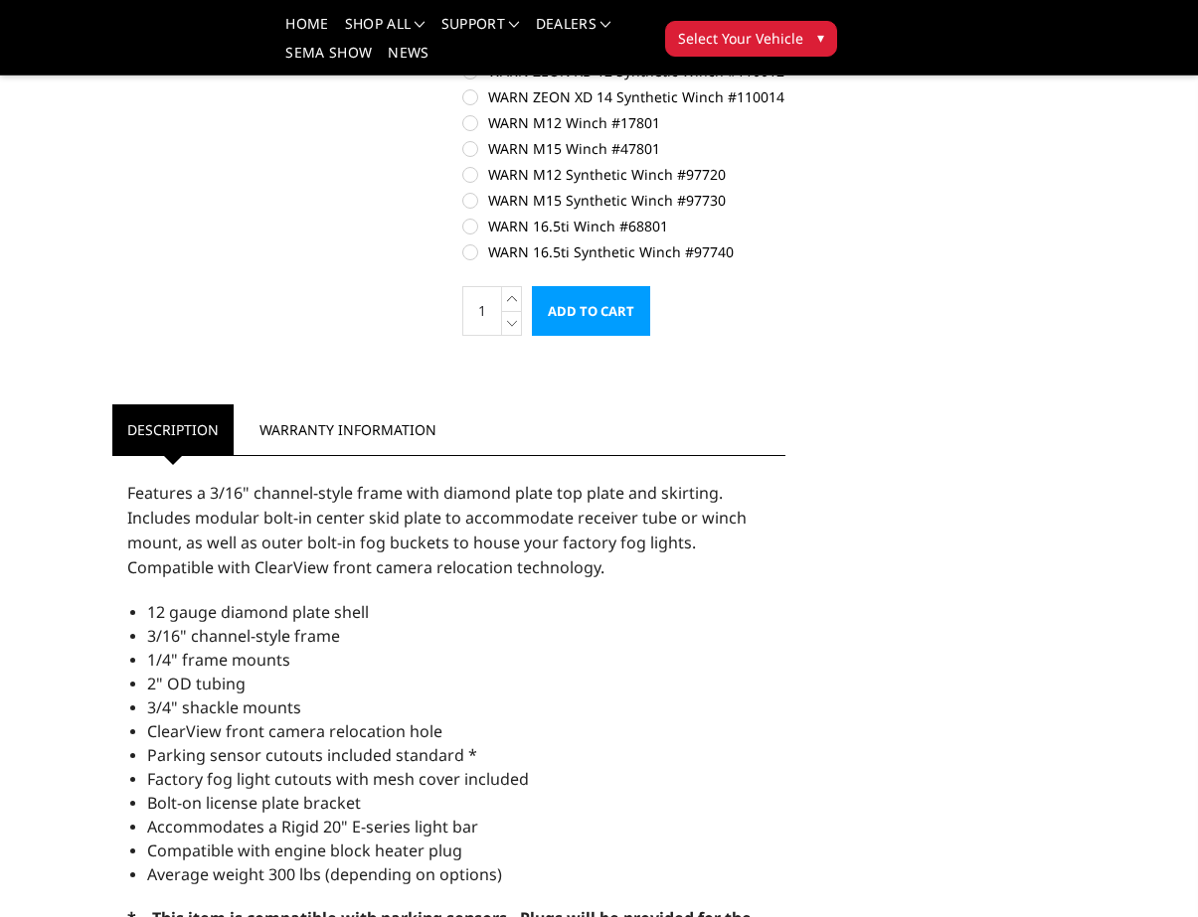
scroll to position [1461, 0]
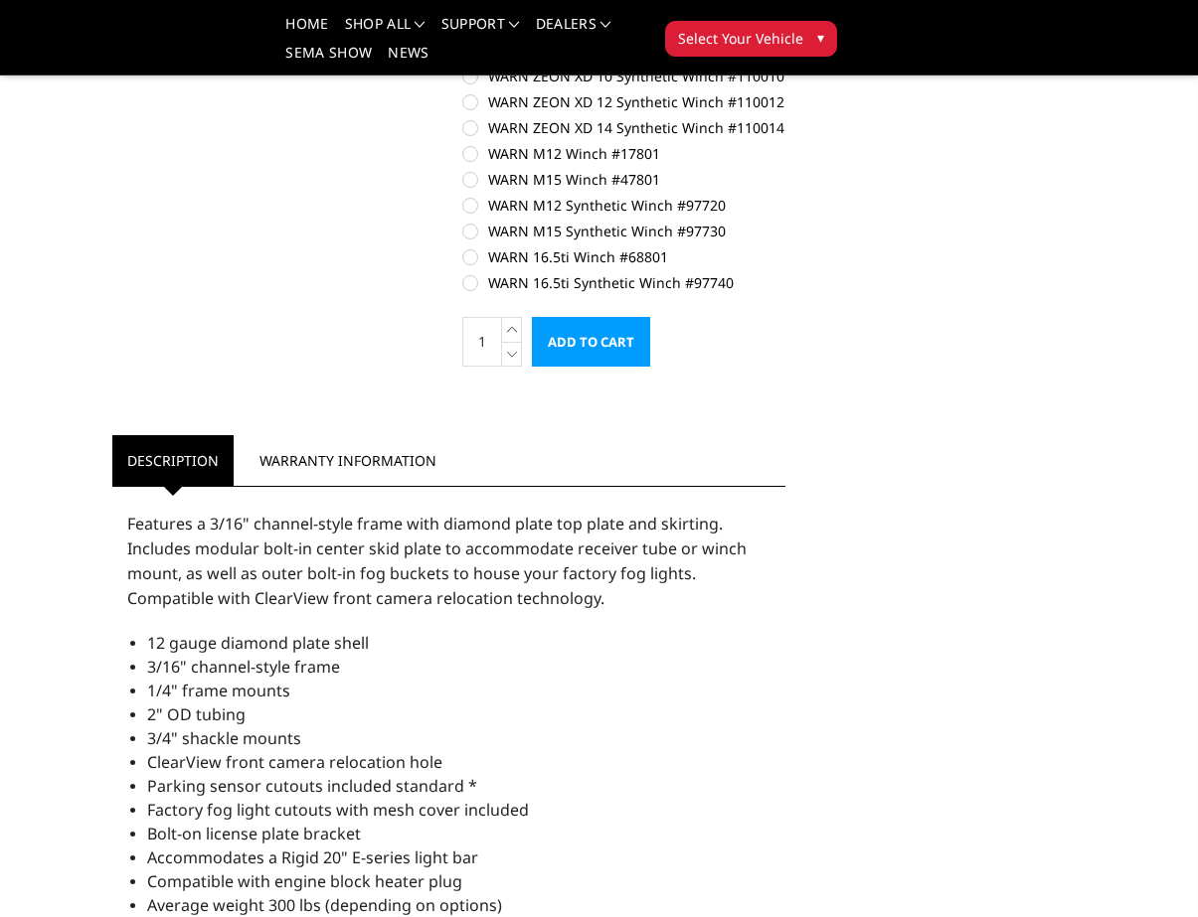
click at [608, 339] on input "Add to Cart" at bounding box center [591, 342] width 118 height 50
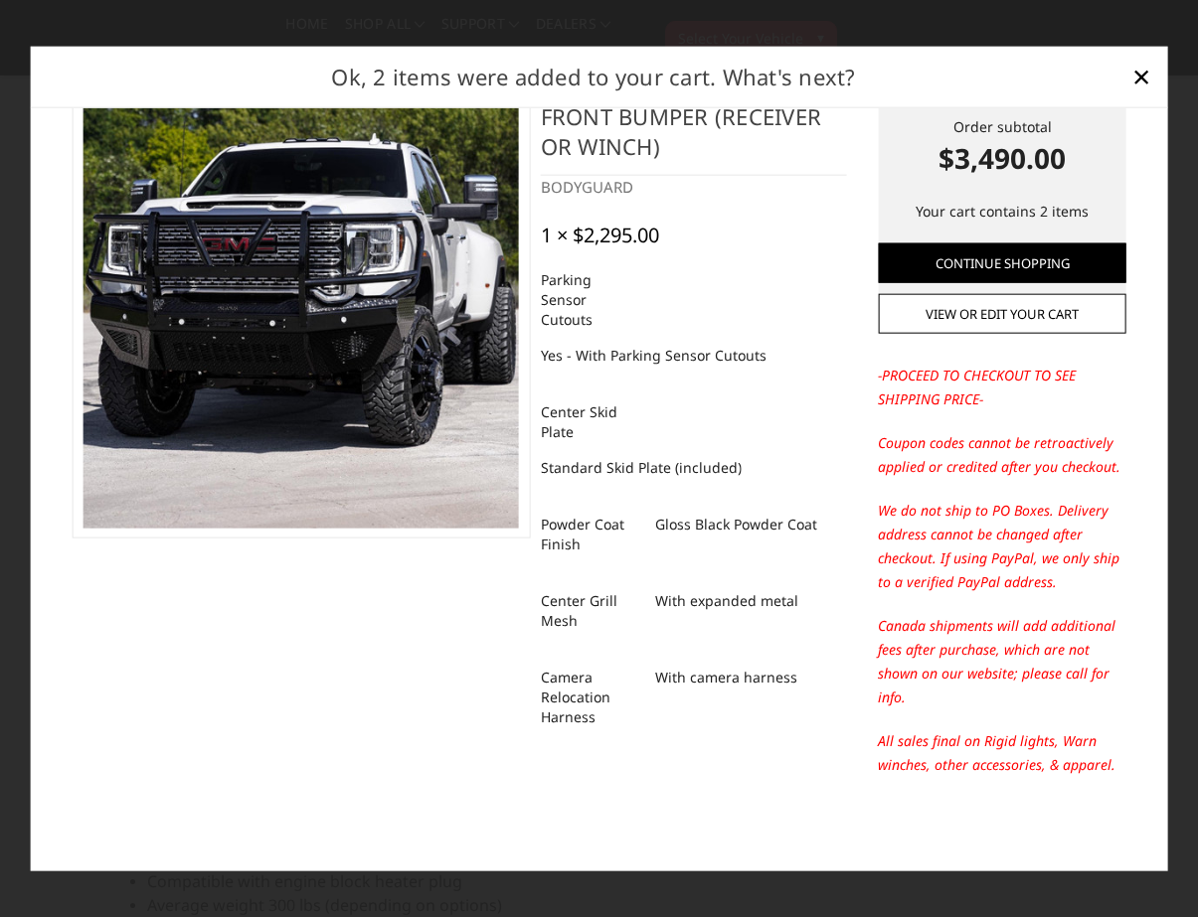
scroll to position [97, 0]
click at [1009, 321] on link "View or edit your cart" at bounding box center [1001, 314] width 247 height 40
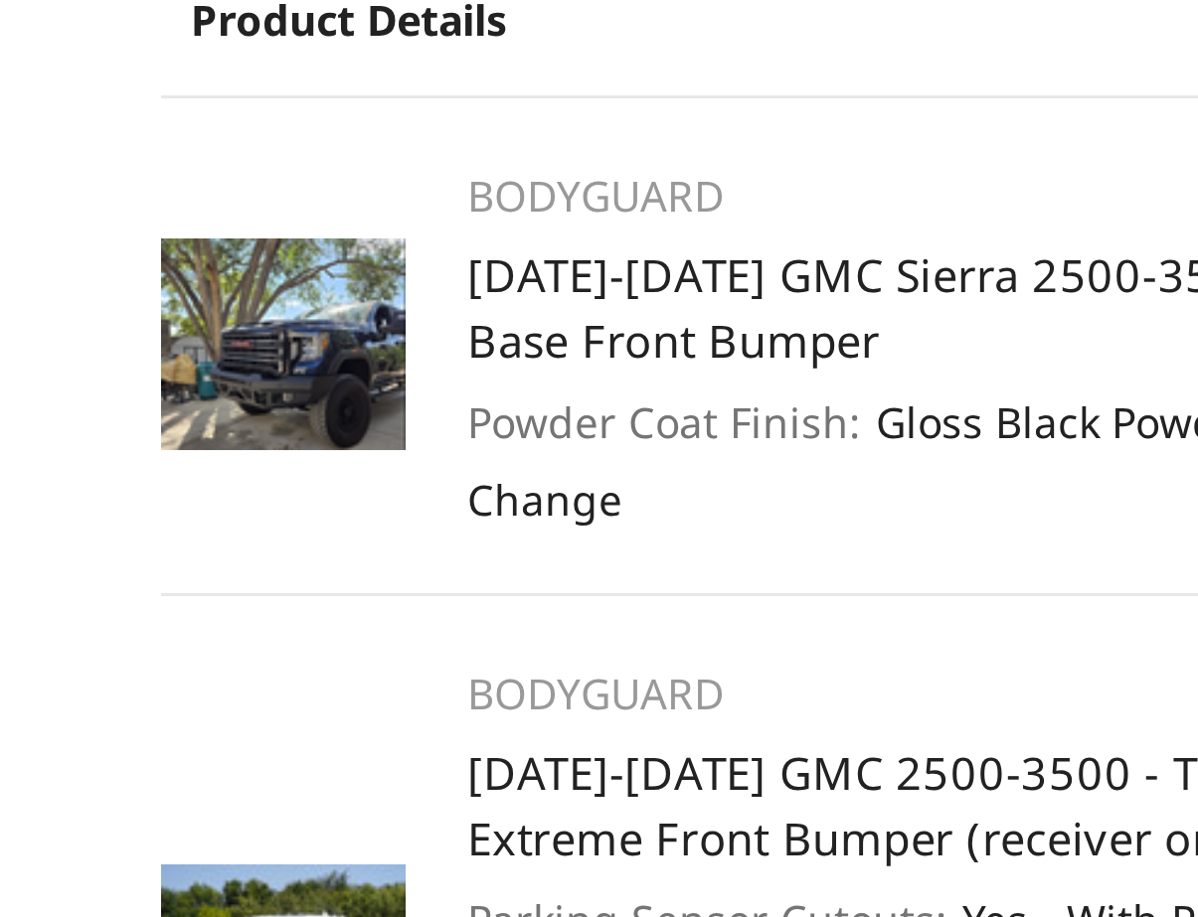
click at [111, 312] on img at bounding box center [152, 347] width 82 height 70
click at [214, 314] on link "[DATE]-[DATE] GMC Sierra 2500-3500 - FT Series - Base Front Bumper" at bounding box center [390, 335] width 353 height 43
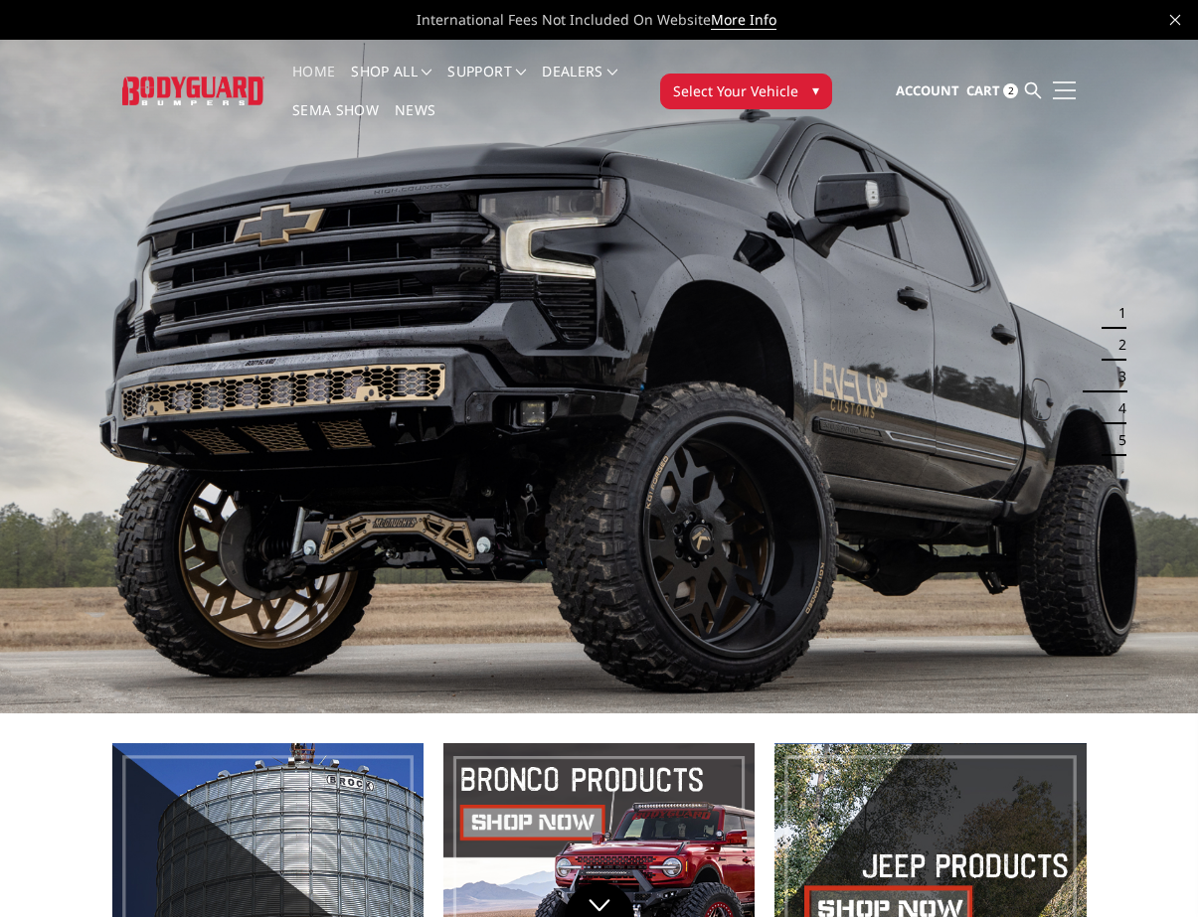
click at [1066, 87] on link at bounding box center [1062, 90] width 28 height 21
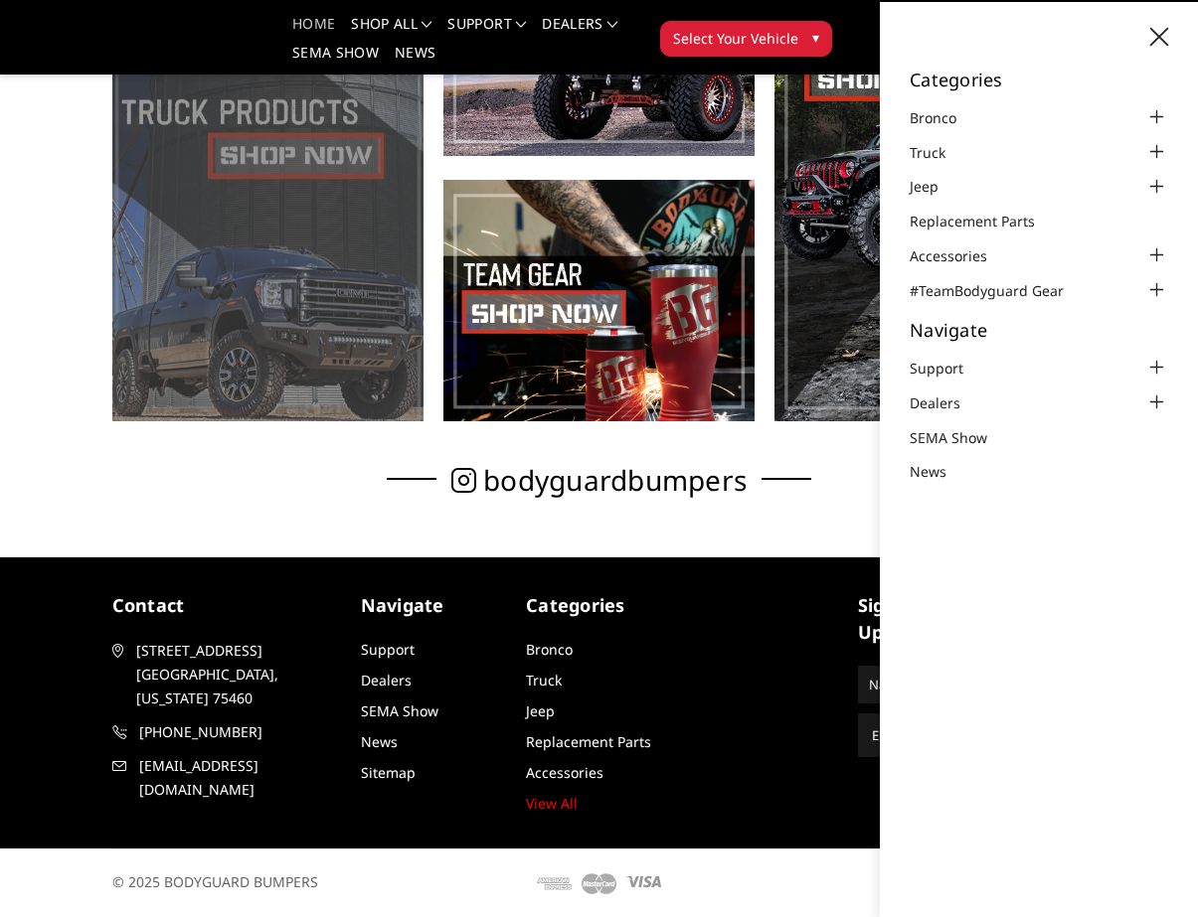
scroll to position [301, 0]
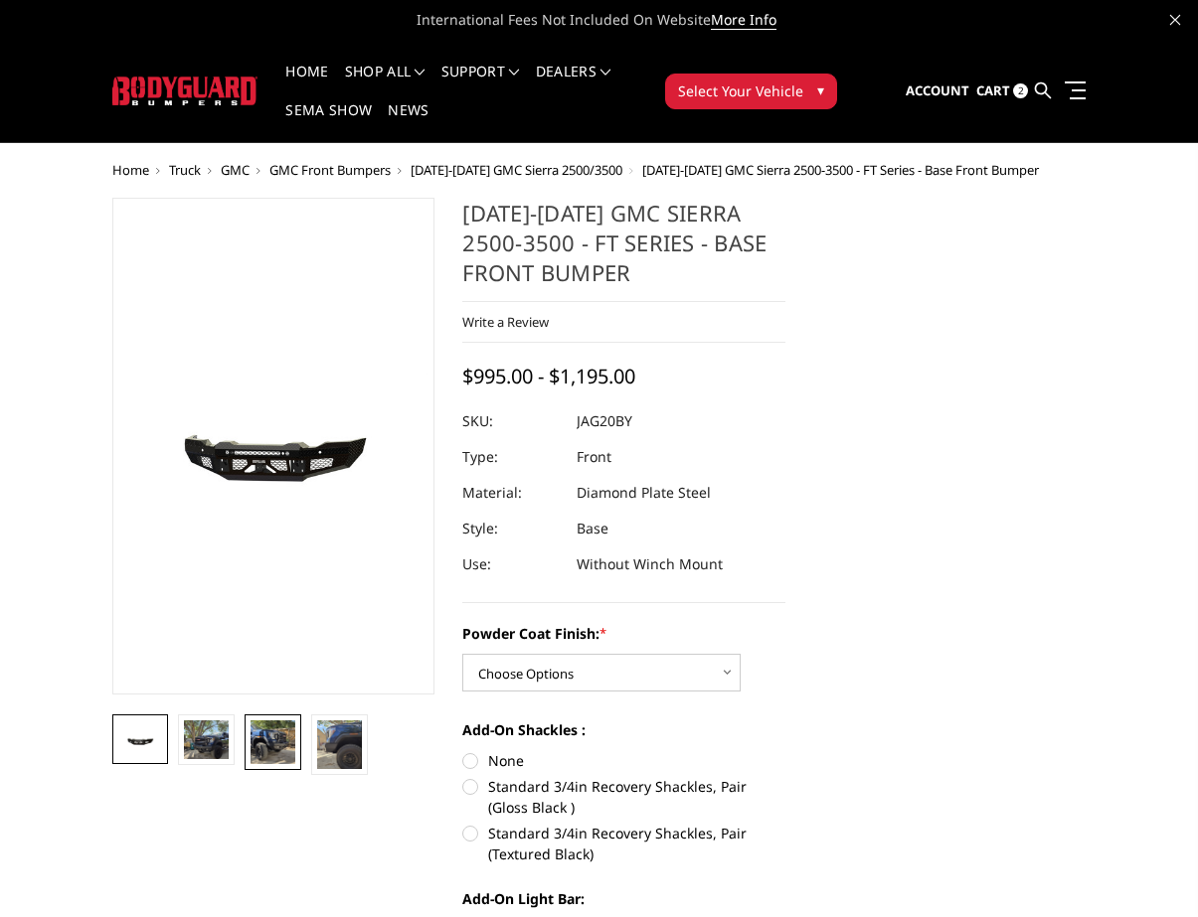
click at [273, 752] on img at bounding box center [272, 743] width 45 height 44
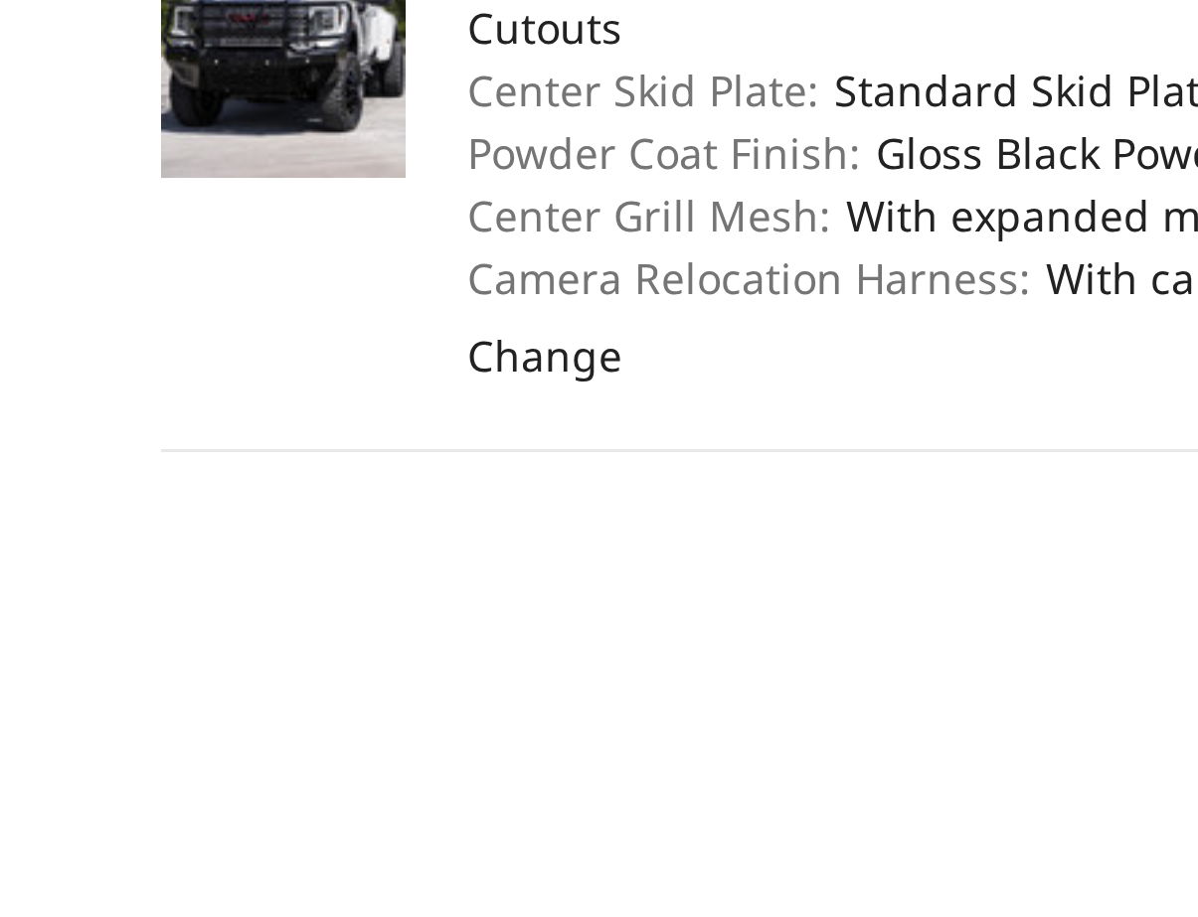
click at [111, 288] on img at bounding box center [152, 332] width 82 height 89
click at [214, 247] on link "[DATE]-[DATE] GMC 2500-3500 - T2 Series - Extreme Front Bumper (receiver or win…" at bounding box center [368, 268] width 308 height 43
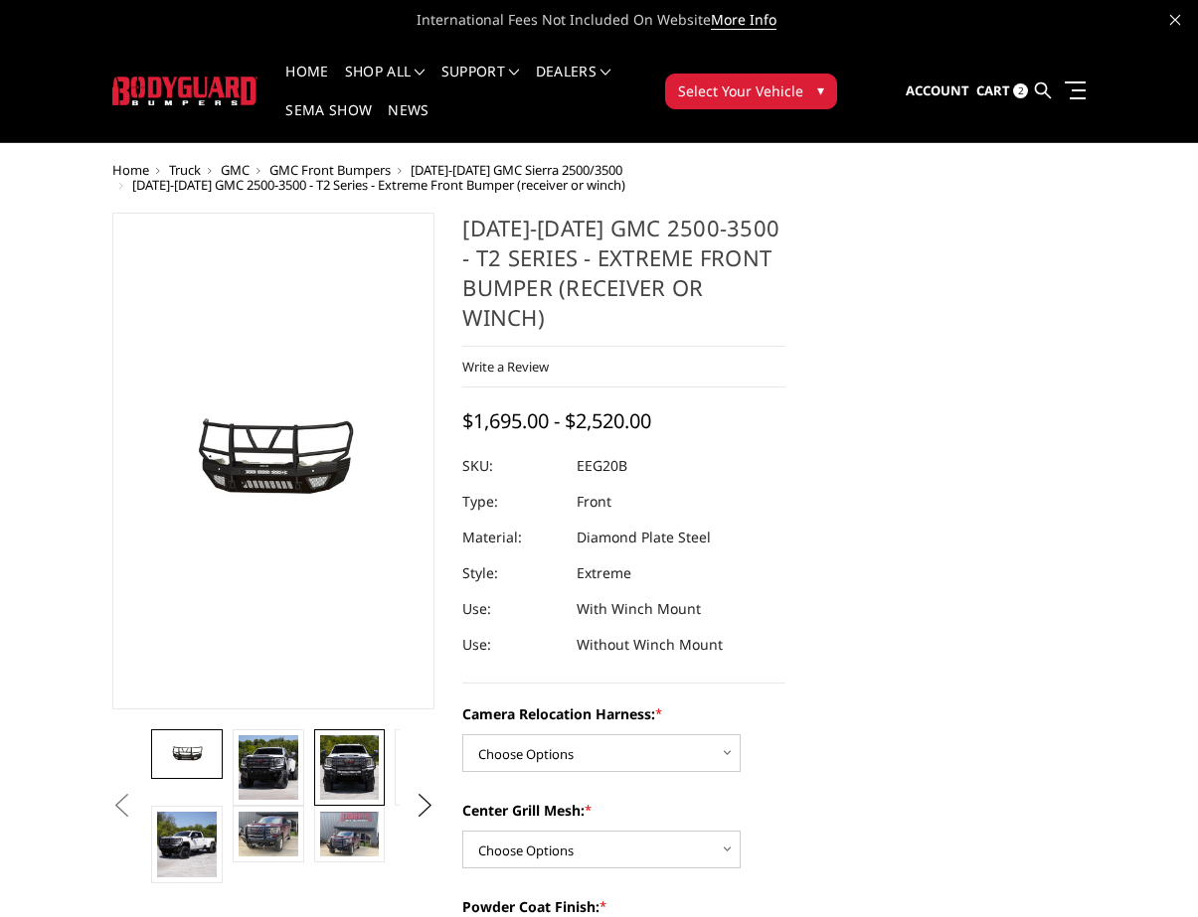
click at [352, 762] on img at bounding box center [350, 768] width 60 height 65
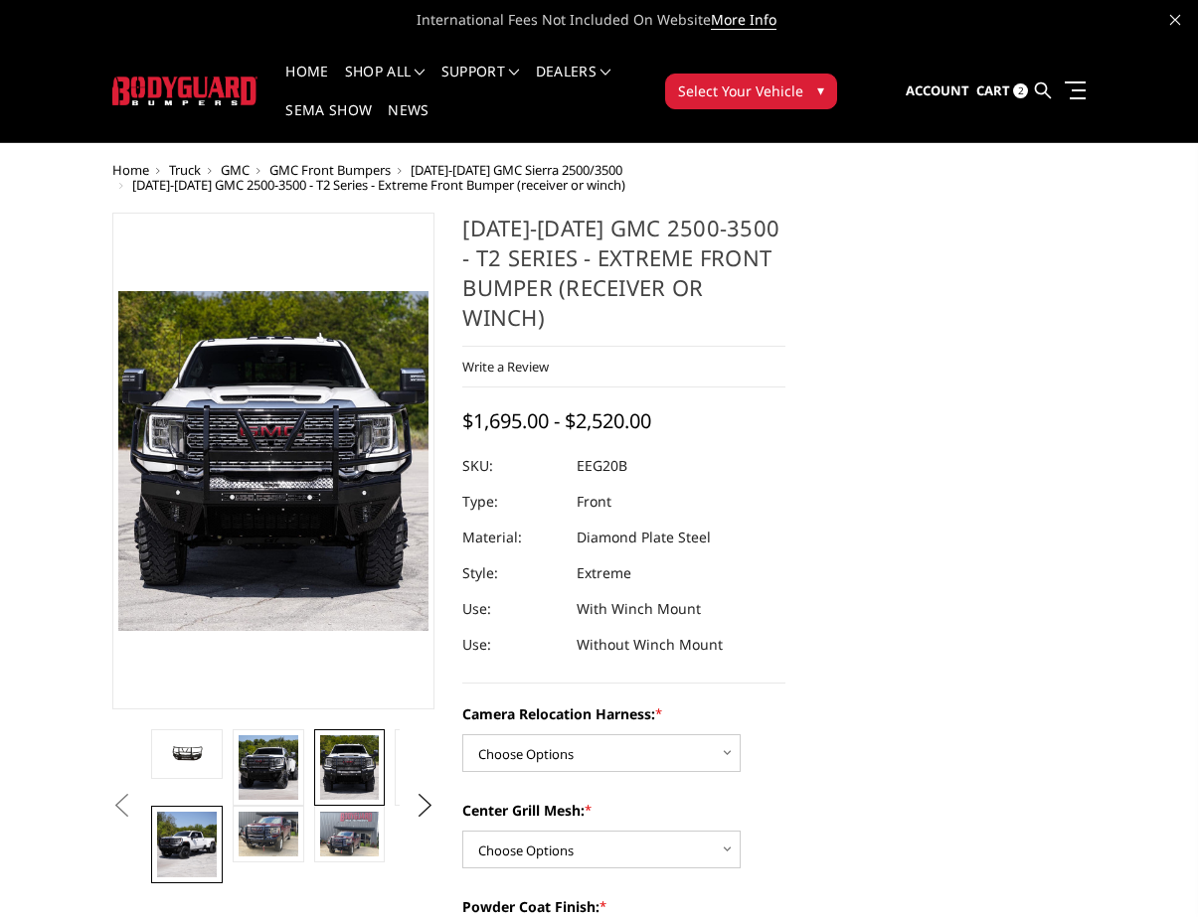
click at [206, 837] on img at bounding box center [187, 844] width 60 height 65
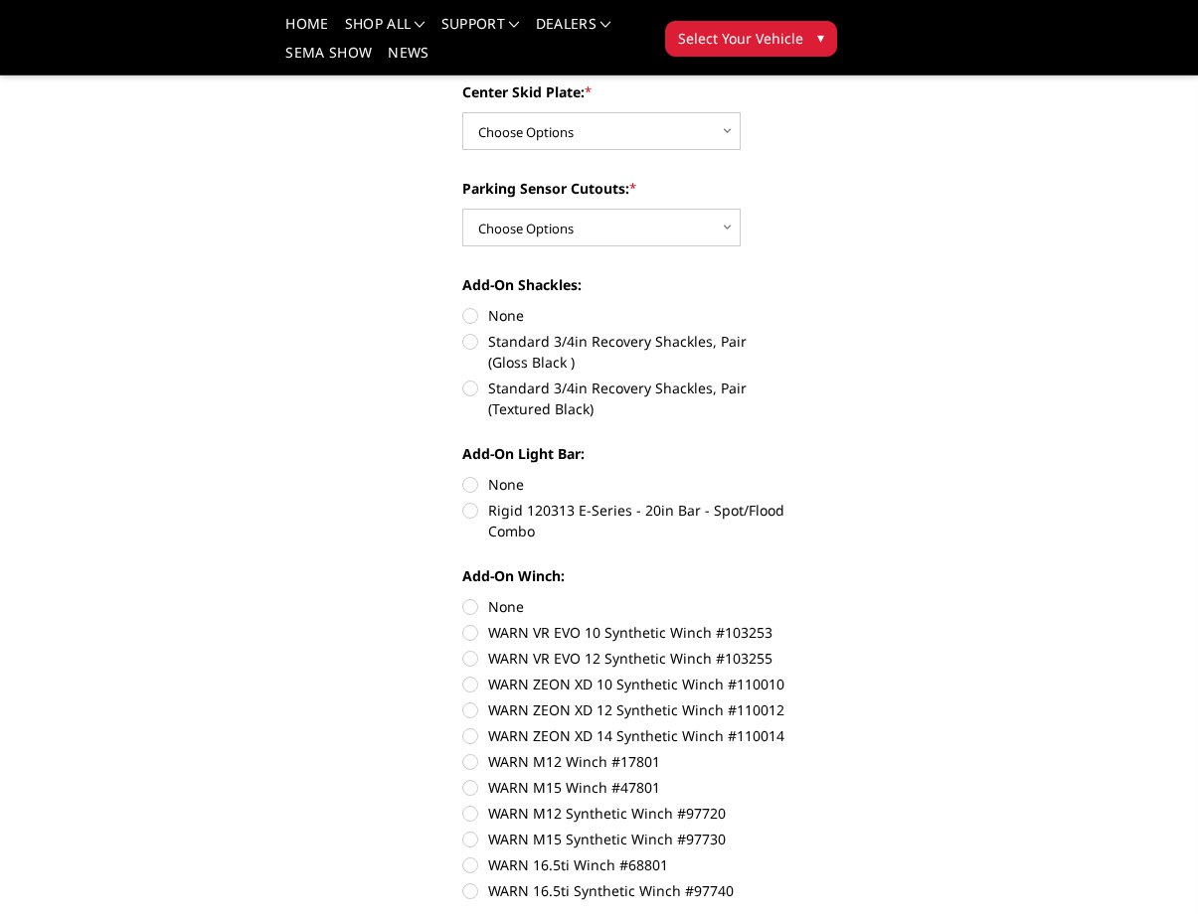
scroll to position [854, 0]
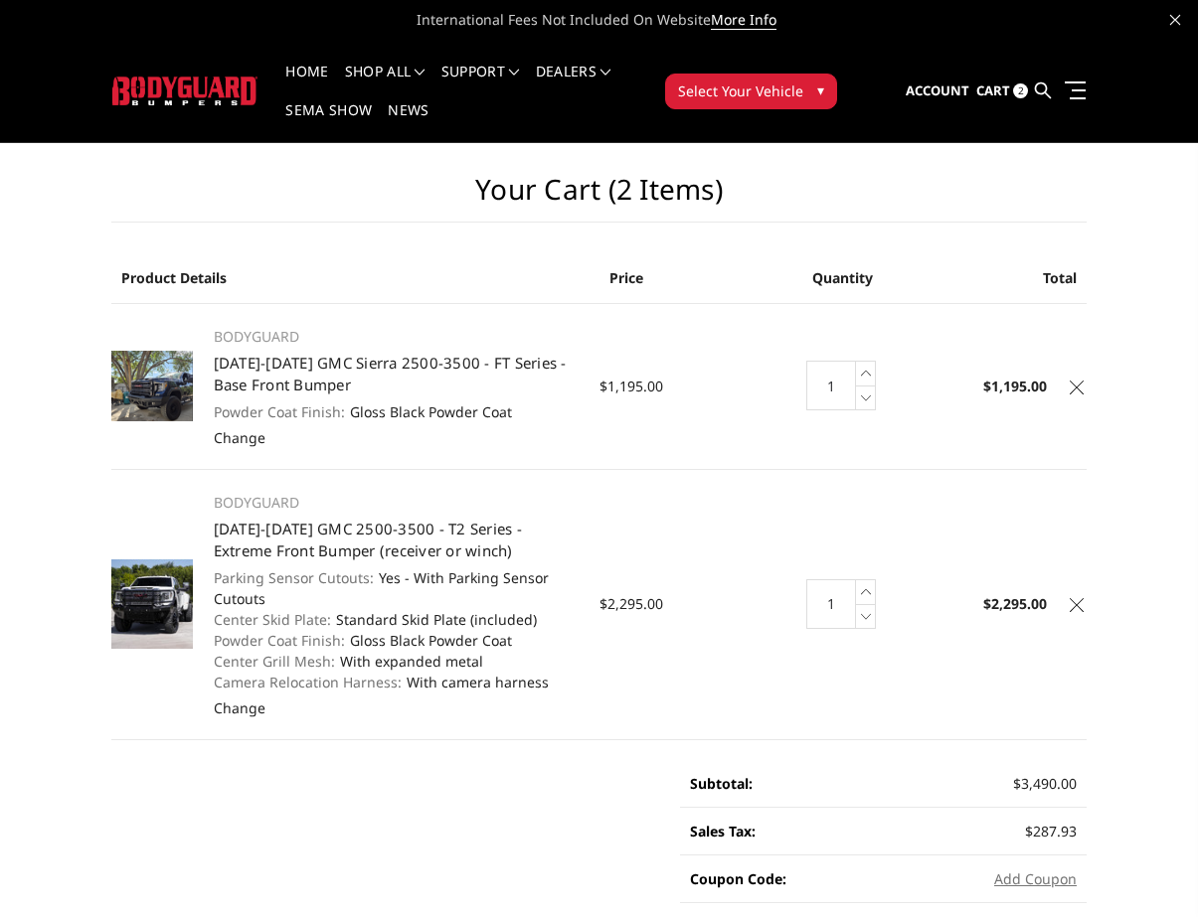
click at [152, 402] on img at bounding box center [152, 386] width 82 height 70
click at [276, 382] on link "[DATE]-[DATE] GMC Sierra 2500-3500 - FT Series - Base Front Bumper" at bounding box center [390, 374] width 353 height 43
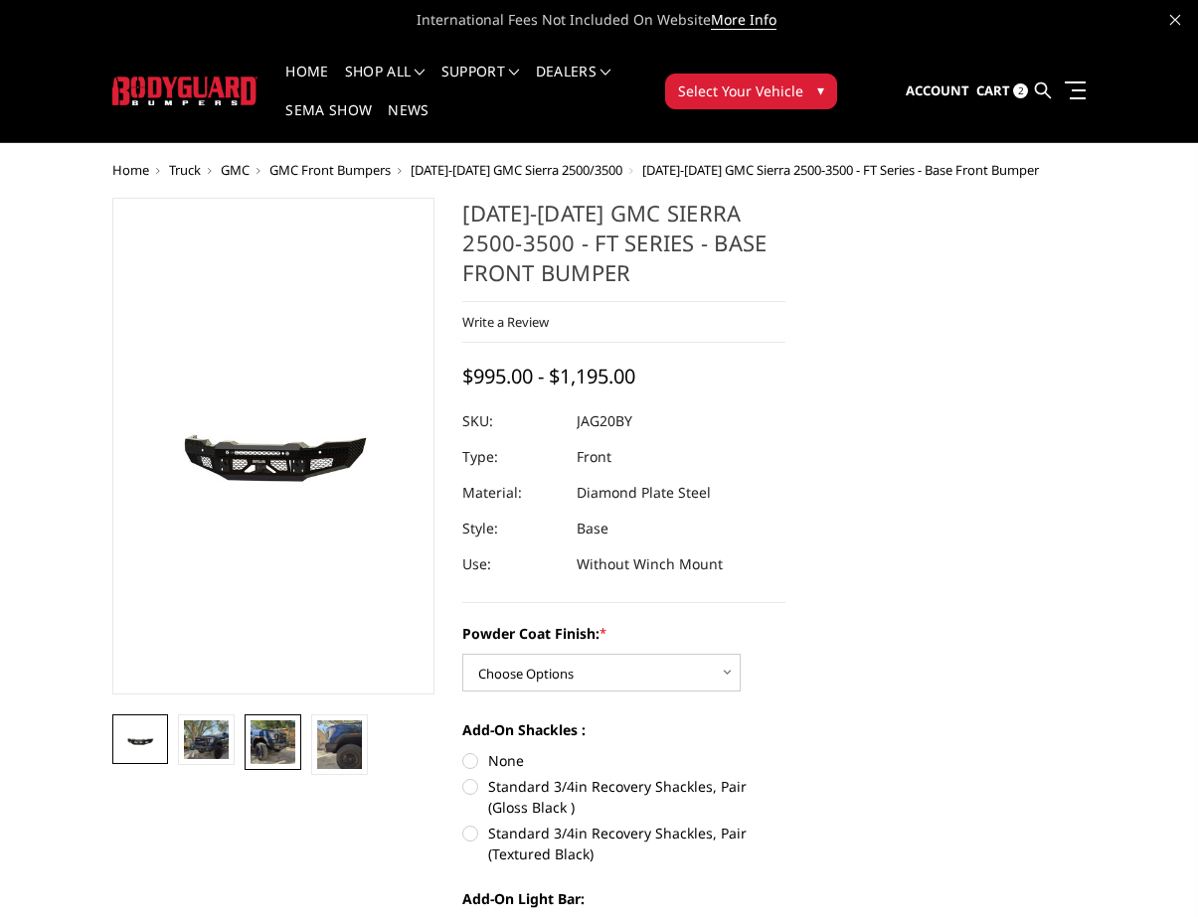
click at [259, 742] on img at bounding box center [272, 743] width 45 height 44
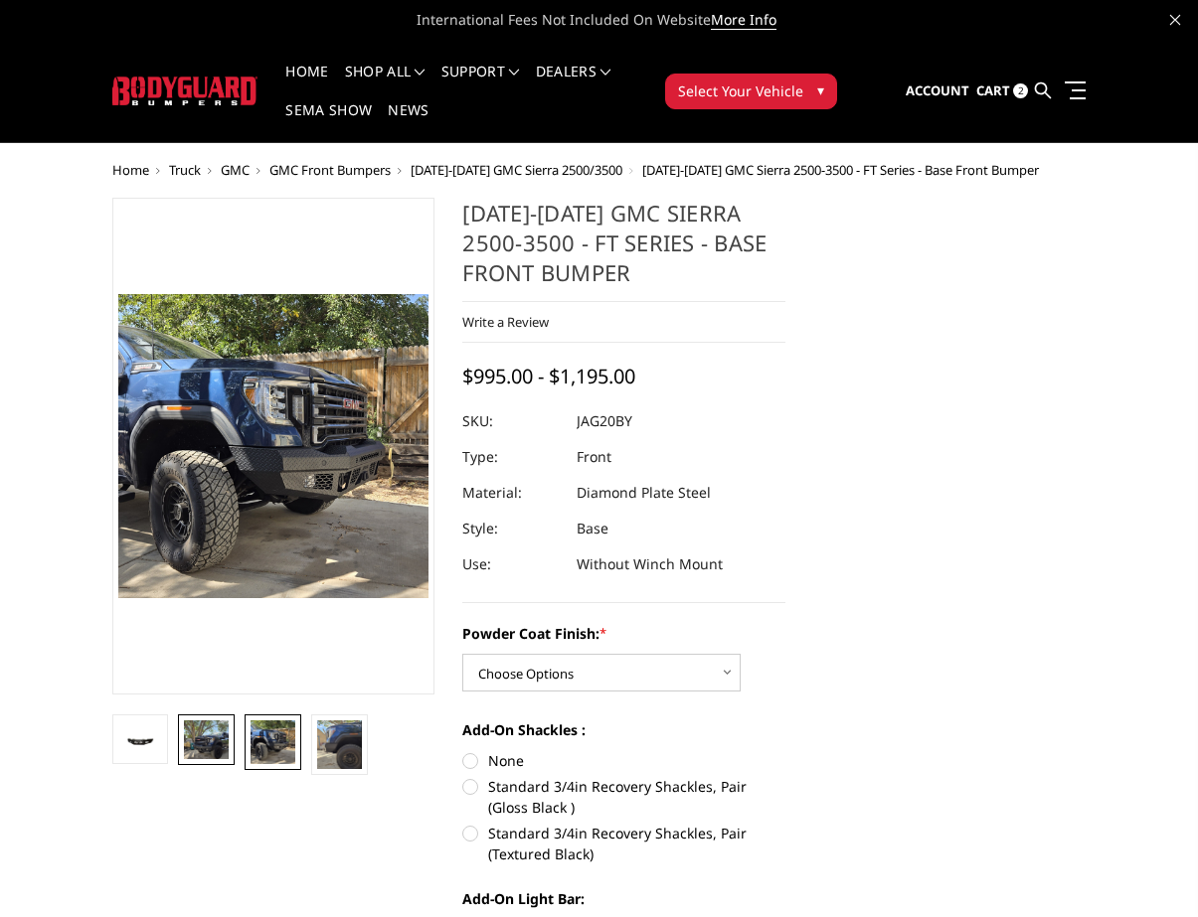
click at [211, 748] on img at bounding box center [206, 740] width 45 height 39
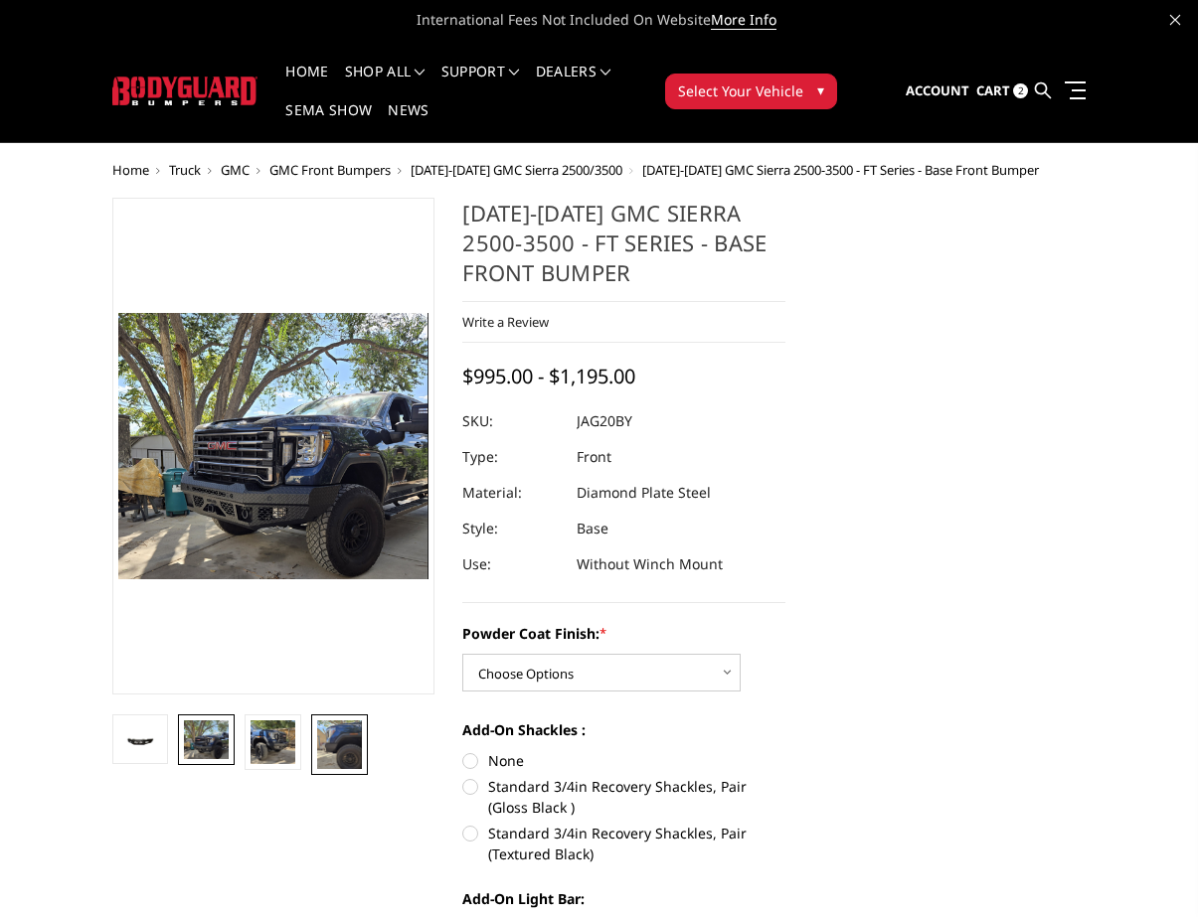
click at [346, 744] on img at bounding box center [339, 745] width 45 height 49
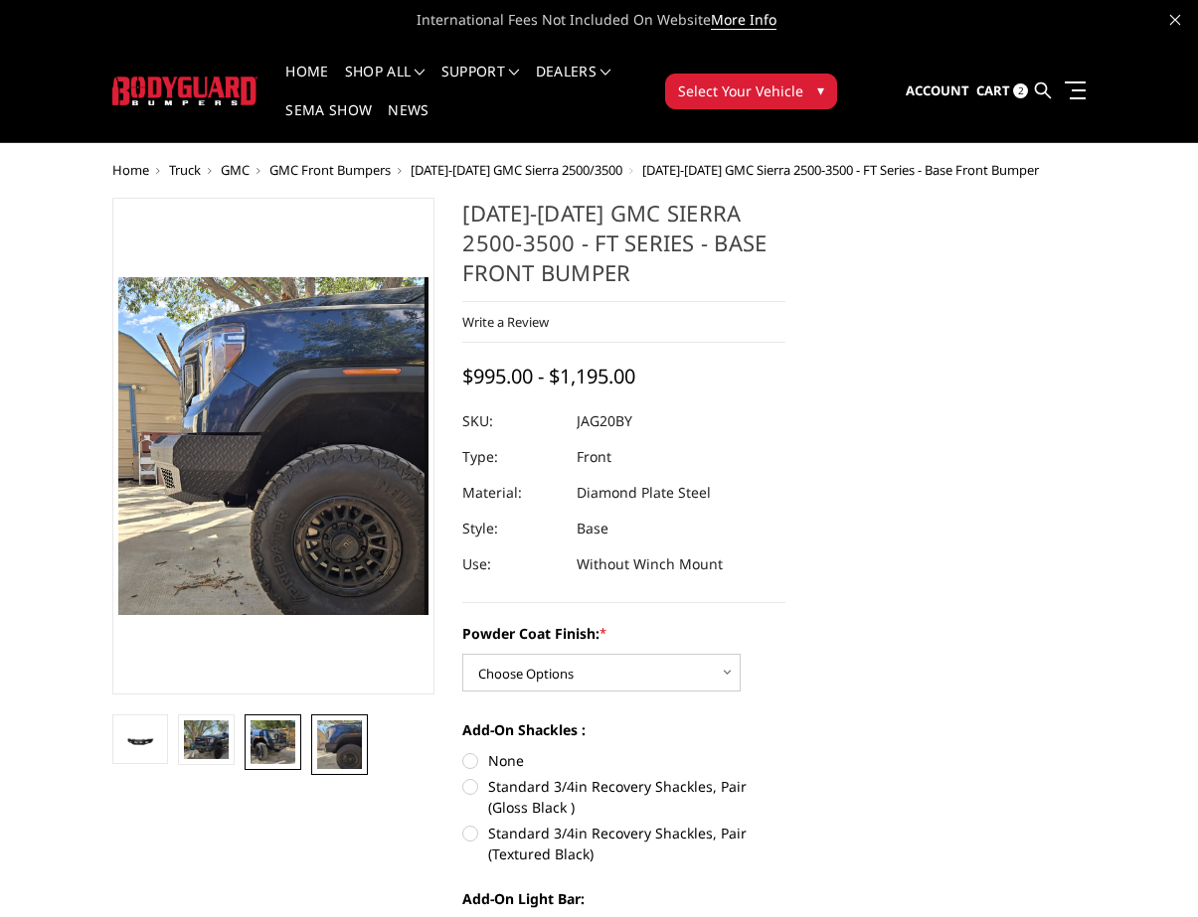
click at [268, 751] on img at bounding box center [272, 743] width 45 height 44
